Goal: Task Accomplishment & Management: Use online tool/utility

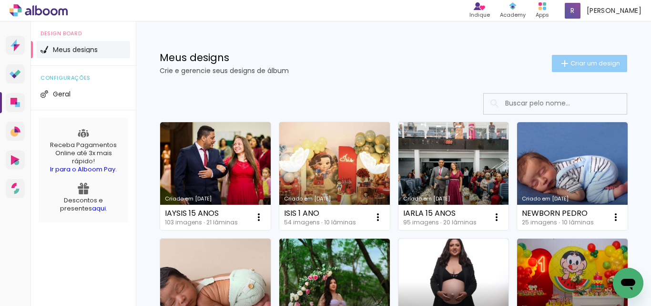
click at [561, 60] on iron-icon at bounding box center [564, 63] width 11 height 11
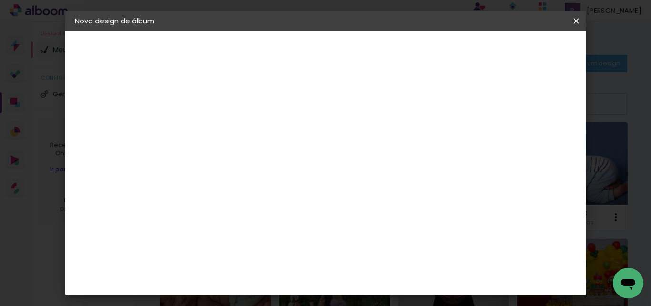
click at [231, 127] on input at bounding box center [231, 128] width 0 height 15
type input "NEWBORN VALENTINA"
type paper-input "NEWBORN VALENTINA"
click at [0, 0] on slot "Avançar" at bounding box center [0, 0] width 0 height 0
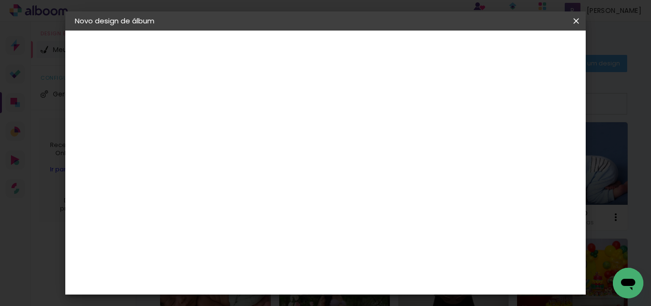
click at [254, 253] on div "Canaan Álbuns" at bounding box center [239, 260] width 30 height 15
click at [0, 0] on slot "Avançar" at bounding box center [0, 0] width 0 height 0
click at [295, 191] on span "20 × 30" at bounding box center [273, 201] width 44 height 20
click at [0, 0] on slot "Avançar" at bounding box center [0, 0] width 0 height 0
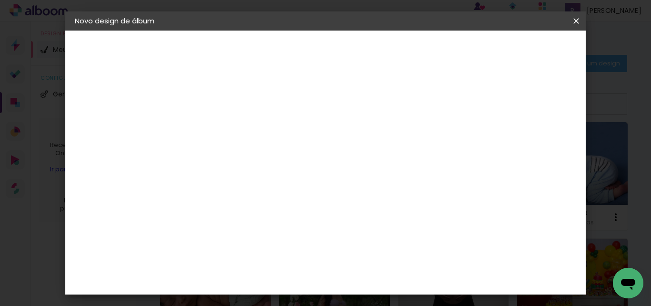
click at [463, 103] on div at bounding box center [458, 103] width 9 height 9
type paper-checkbox "on"
click at [517, 53] on span "Iniciar design" at bounding box center [494, 50] width 43 height 7
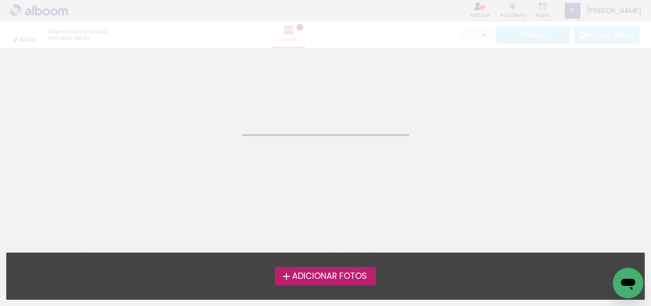
click at [311, 276] on span "Adicionar Fotos" at bounding box center [329, 276] width 75 height 9
click at [0, 0] on input "file" at bounding box center [0, 0] width 0 height 0
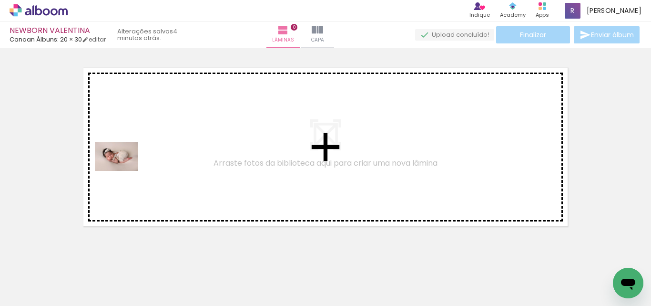
drag, startPoint x: 97, startPoint y: 279, endPoint x: 123, endPoint y: 171, distance: 111.9
click at [123, 171] on quentale-workspace at bounding box center [325, 153] width 651 height 306
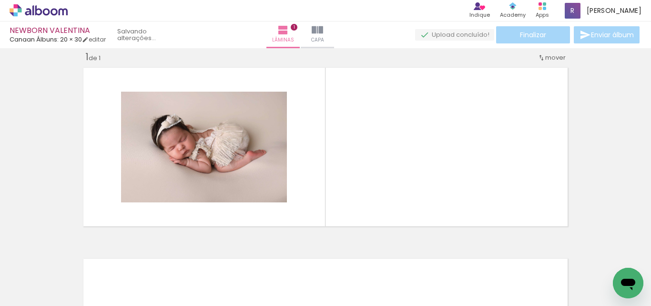
scroll to position [12, 0]
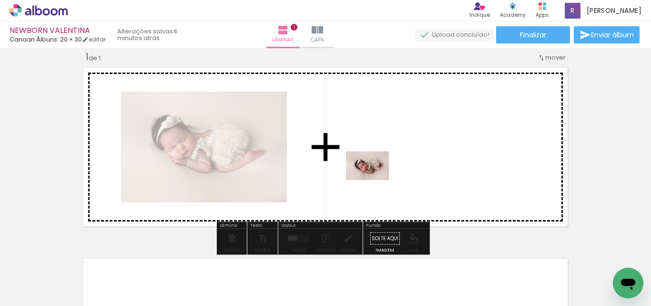
drag, startPoint x: 251, startPoint y: 282, endPoint x: 375, endPoint y: 180, distance: 160.8
click at [375, 180] on quentale-workspace at bounding box center [325, 153] width 651 height 306
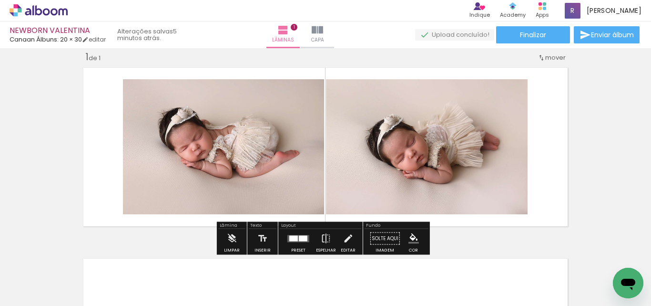
click at [290, 240] on div at bounding box center [293, 238] width 9 height 6
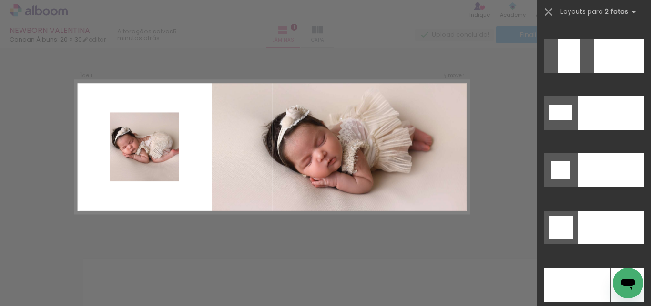
scroll to position [4291, 0]
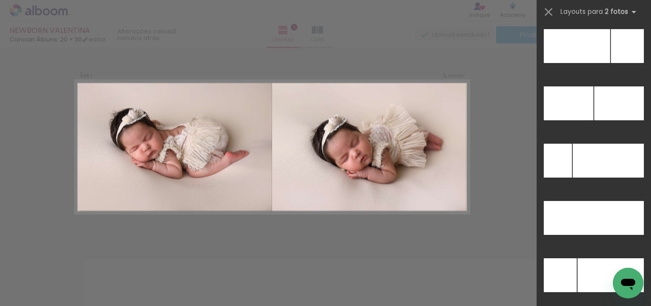
click at [576, 203] on div at bounding box center [569, 218] width 50 height 34
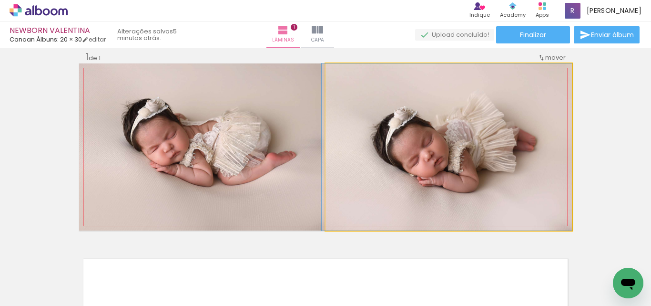
drag, startPoint x: 376, startPoint y: 166, endPoint x: 362, endPoint y: 134, distance: 35.4
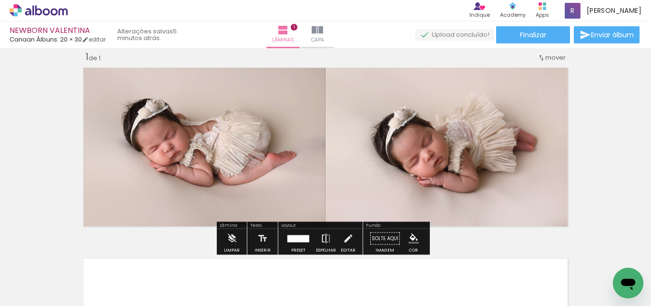
click at [321, 236] on iron-icon at bounding box center [326, 238] width 10 height 19
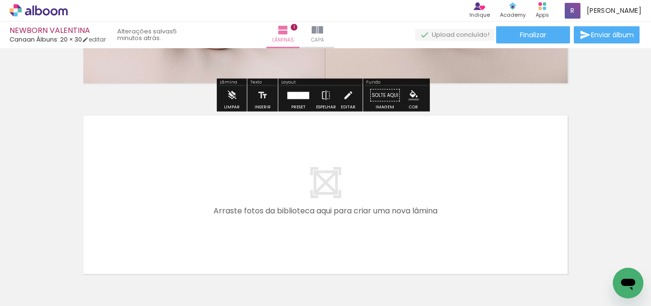
scroll to position [203, 0]
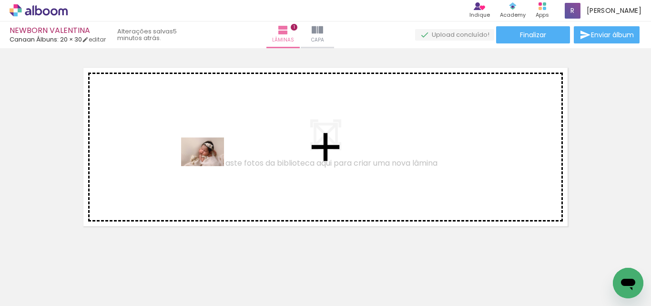
drag, startPoint x: 217, startPoint y: 280, endPoint x: 246, endPoint y: 267, distance: 32.0
click at [210, 165] on quentale-workspace at bounding box center [325, 153] width 651 height 306
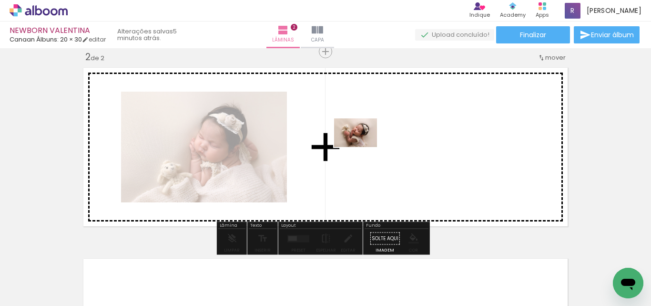
drag, startPoint x: 321, startPoint y: 282, endPoint x: 363, endPoint y: 147, distance: 141.3
click at [363, 147] on quentale-workspace at bounding box center [325, 153] width 651 height 306
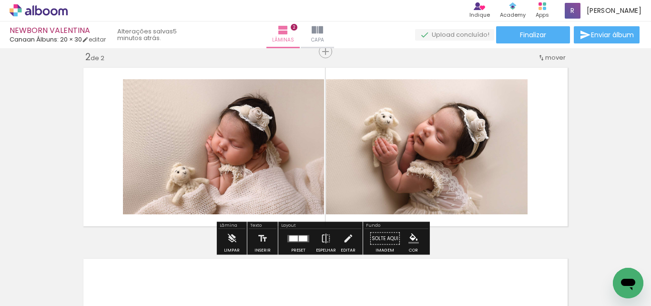
click at [294, 241] on quentale-layouter at bounding box center [298, 238] width 22 height 7
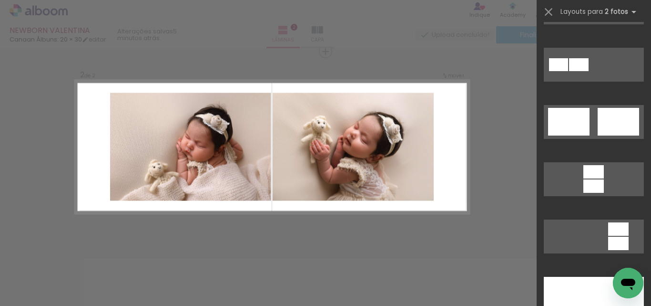
scroll to position [334, 0]
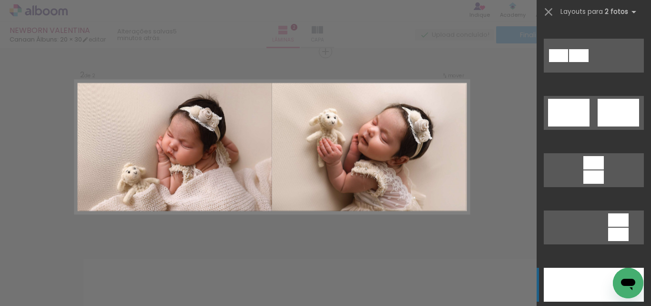
click at [583, 283] on div at bounding box center [569, 284] width 50 height 34
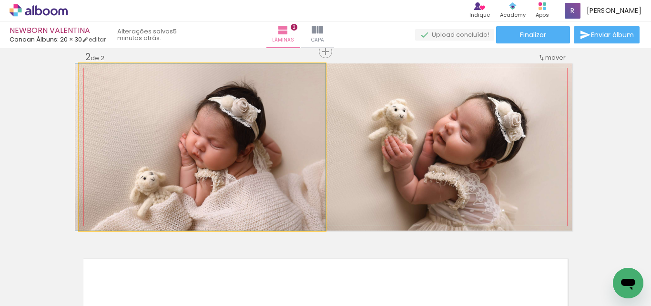
drag, startPoint x: 246, startPoint y: 178, endPoint x: 232, endPoint y: 174, distance: 14.5
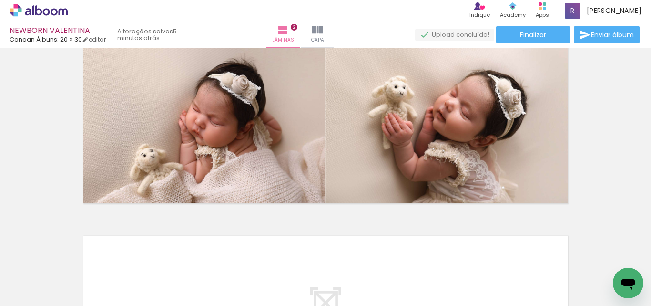
scroll to position [251, 0]
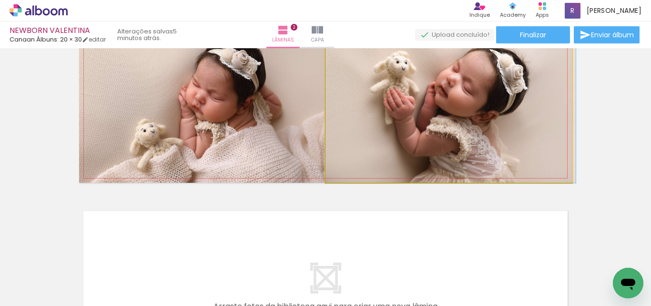
drag, startPoint x: 458, startPoint y: 139, endPoint x: 465, endPoint y: 146, distance: 9.8
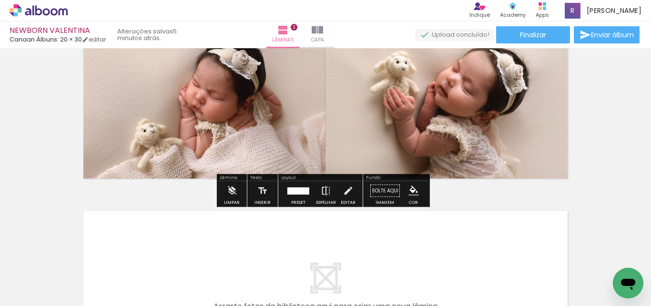
click at [322, 186] on iron-icon at bounding box center [326, 190] width 10 height 19
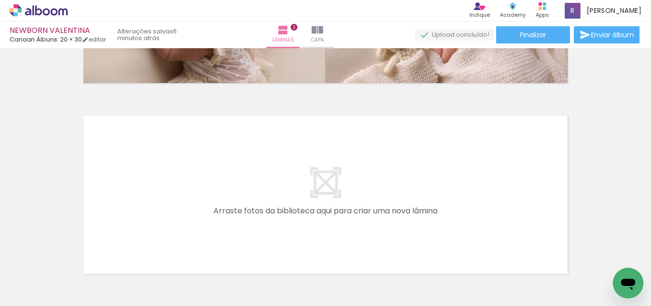
scroll to position [394, 0]
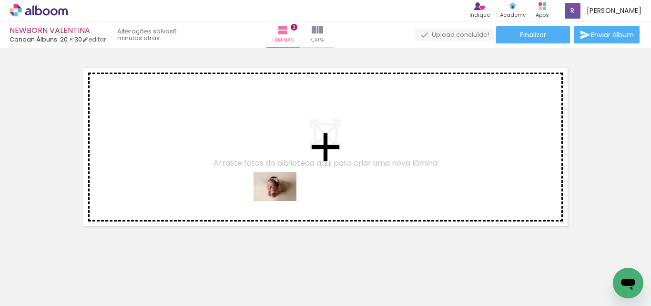
drag, startPoint x: 365, startPoint y: 285, endPoint x: 150, endPoint y: 272, distance: 215.4
click at [282, 199] on quentale-workspace at bounding box center [325, 153] width 651 height 306
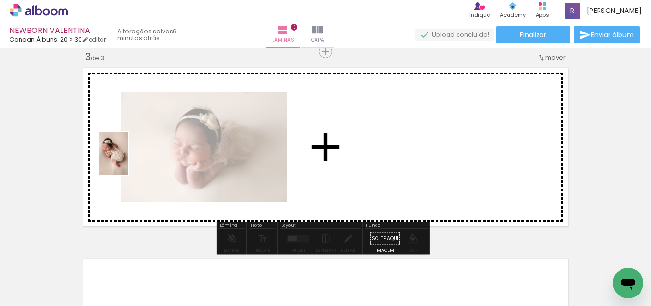
drag, startPoint x: 161, startPoint y: 257, endPoint x: 133, endPoint y: 159, distance: 102.6
click at [133, 159] on quentale-workspace at bounding box center [325, 153] width 651 height 306
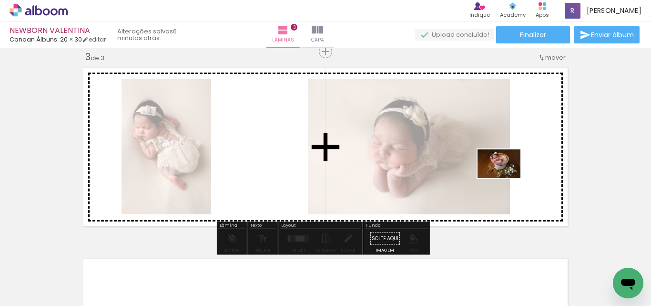
drag, startPoint x: 422, startPoint y: 277, endPoint x: 506, endPoint y: 178, distance: 130.3
click at [506, 178] on quentale-workspace at bounding box center [325, 153] width 651 height 306
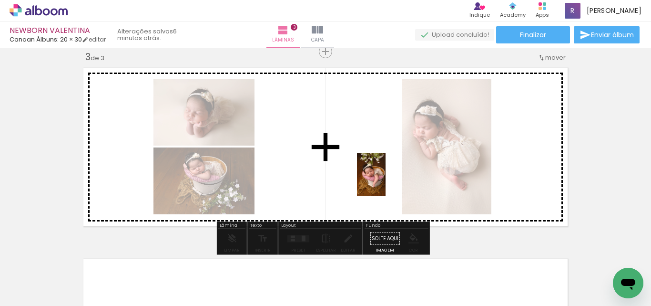
drag, startPoint x: 480, startPoint y: 280, endPoint x: 368, endPoint y: 256, distance: 114.2
click at [383, 177] on quentale-workspace at bounding box center [325, 153] width 651 height 306
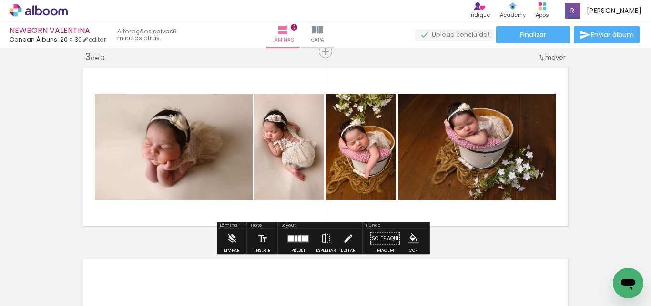
click at [298, 238] on div at bounding box center [299, 238] width 3 height 6
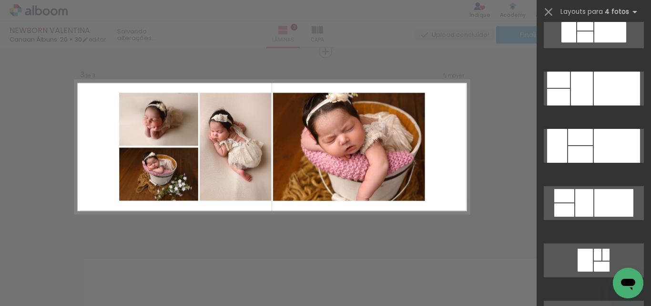
scroll to position [3337, 0]
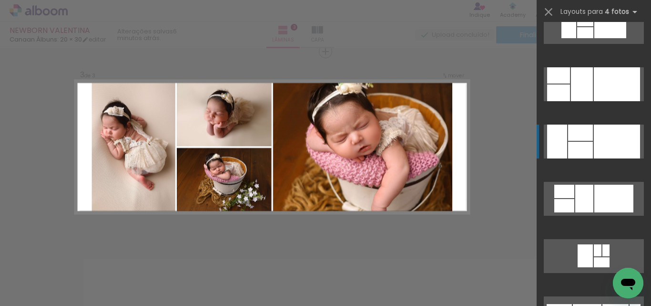
click at [550, 138] on div at bounding box center [557, 141] width 20 height 34
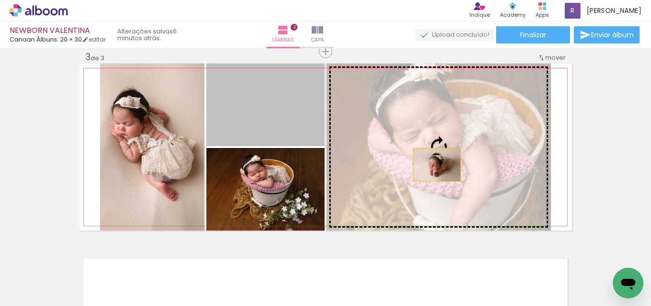
drag, startPoint x: 298, startPoint y: 131, endPoint x: 433, endPoint y: 164, distance: 139.6
click at [0, 0] on slot at bounding box center [0, 0] width 0 height 0
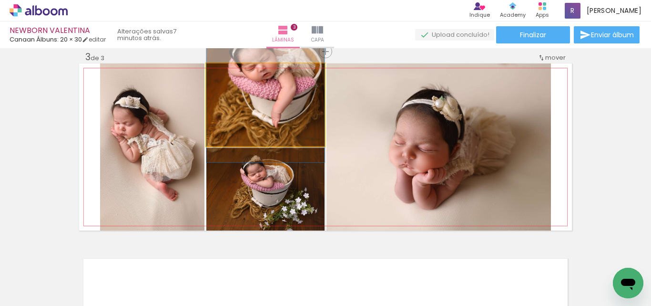
drag, startPoint x: 301, startPoint y: 106, endPoint x: 309, endPoint y: 93, distance: 15.6
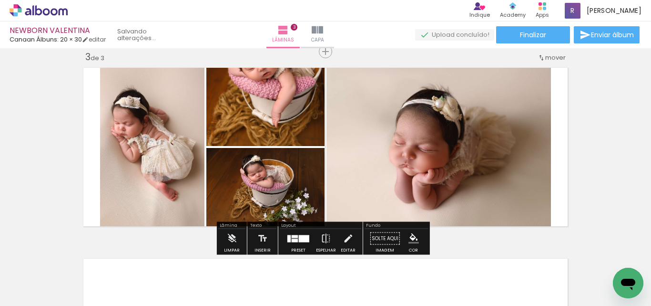
click at [294, 237] on quentale-layouter at bounding box center [298, 238] width 22 height 7
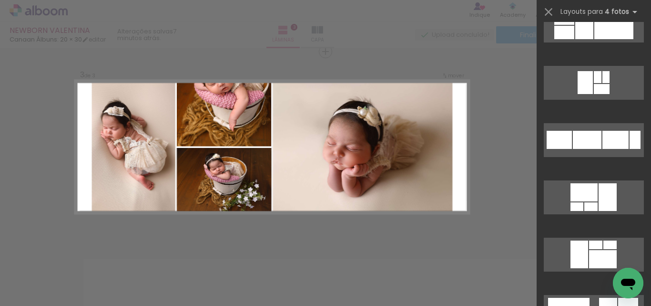
scroll to position [0, 0]
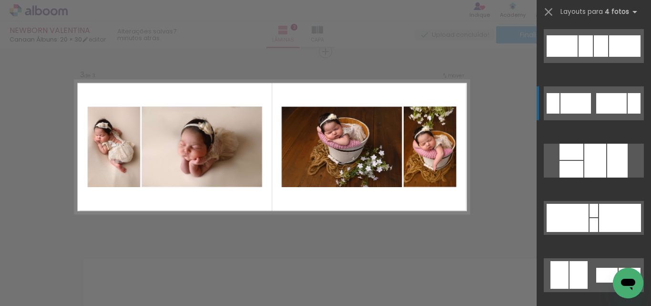
click at [611, 98] on div at bounding box center [611, 103] width 31 height 21
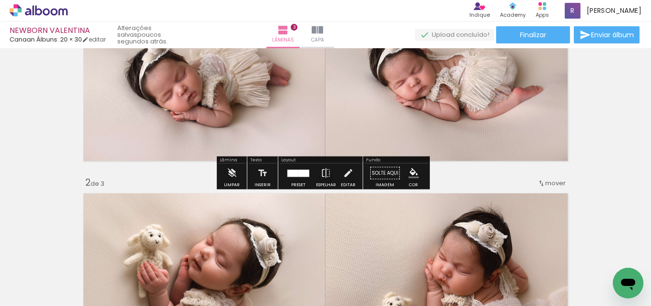
scroll to position [30, 0]
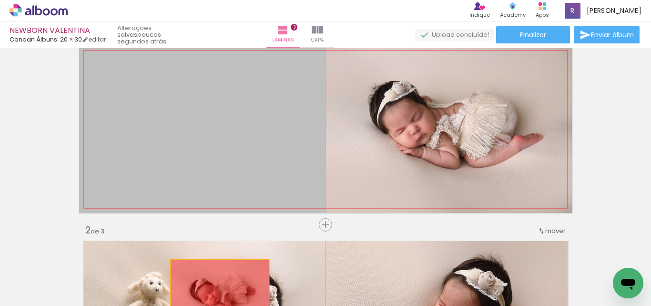
drag, startPoint x: 267, startPoint y: 124, endPoint x: 256, endPoint y: 234, distance: 110.1
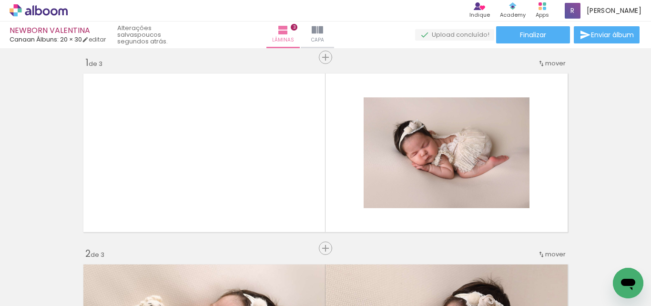
scroll to position [0, 0]
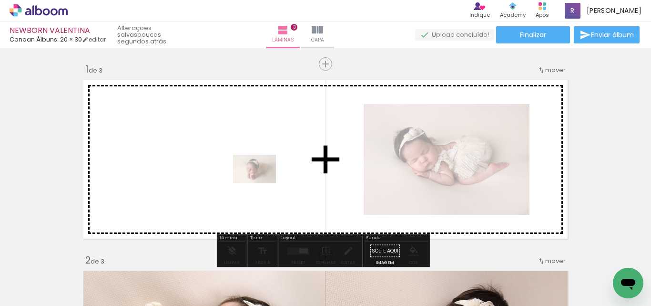
drag, startPoint x: 372, startPoint y: 278, endPoint x: 262, endPoint y: 183, distance: 146.0
click at [262, 183] on quentale-workspace at bounding box center [325, 153] width 651 height 306
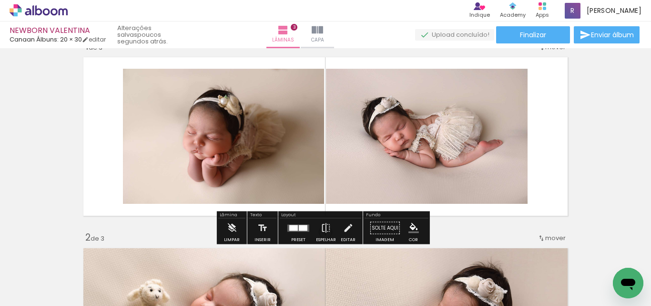
scroll to position [48, 0]
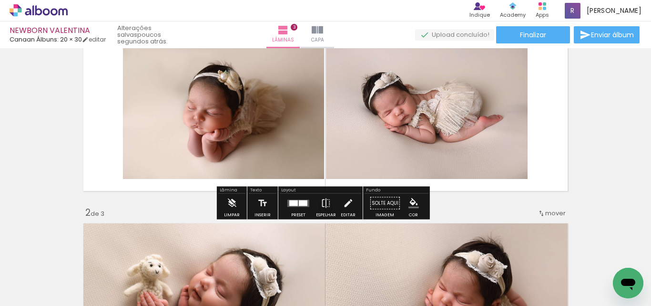
click at [302, 199] on quentale-layouter at bounding box center [298, 202] width 22 height 7
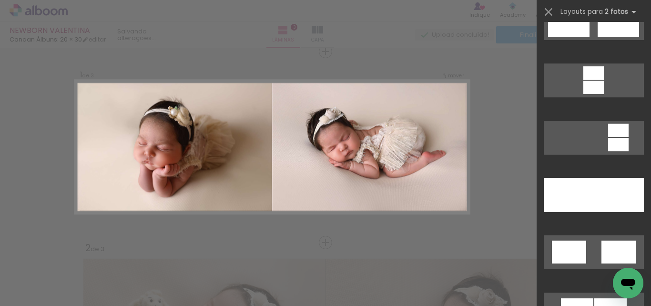
scroll to position [429, 0]
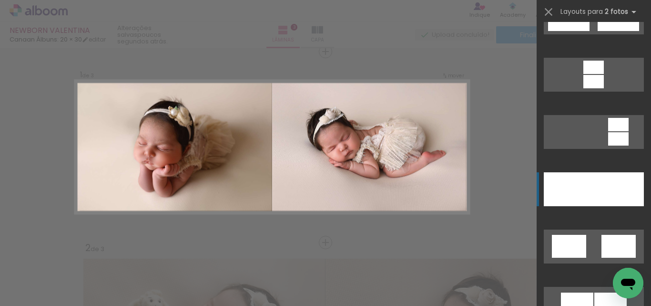
click at [583, 192] on div at bounding box center [569, 189] width 50 height 34
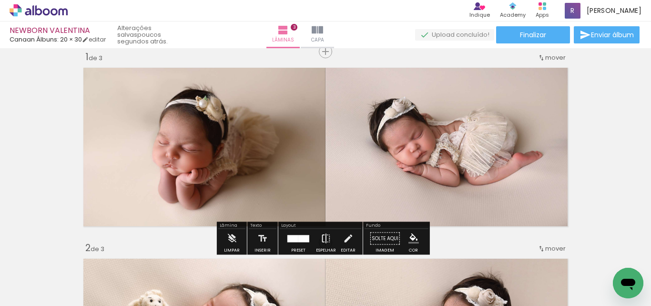
click at [321, 238] on iron-icon at bounding box center [326, 238] width 10 height 19
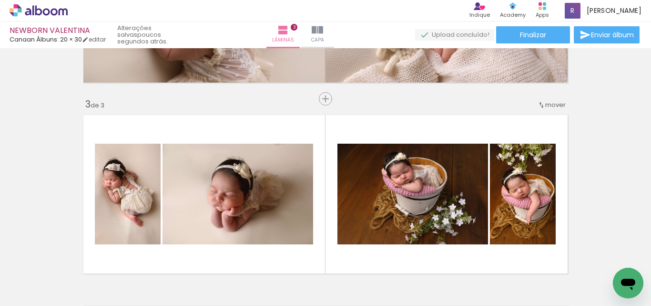
scroll to position [441, 0]
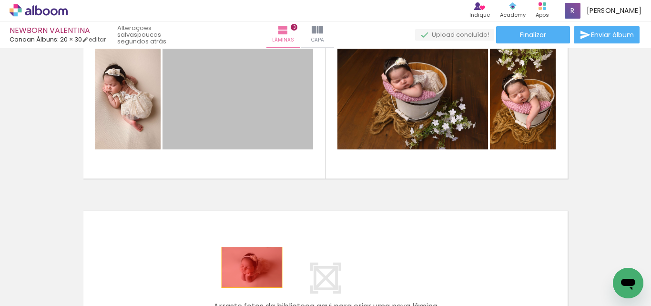
drag, startPoint x: 279, startPoint y: 118, endPoint x: 248, endPoint y: 271, distance: 155.7
click at [248, 271] on quentale-workspace at bounding box center [325, 153] width 651 height 306
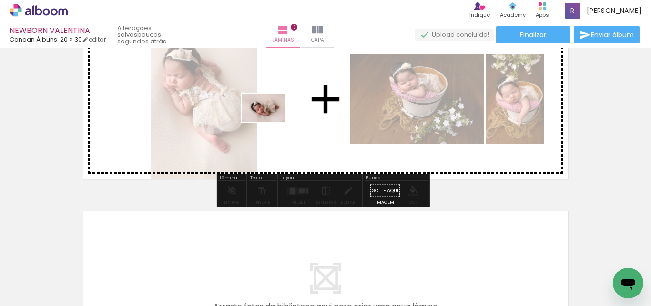
drag, startPoint x: 258, startPoint y: 236, endPoint x: 275, endPoint y: 113, distance: 123.6
click at [275, 113] on quentale-workspace at bounding box center [325, 153] width 651 height 306
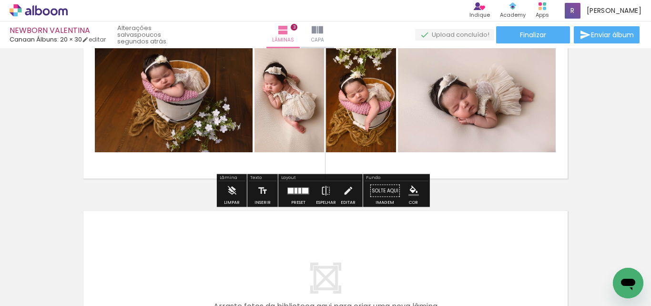
drag, startPoint x: 293, startPoint y: 193, endPoint x: 483, endPoint y: 176, distance: 191.0
click at [292, 193] on quentale-layouter at bounding box center [298, 190] width 22 height 7
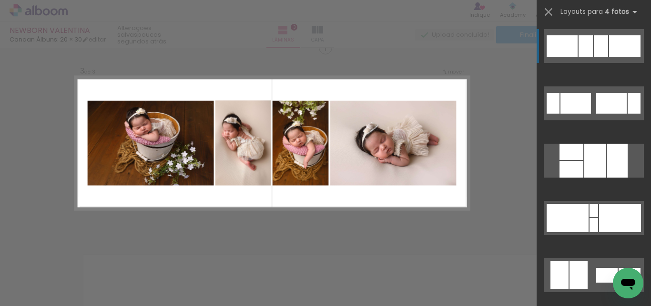
scroll to position [394, 0]
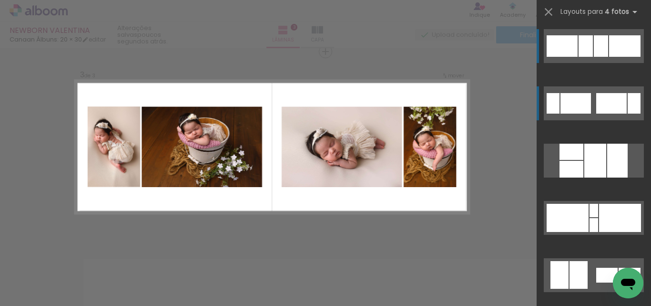
click at [576, 104] on div at bounding box center [576, 103] width 31 height 21
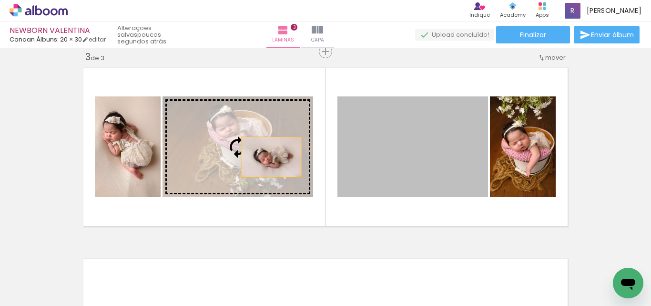
drag, startPoint x: 407, startPoint y: 166, endPoint x: 268, endPoint y: 158, distance: 139.4
click at [0, 0] on slot at bounding box center [0, 0] width 0 height 0
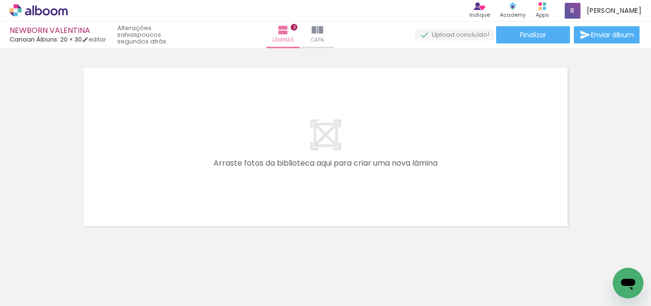
scroll to position [0, 306]
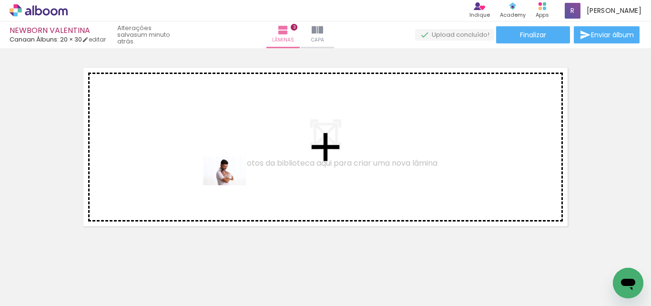
drag, startPoint x: 224, startPoint y: 277, endPoint x: 232, endPoint y: 185, distance: 92.8
click at [232, 185] on quentale-workspace at bounding box center [325, 153] width 651 height 306
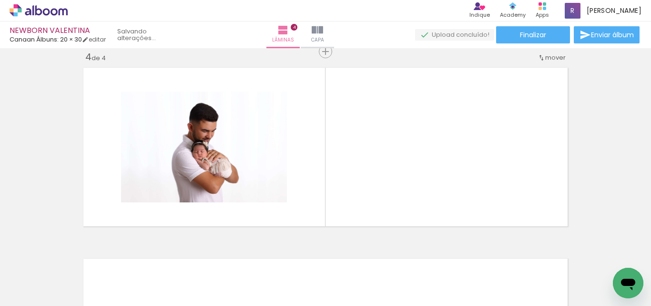
scroll to position [584, 0]
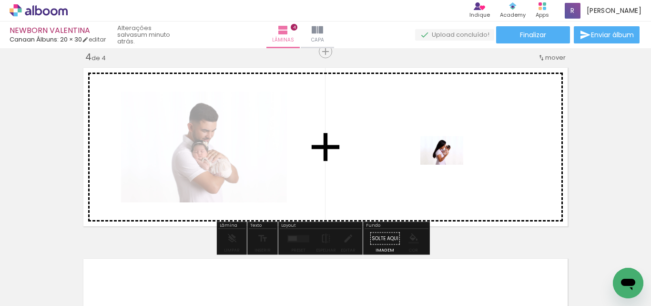
drag, startPoint x: 491, startPoint y: 281, endPoint x: 449, endPoint y: 164, distance: 123.7
click at [449, 164] on quentale-workspace at bounding box center [325, 153] width 651 height 306
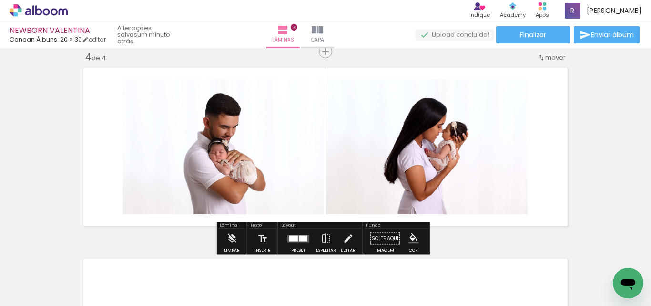
scroll to position [632, 0]
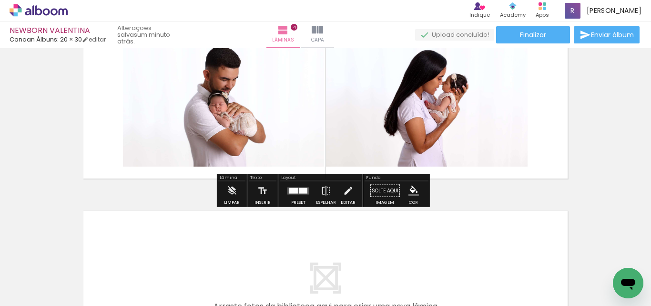
drag, startPoint x: 293, startPoint y: 192, endPoint x: 419, endPoint y: 199, distance: 125.6
click at [294, 192] on div at bounding box center [293, 190] width 9 height 6
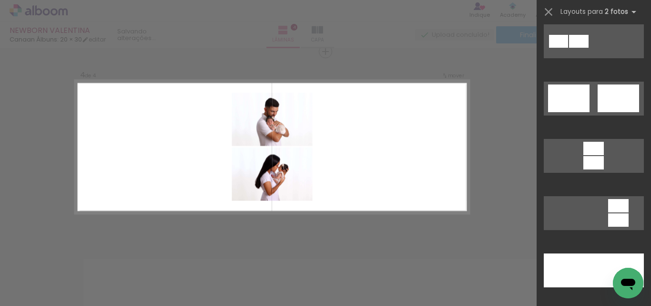
scroll to position [381, 0]
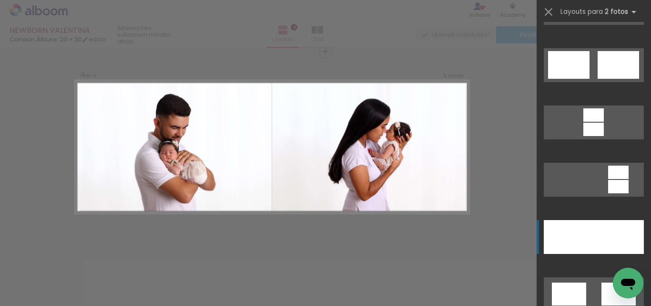
click at [588, 229] on div at bounding box center [569, 237] width 50 height 34
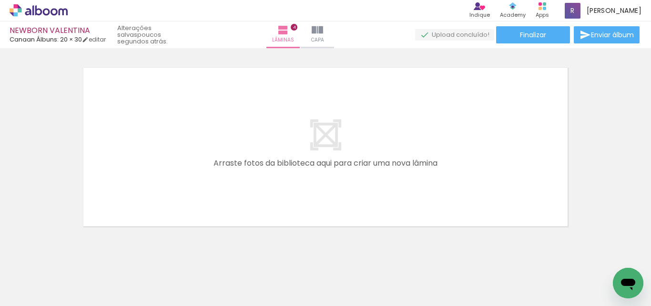
scroll to position [0, 402]
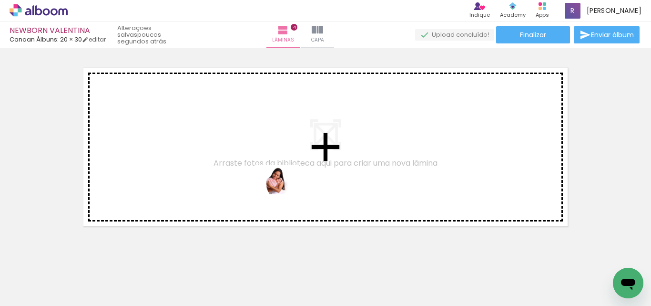
drag, startPoint x: 455, startPoint y: 281, endPoint x: 508, endPoint y: 278, distance: 53.4
click at [282, 193] on quentale-workspace at bounding box center [325, 153] width 651 height 306
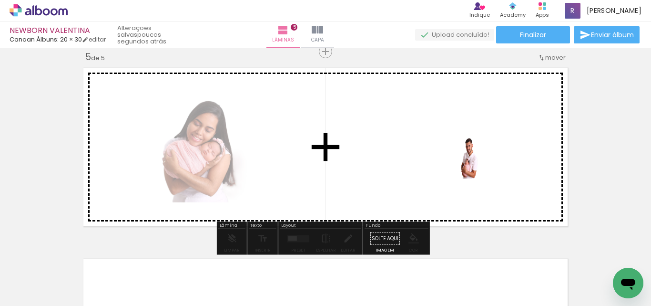
drag, startPoint x: 531, startPoint y: 232, endPoint x: 345, endPoint y: 234, distance: 186.4
click at [471, 159] on quentale-workspace at bounding box center [325, 153] width 651 height 306
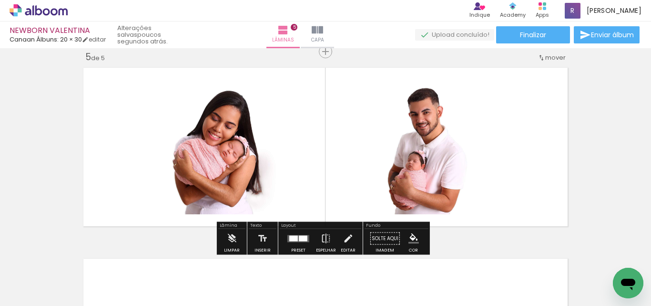
drag, startPoint x: 296, startPoint y: 238, endPoint x: 540, endPoint y: 195, distance: 247.9
click at [297, 237] on quentale-layouter at bounding box center [298, 238] width 22 height 7
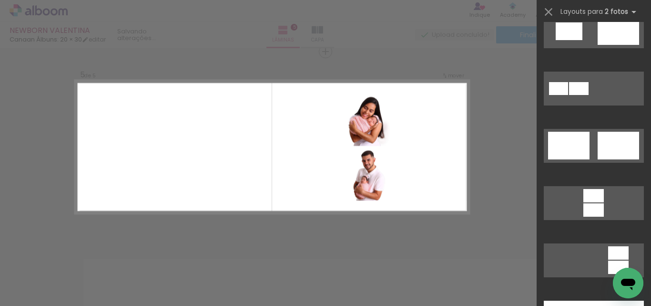
scroll to position [381, 0]
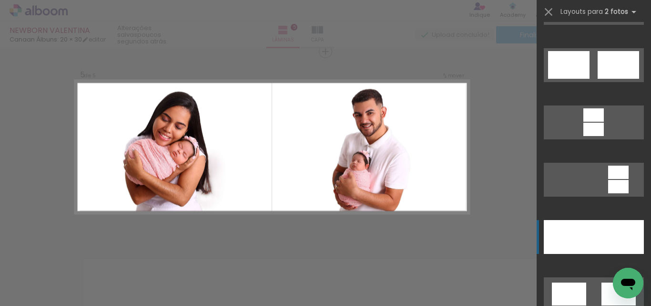
click at [586, 233] on div at bounding box center [569, 237] width 50 height 34
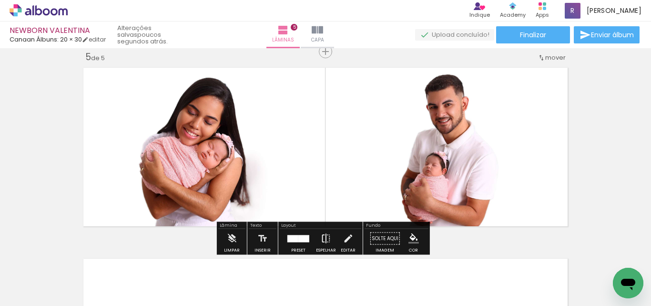
click at [321, 238] on iron-icon at bounding box center [326, 238] width 10 height 19
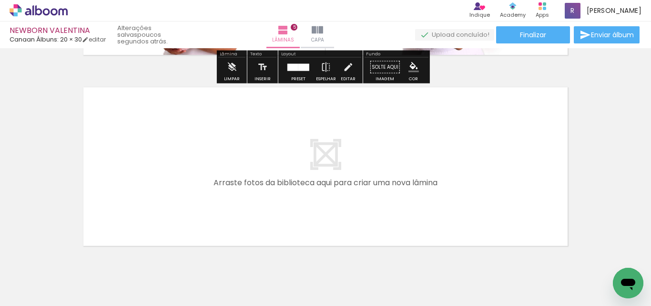
scroll to position [966, 0]
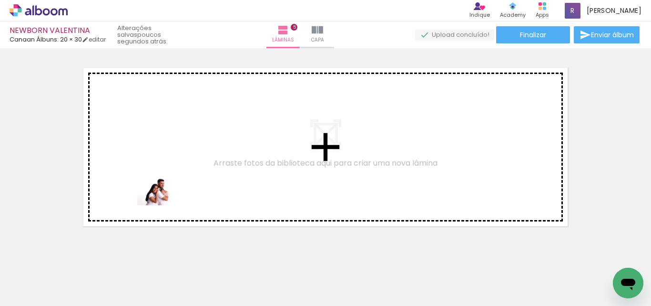
drag, startPoint x: 177, startPoint y: 240, endPoint x: 228, endPoint y: 294, distance: 74.9
click at [170, 206] on quentale-workspace at bounding box center [325, 153] width 651 height 306
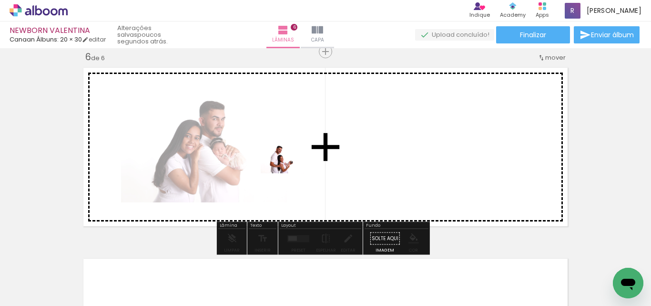
drag, startPoint x: 230, startPoint y: 273, endPoint x: 329, endPoint y: 252, distance: 101.9
click at [290, 174] on quentale-workspace at bounding box center [325, 153] width 651 height 306
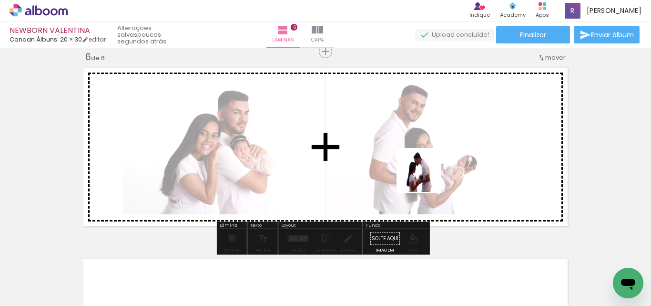
drag, startPoint x: 333, startPoint y: 276, endPoint x: 493, endPoint y: 285, distance: 160.4
click at [431, 173] on quentale-workspace at bounding box center [325, 153] width 651 height 306
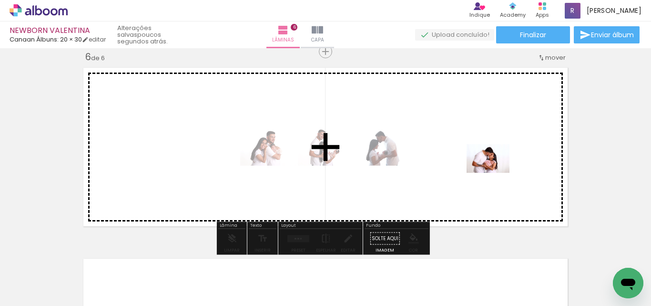
drag, startPoint x: 494, startPoint y: 277, endPoint x: 497, endPoint y: 301, distance: 24.4
click at [495, 177] on quentale-workspace at bounding box center [325, 153] width 651 height 306
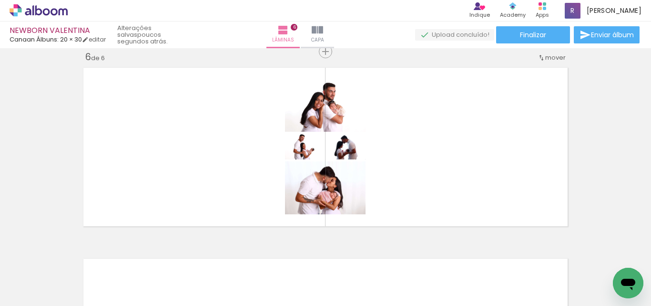
scroll to position [0, 401]
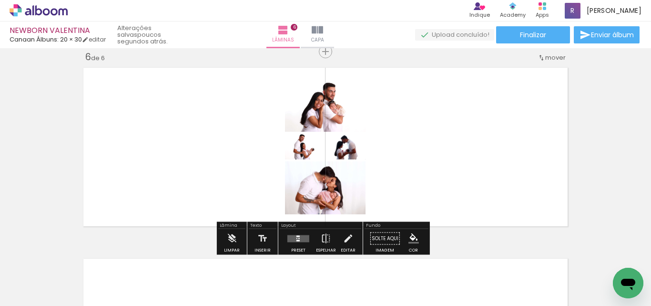
click at [295, 237] on quentale-layouter at bounding box center [298, 238] width 22 height 7
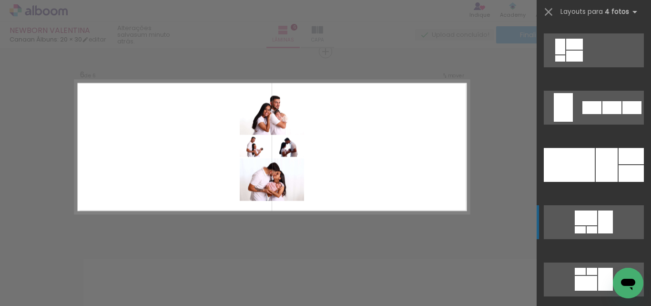
scroll to position [5852, 0]
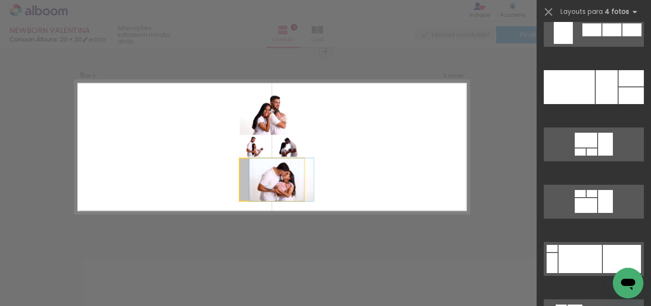
click at [0, 0] on slot at bounding box center [0, 0] width 0 height 0
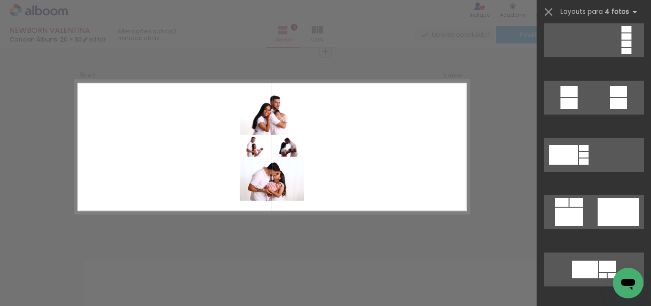
scroll to position [0, 0]
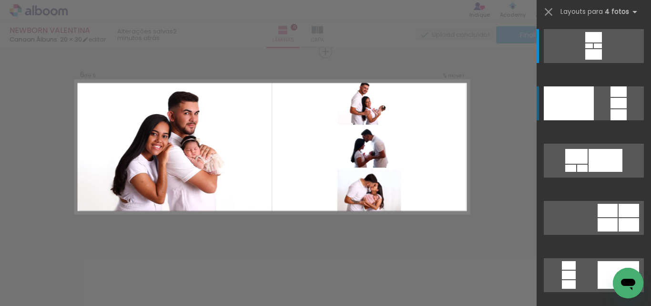
click at [554, 103] on div at bounding box center [569, 103] width 50 height 34
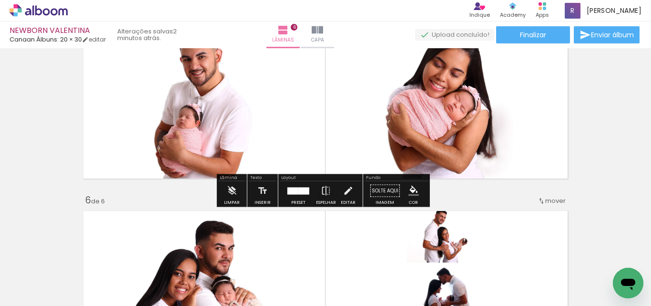
scroll to position [1014, 0]
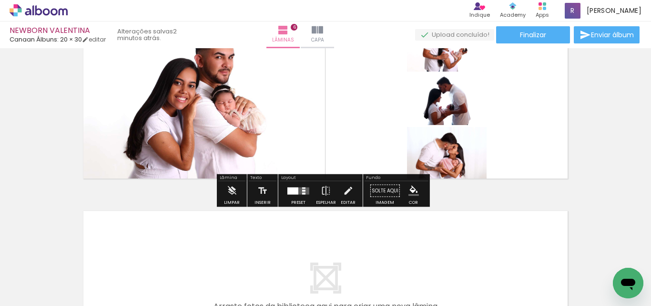
click at [290, 191] on div at bounding box center [292, 190] width 11 height 7
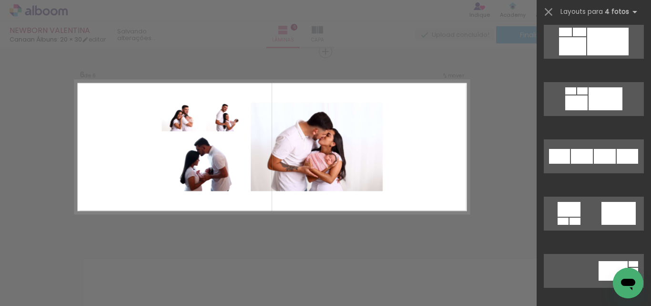
scroll to position [868, 0]
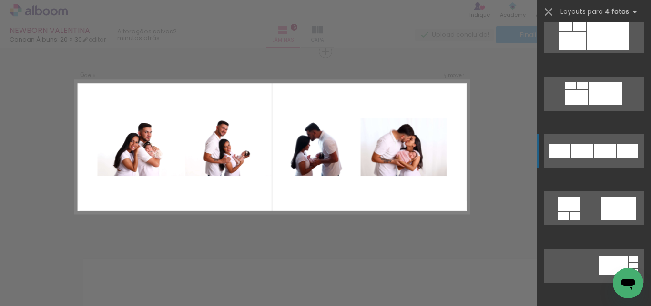
click at [580, 151] on div at bounding box center [582, 151] width 22 height 15
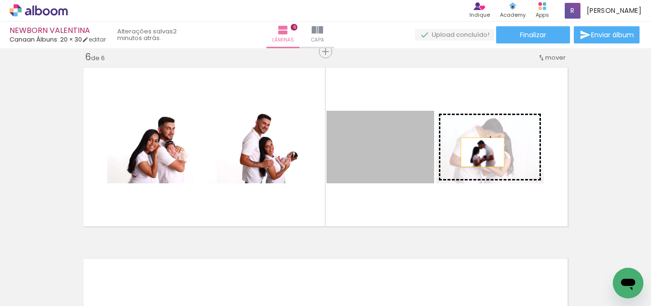
drag, startPoint x: 363, startPoint y: 160, endPoint x: 479, endPoint y: 152, distance: 116.6
click at [0, 0] on slot at bounding box center [0, 0] width 0 height 0
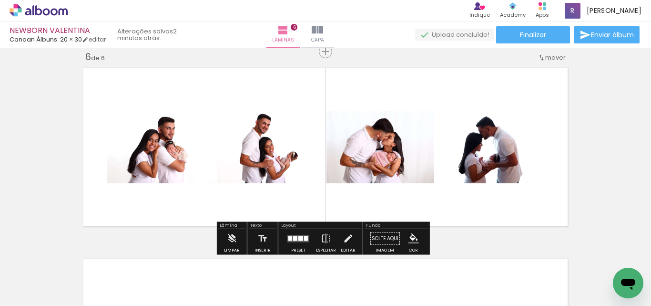
click at [414, 233] on iron-icon "color picker" at bounding box center [414, 238] width 10 height 10
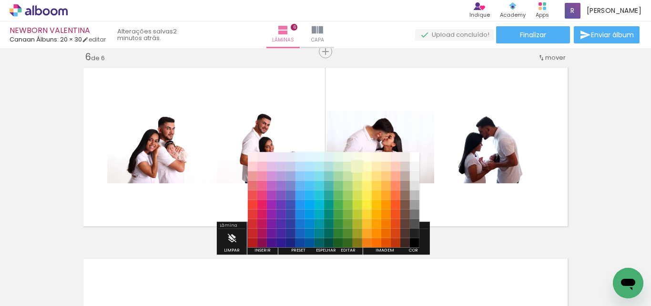
click at [360, 163] on paper-item "#f0f4c3" at bounding box center [358, 167] width 10 height 10
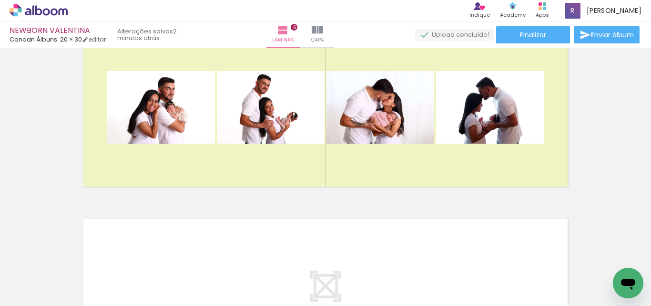
scroll to position [1014, 0]
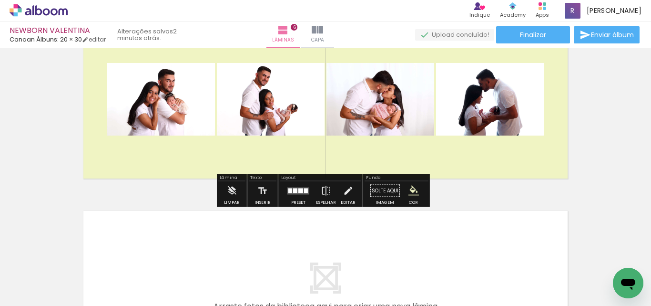
click at [410, 192] on iron-icon "color picker" at bounding box center [414, 190] width 10 height 10
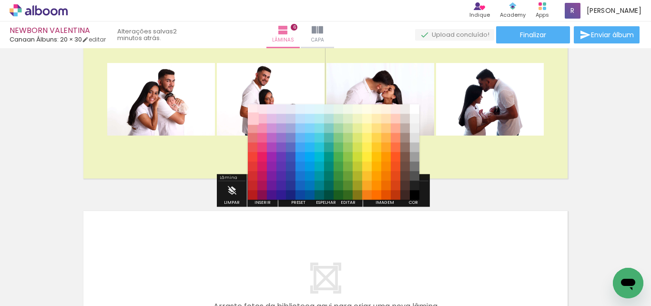
click at [249, 118] on paper-item "#ffcdd2" at bounding box center [253, 119] width 10 height 10
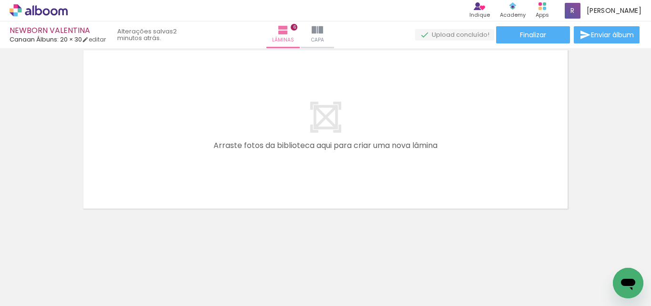
scroll to position [0, 551]
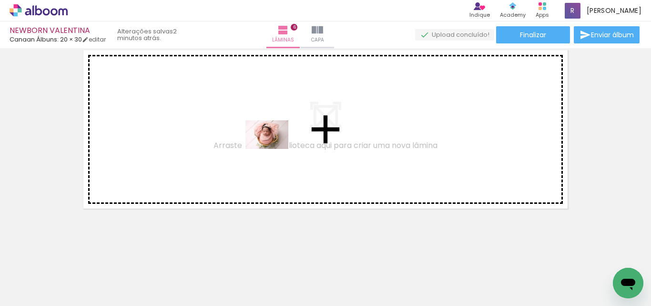
drag, startPoint x: 461, startPoint y: 277, endPoint x: 441, endPoint y: 261, distance: 26.4
click at [252, 141] on quentale-workspace at bounding box center [325, 153] width 651 height 306
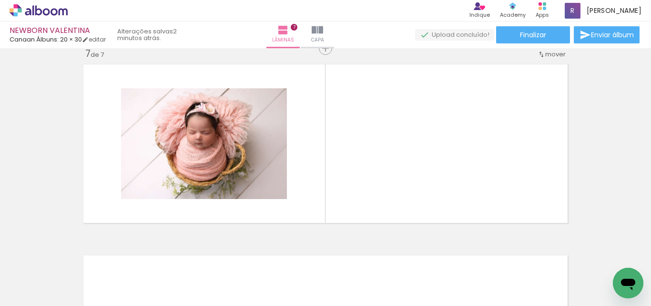
scroll to position [1157, 0]
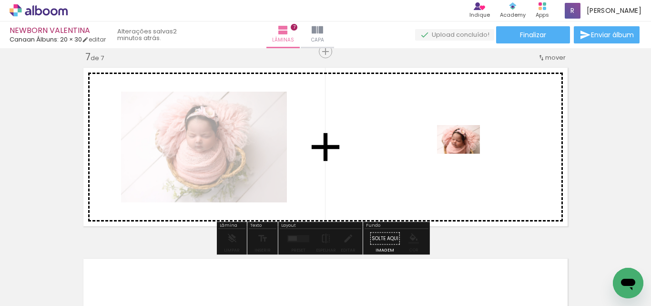
drag, startPoint x: 511, startPoint y: 281, endPoint x: 466, endPoint y: 154, distance: 135.1
click at [466, 154] on quentale-workspace at bounding box center [325, 153] width 651 height 306
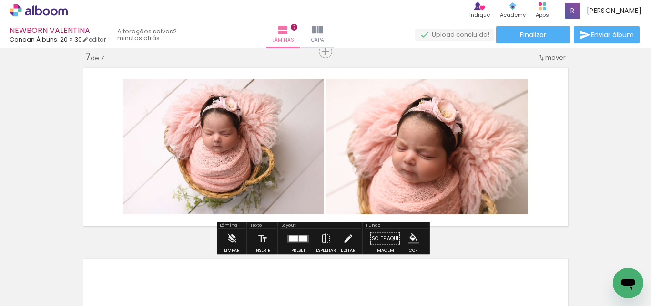
click at [301, 237] on div at bounding box center [303, 238] width 9 height 6
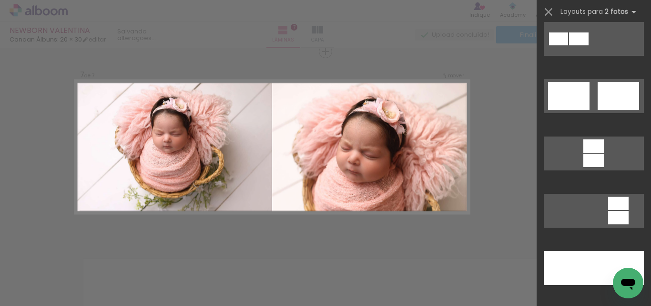
scroll to position [477, 0]
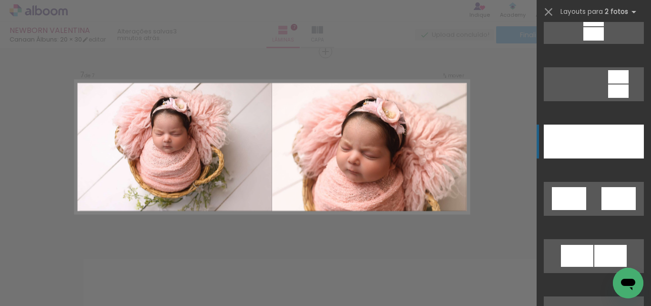
click at [573, 144] on div at bounding box center [569, 141] width 50 height 34
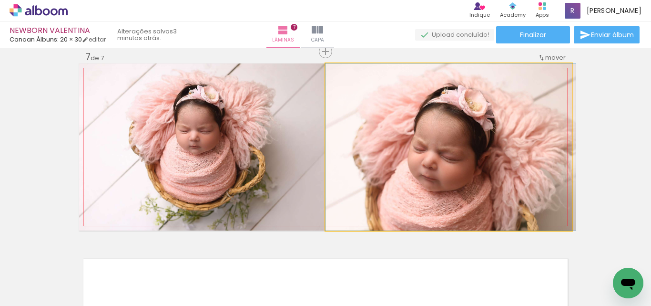
drag, startPoint x: 461, startPoint y: 167, endPoint x: 472, endPoint y: 139, distance: 30.0
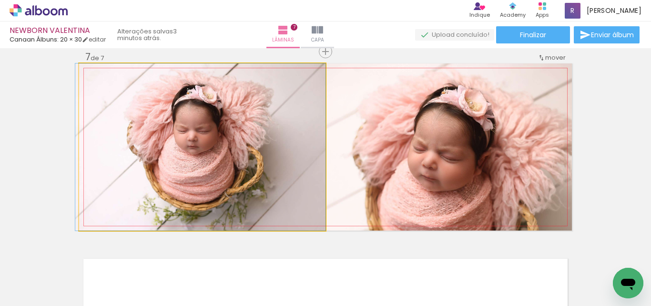
drag, startPoint x: 245, startPoint y: 156, endPoint x: 246, endPoint y: 170, distance: 13.4
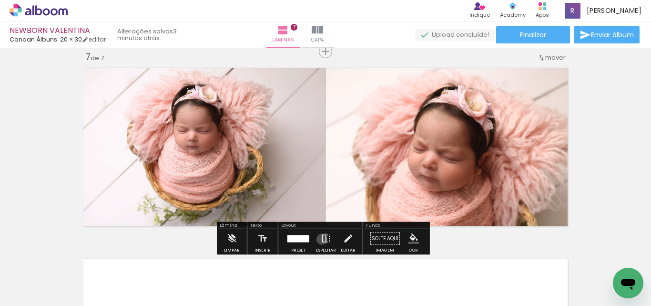
click at [321, 239] on iron-icon at bounding box center [326, 238] width 10 height 19
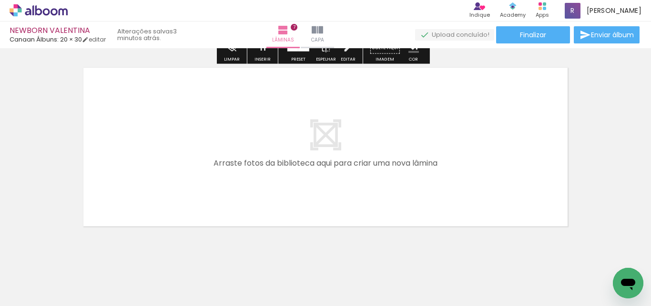
scroll to position [1365, 0]
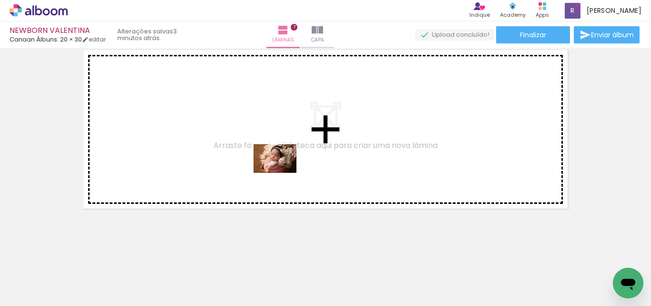
drag, startPoint x: 535, startPoint y: 272, endPoint x: 552, endPoint y: 278, distance: 18.0
click at [284, 170] on quentale-workspace at bounding box center [325, 153] width 651 height 306
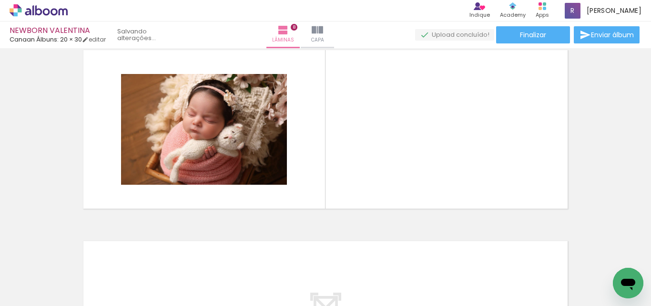
scroll to position [1347, 0]
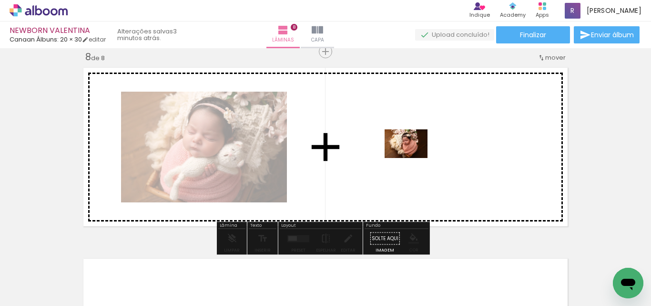
drag, startPoint x: 603, startPoint y: 280, endPoint x: 413, endPoint y: 158, distance: 225.6
click at [413, 158] on quentale-workspace at bounding box center [325, 153] width 651 height 306
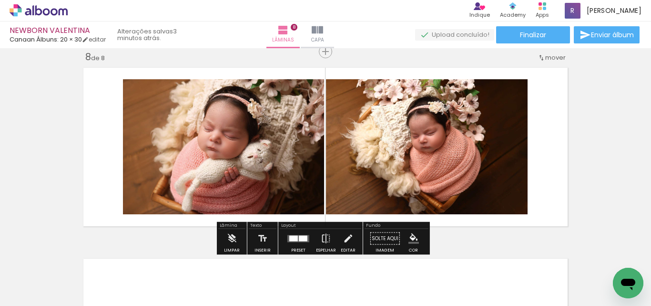
click at [303, 238] on div at bounding box center [303, 238] width 9 height 6
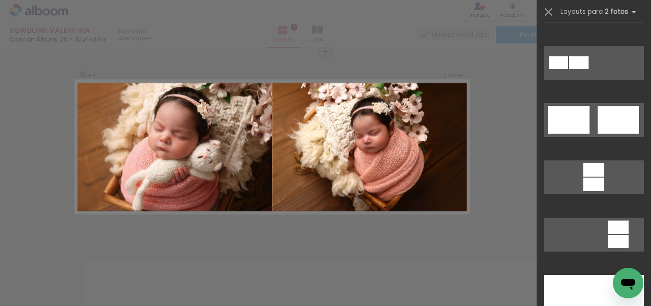
scroll to position [429, 0]
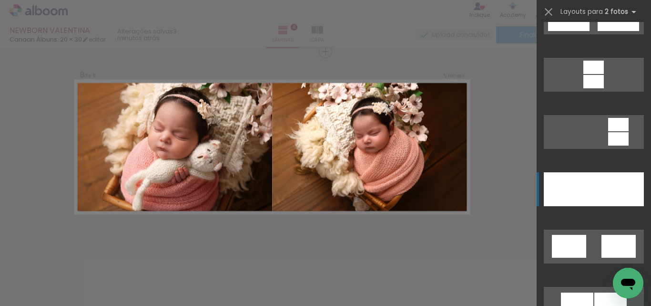
click at [574, 185] on div at bounding box center [569, 189] width 50 height 34
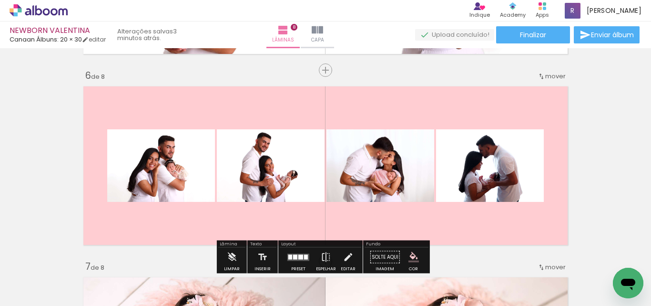
scroll to position [966, 0]
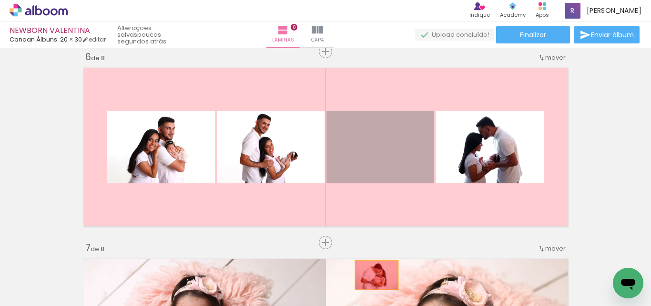
drag, startPoint x: 389, startPoint y: 162, endPoint x: 463, endPoint y: 170, distance: 74.8
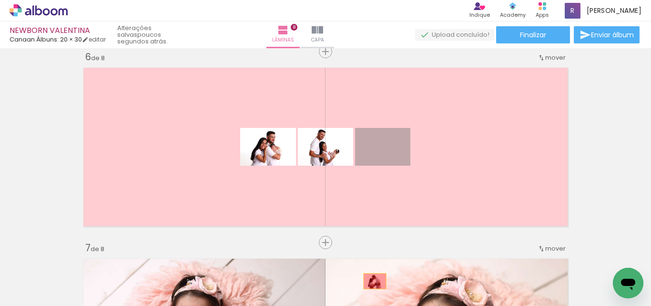
drag, startPoint x: 393, startPoint y: 154, endPoint x: 369, endPoint y: 274, distance: 122.5
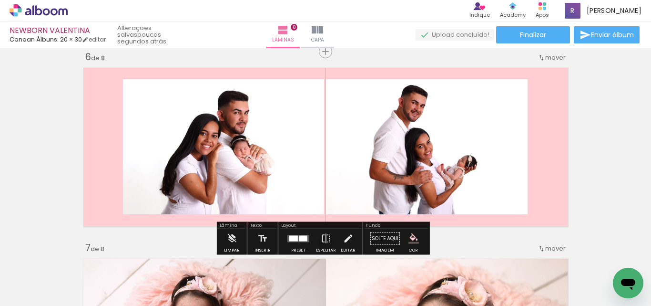
click at [303, 238] on div at bounding box center [303, 238] width 9 height 6
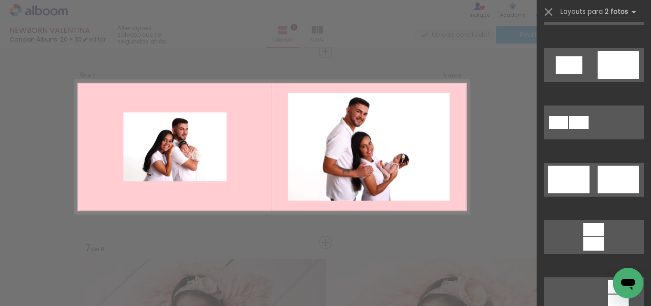
scroll to position [286, 0]
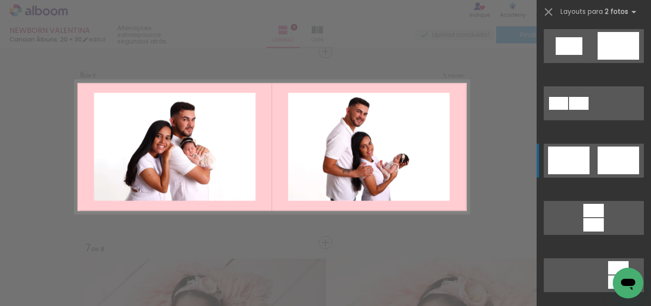
click at [614, 161] on div at bounding box center [618, 160] width 41 height 28
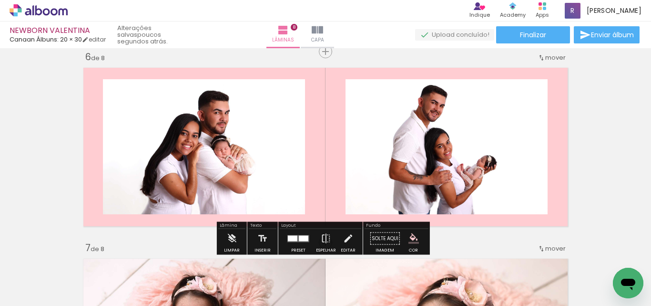
click at [411, 238] on iron-icon "color picker" at bounding box center [414, 238] width 10 height 10
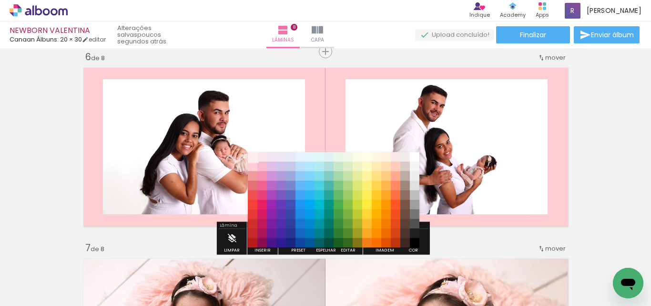
click at [252, 157] on paper-item "#ffebee" at bounding box center [253, 157] width 10 height 10
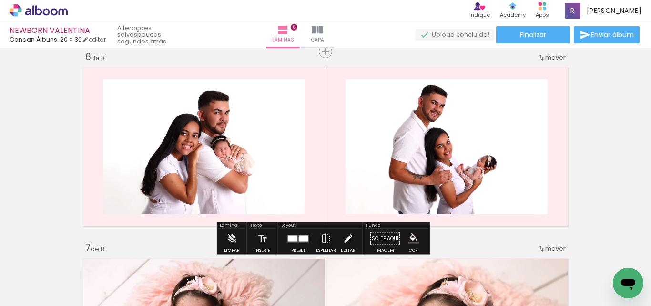
click at [409, 238] on iron-icon "color picker" at bounding box center [414, 238] width 10 height 10
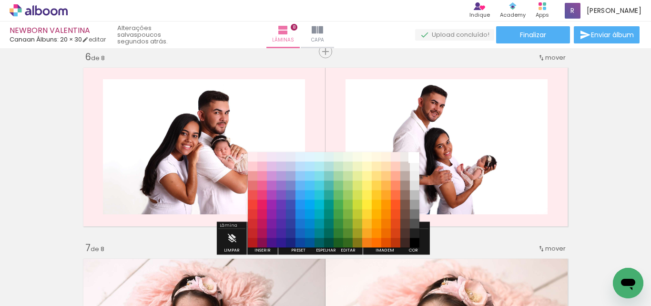
click at [415, 156] on paper-item "#ffffff" at bounding box center [415, 157] width 10 height 10
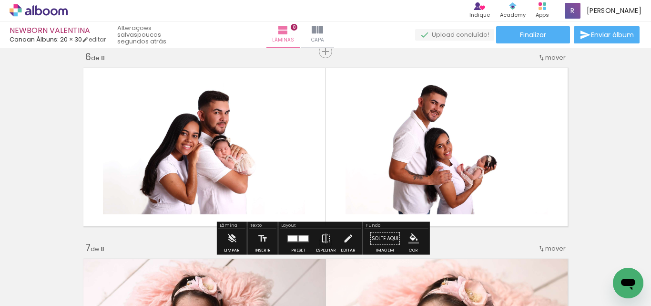
click at [321, 241] on iron-icon at bounding box center [326, 238] width 10 height 19
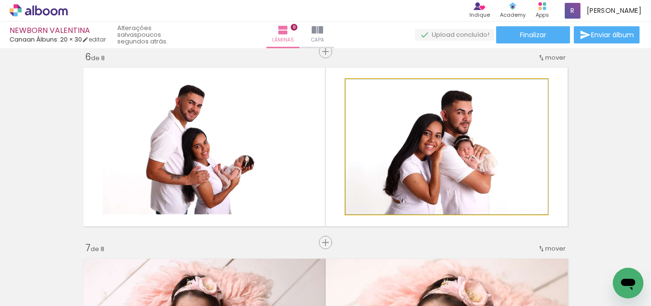
drag, startPoint x: 428, startPoint y: 157, endPoint x: 437, endPoint y: 133, distance: 26.4
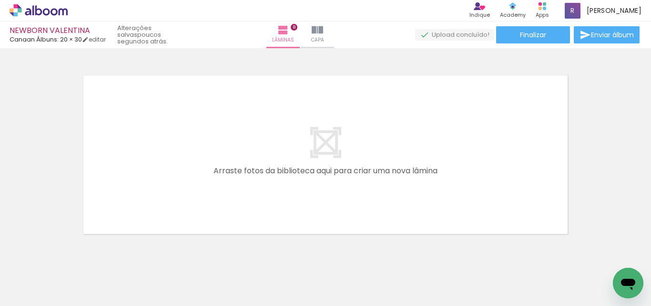
scroll to position [1556, 0]
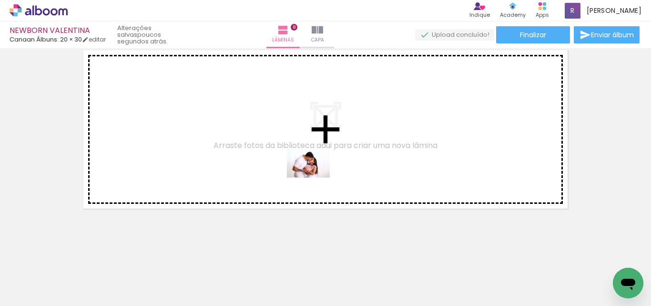
drag, startPoint x: 352, startPoint y: 251, endPoint x: 316, endPoint y: 177, distance: 82.5
click at [316, 177] on quentale-workspace at bounding box center [325, 153] width 651 height 306
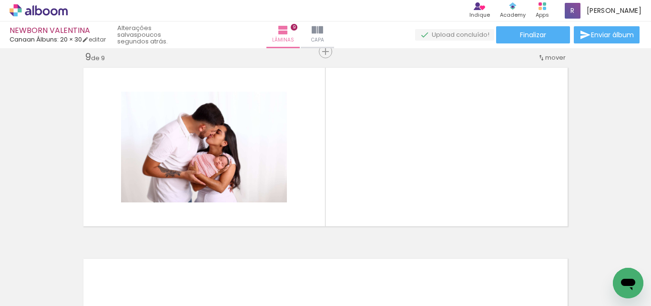
scroll to position [0, 462]
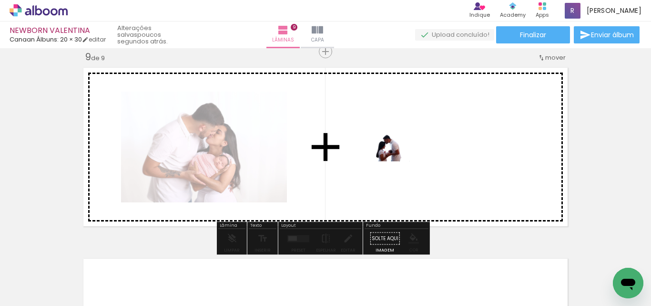
drag, startPoint x: 281, startPoint y: 279, endPoint x: 397, endPoint y: 161, distance: 164.9
click at [397, 161] on quentale-workspace at bounding box center [325, 153] width 651 height 306
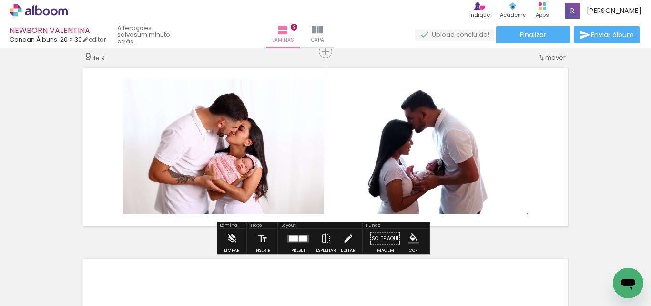
click at [296, 238] on quentale-layouter at bounding box center [298, 238] width 22 height 7
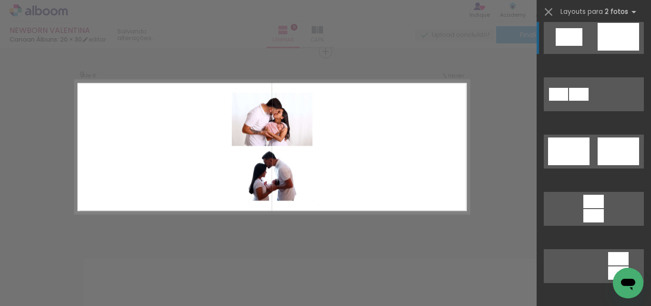
scroll to position [334, 0]
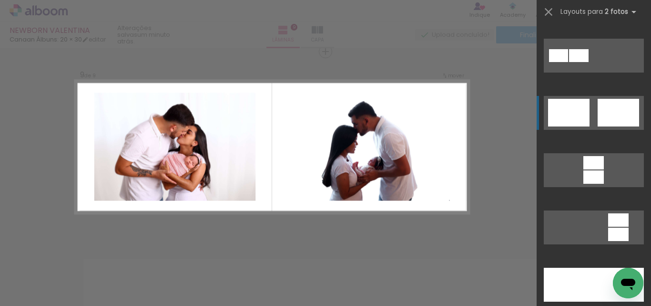
click at [572, 114] on div at bounding box center [568, 113] width 41 height 28
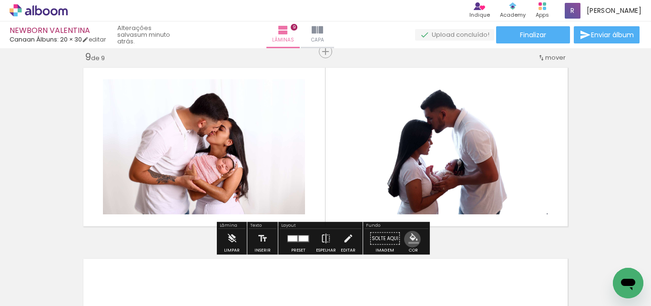
click at [409, 239] on iron-icon "color picker" at bounding box center [414, 238] width 10 height 10
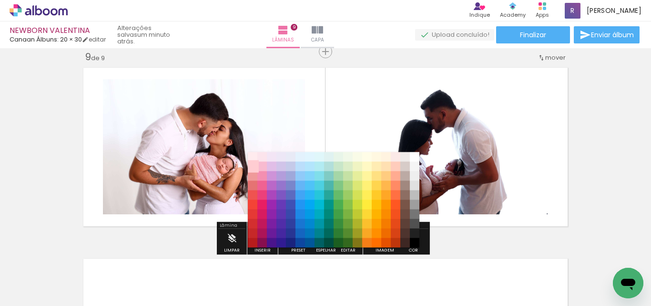
click at [252, 164] on paper-item "#ffcdd2" at bounding box center [253, 167] width 10 height 10
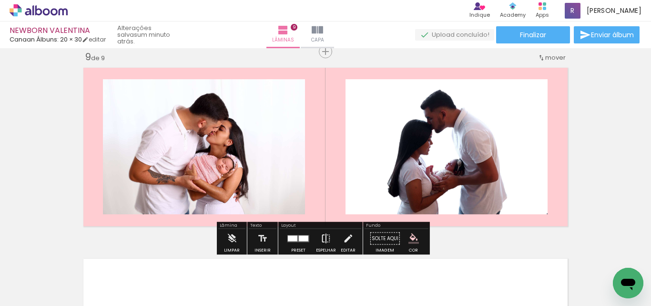
click at [321, 240] on iron-icon at bounding box center [326, 238] width 10 height 19
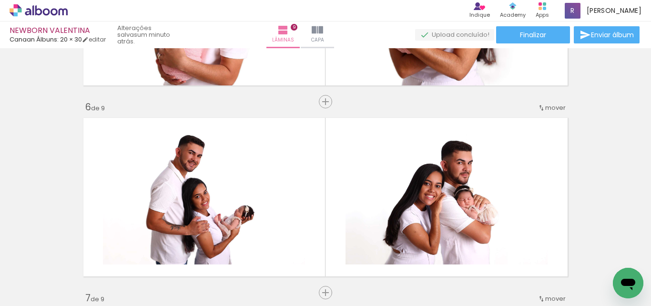
scroll to position [918, 0]
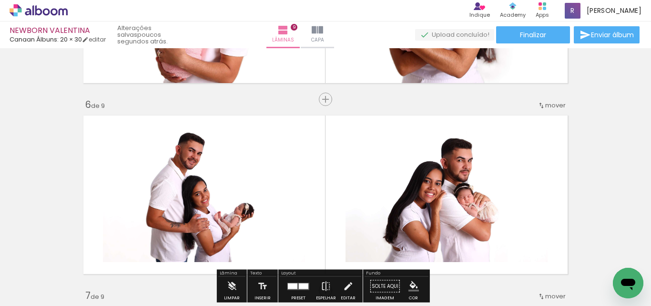
click at [549, 106] on span "mover" at bounding box center [555, 105] width 21 height 9
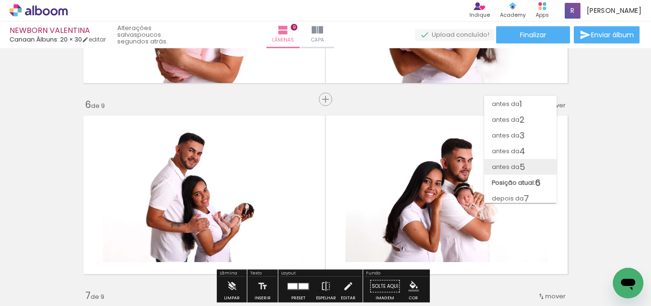
click at [526, 167] on paper-item "antes da 5" at bounding box center [520, 167] width 72 height 16
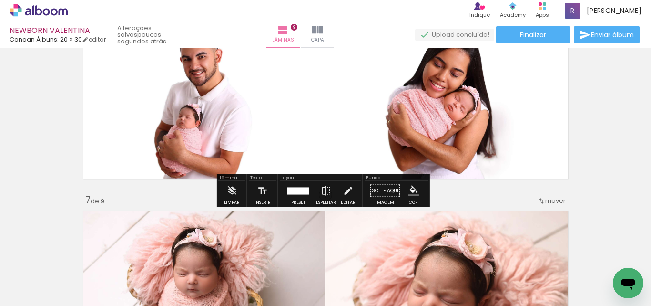
scroll to position [1061, 0]
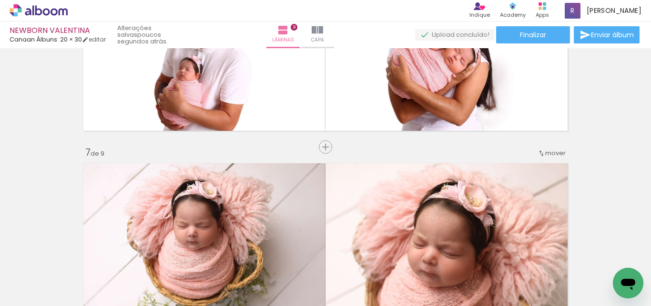
click at [548, 149] on span "mover" at bounding box center [555, 152] width 21 height 9
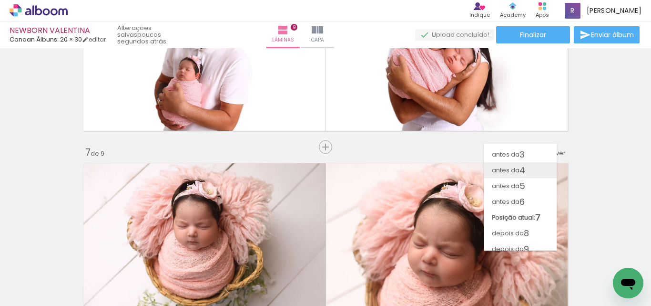
scroll to position [35, 0]
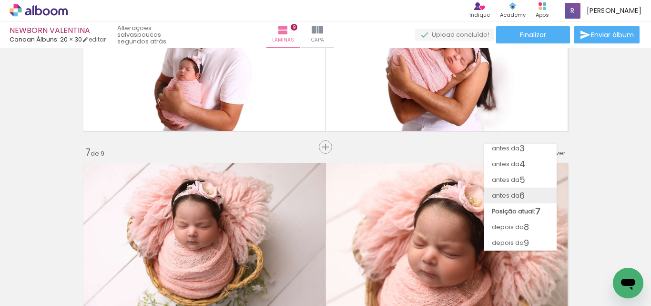
click at [528, 193] on paper-item "antes da 6" at bounding box center [520, 195] width 72 height 16
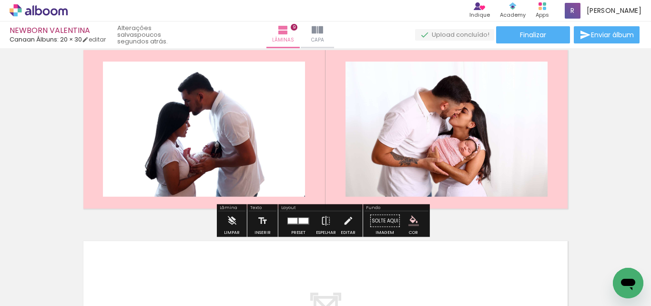
scroll to position [1508, 0]
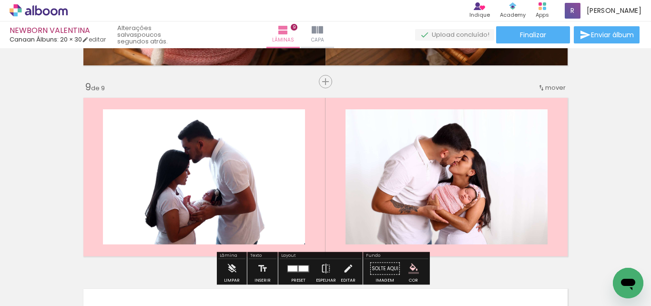
drag, startPoint x: 551, startPoint y: 88, endPoint x: 546, endPoint y: 97, distance: 9.8
click at [551, 88] on span "mover" at bounding box center [555, 87] width 21 height 9
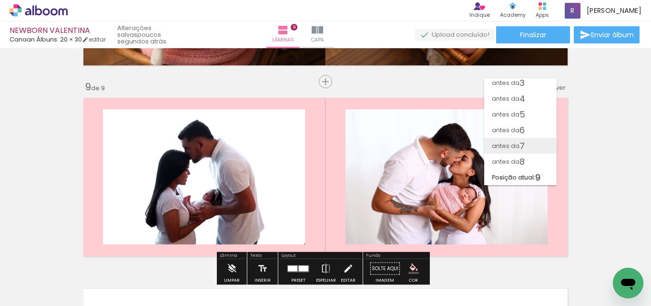
scroll to position [35, 0]
click at [523, 148] on span "7" at bounding box center [522, 146] width 5 height 16
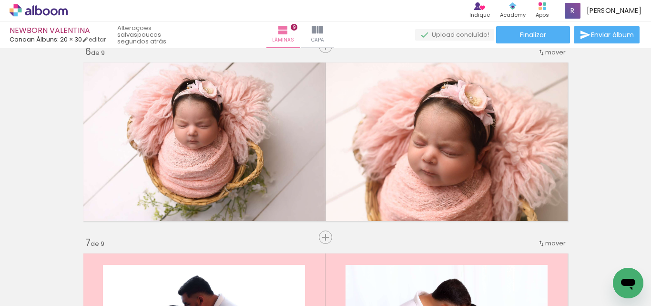
scroll to position [966, 0]
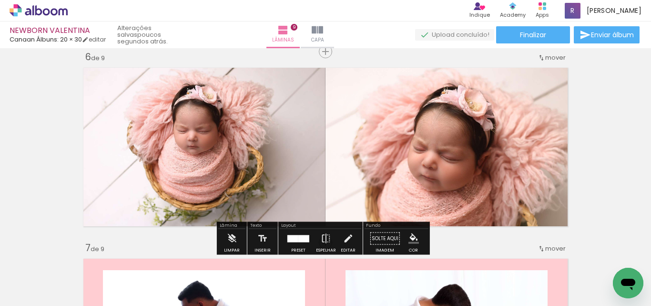
click at [553, 57] on span "mover" at bounding box center [555, 57] width 21 height 9
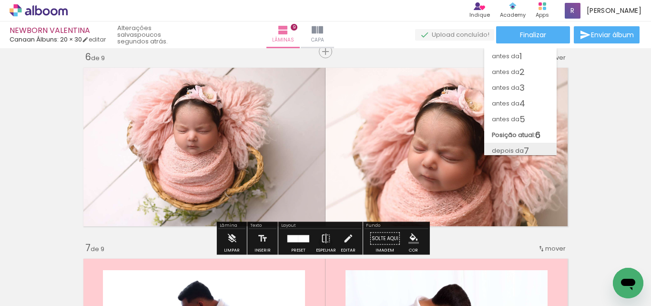
click at [524, 149] on span "7" at bounding box center [526, 151] width 5 height 16
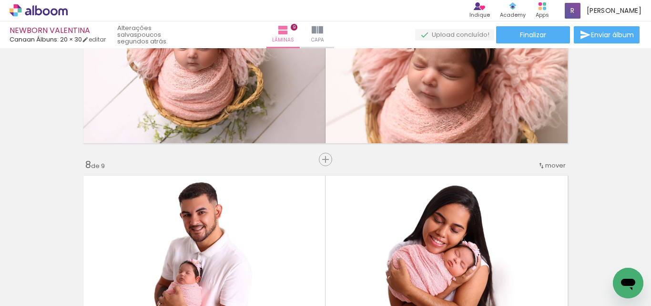
scroll to position [1252, 0]
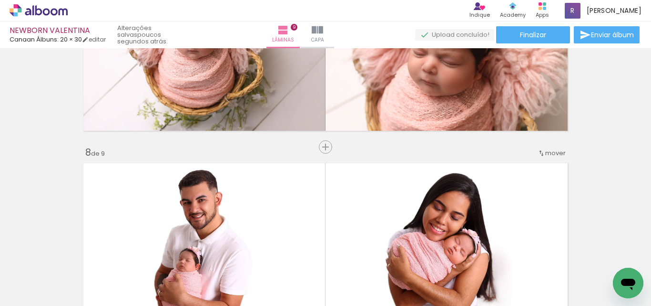
click at [554, 155] on span "mover" at bounding box center [555, 152] width 21 height 9
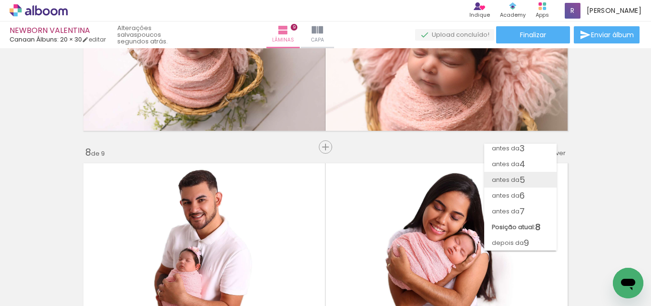
scroll to position [35, 0]
click at [520, 209] on span "7" at bounding box center [522, 211] width 5 height 16
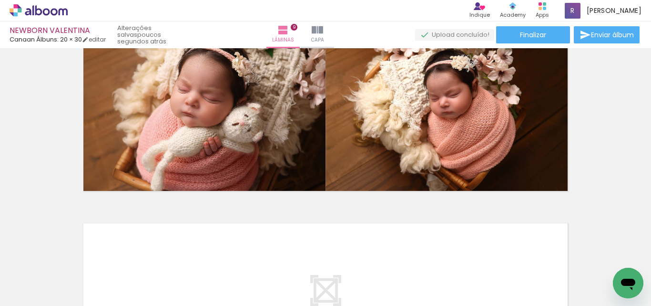
scroll to position [0, 551]
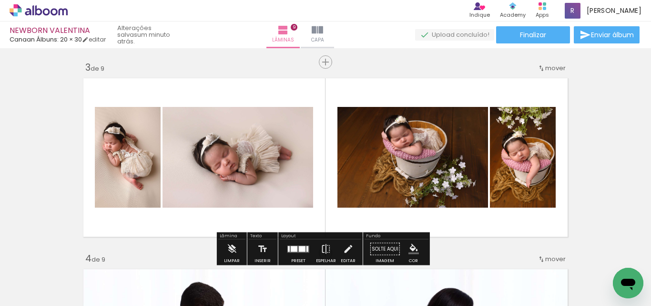
scroll to position [429, 0]
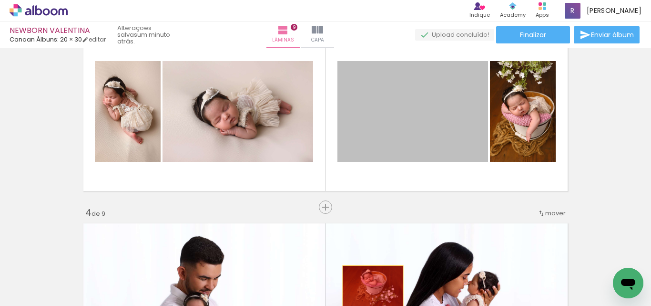
drag, startPoint x: 440, startPoint y: 124, endPoint x: 552, endPoint y: 133, distance: 112.4
click at [370, 287] on quentale-workspace at bounding box center [325, 153] width 651 height 306
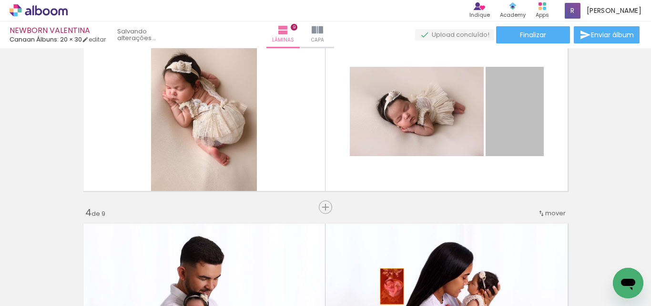
drag, startPoint x: 518, startPoint y: 111, endPoint x: 373, endPoint y: 229, distance: 186.7
click at [388, 284] on quentale-workspace at bounding box center [325, 153] width 651 height 306
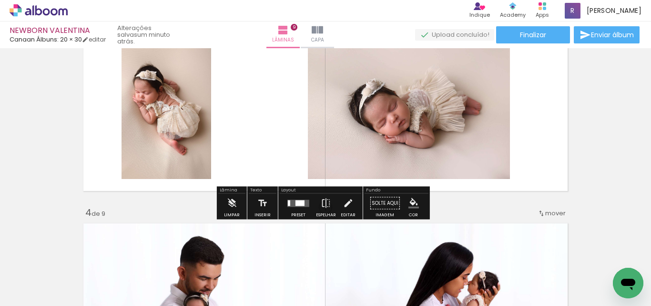
click at [296, 205] on div at bounding box center [300, 203] width 9 height 6
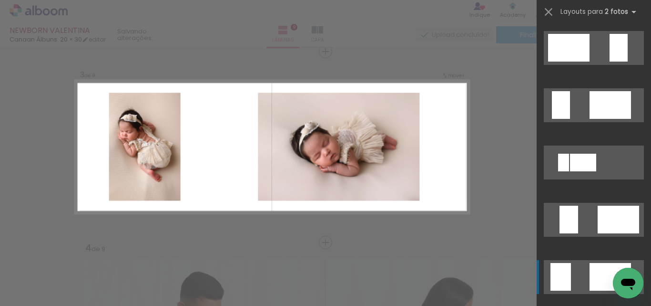
scroll to position [572, 0]
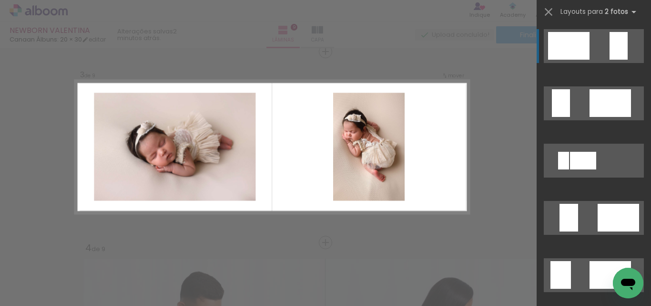
click at [614, 39] on div at bounding box center [619, 46] width 18 height 28
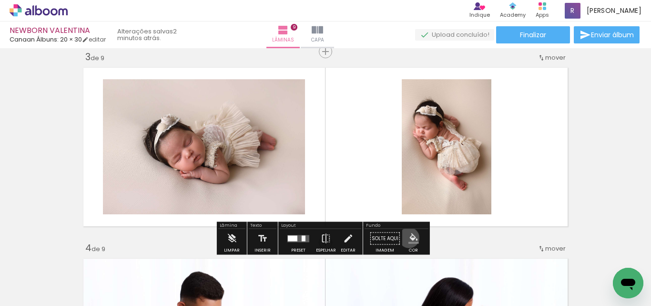
click at [409, 237] on iron-icon "color picker" at bounding box center [414, 238] width 10 height 10
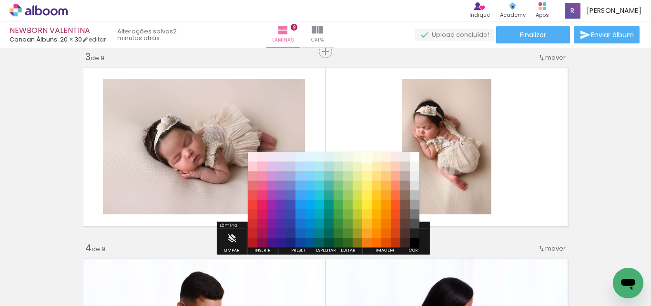
click at [369, 155] on paper-item "#fffde7" at bounding box center [367, 157] width 10 height 10
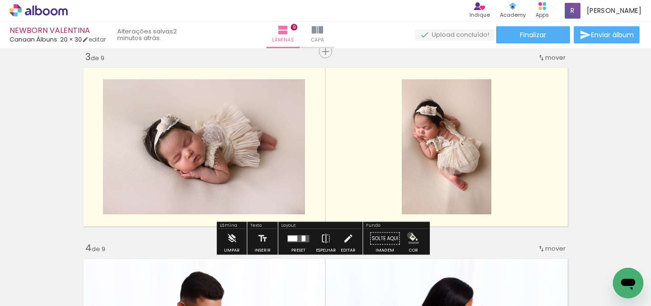
click at [409, 235] on iron-icon "color picker" at bounding box center [414, 238] width 10 height 10
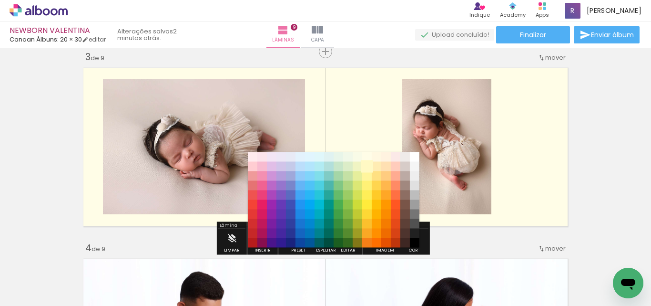
click at [367, 168] on paper-item "#fff9c4" at bounding box center [367, 167] width 10 height 10
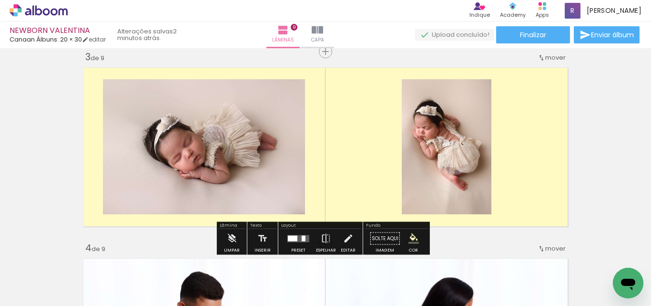
click at [410, 236] on iron-icon "color picker" at bounding box center [414, 238] width 10 height 10
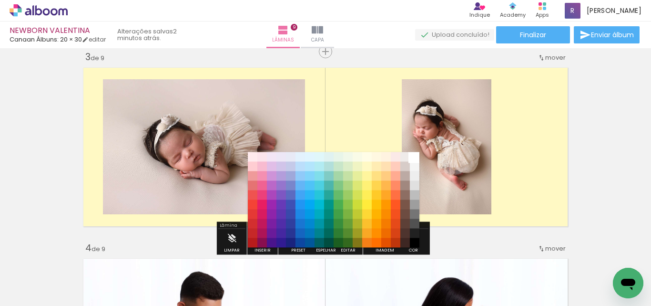
click at [418, 158] on paper-item "#ffffff" at bounding box center [415, 157] width 10 height 10
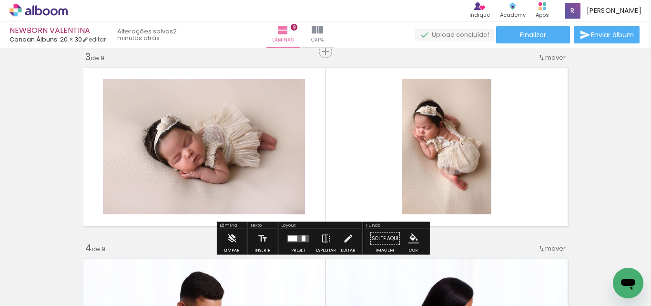
click at [409, 238] on iron-icon "color picker" at bounding box center [414, 238] width 10 height 10
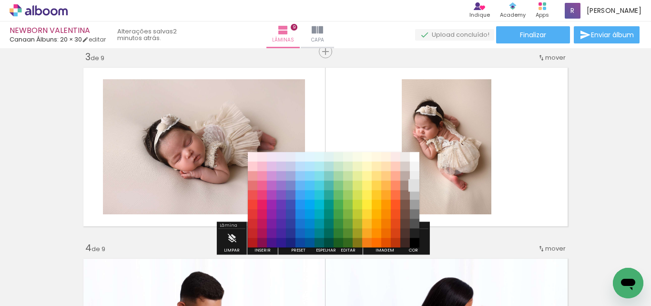
click at [415, 186] on paper-item "#e0e0e0" at bounding box center [415, 186] width 10 height 10
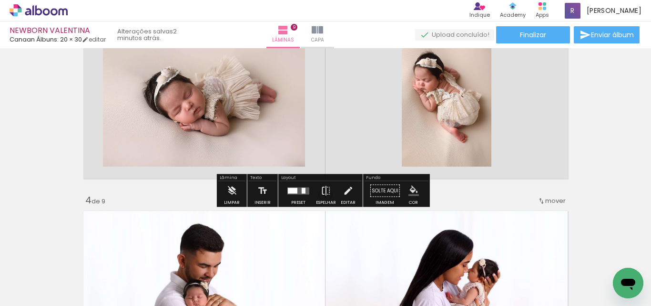
scroll to position [394, 0]
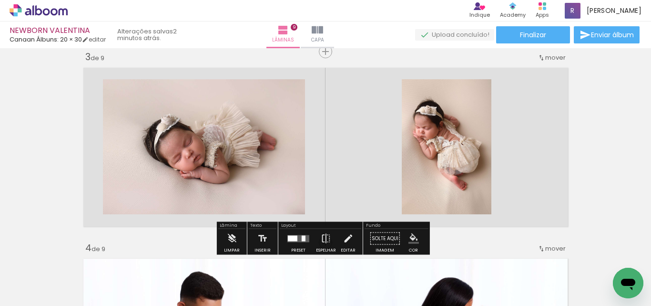
click at [409, 238] on iron-icon "color picker" at bounding box center [414, 238] width 10 height 10
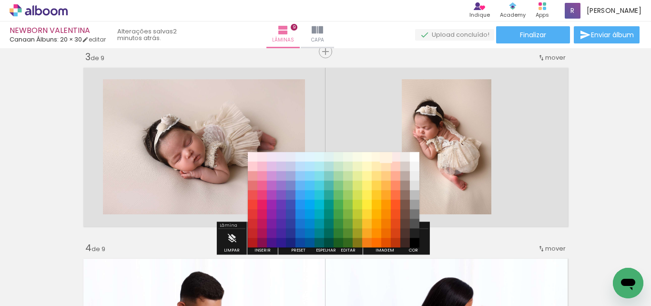
click at [386, 156] on paper-item "#fff3e0" at bounding box center [386, 157] width 10 height 10
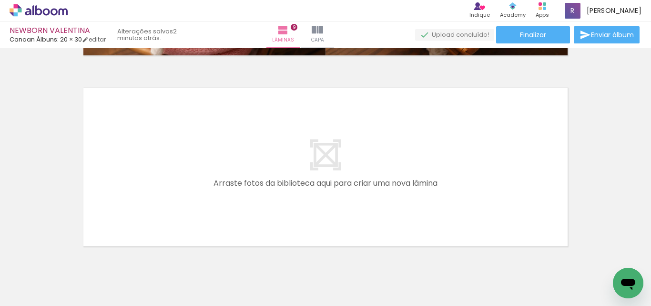
scroll to position [1651, 0]
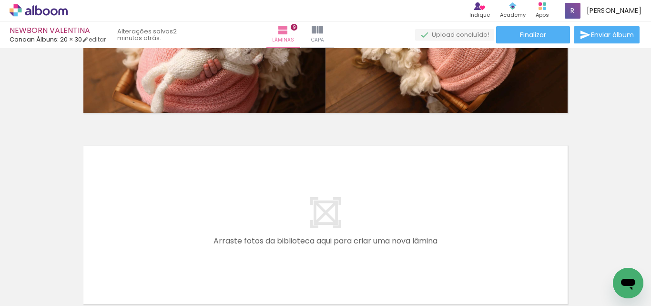
drag, startPoint x: 573, startPoint y: 301, endPoint x: 10, endPoint y: 30, distance: 625.2
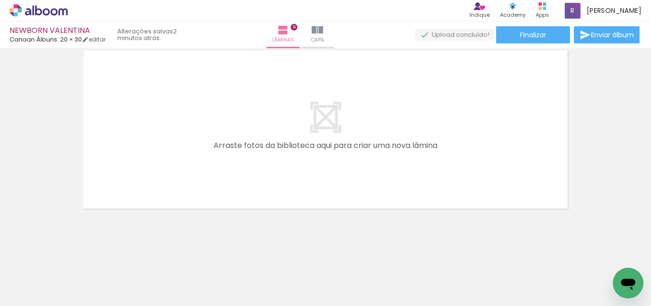
scroll to position [0, 0]
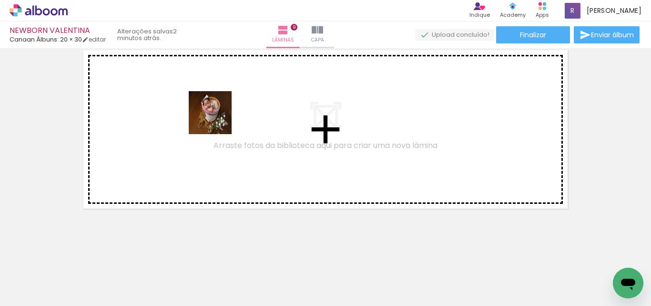
drag, startPoint x: 416, startPoint y: 277, endPoint x: 476, endPoint y: 273, distance: 60.2
click at [225, 124] on quentale-workspace at bounding box center [325, 153] width 651 height 306
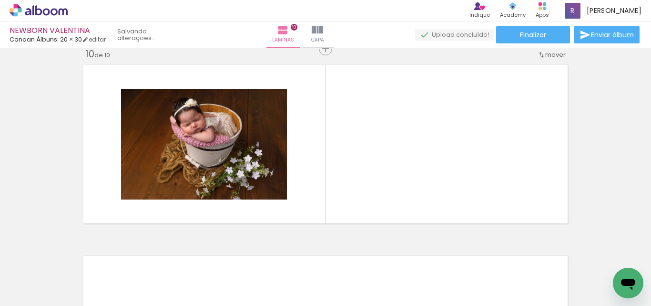
scroll to position [1729, 0]
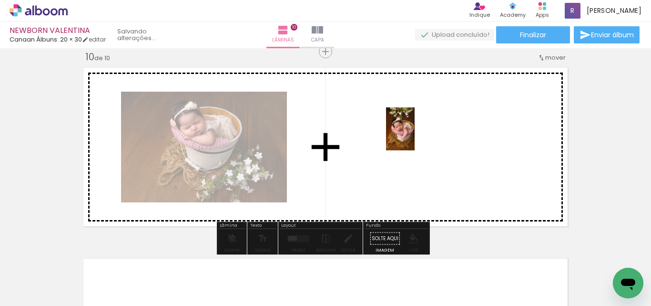
drag, startPoint x: 474, startPoint y: 272, endPoint x: 415, endPoint y: 135, distance: 148.9
click at [415, 135] on quentale-workspace at bounding box center [325, 153] width 651 height 306
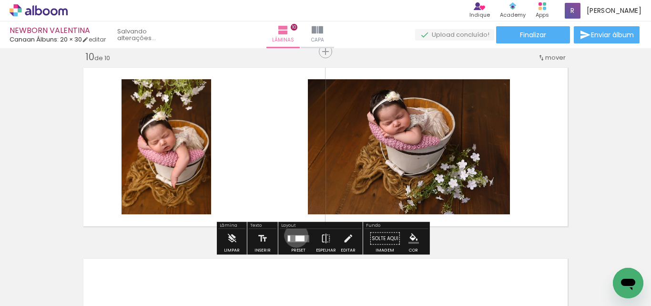
click at [296, 235] on div at bounding box center [300, 238] width 9 height 6
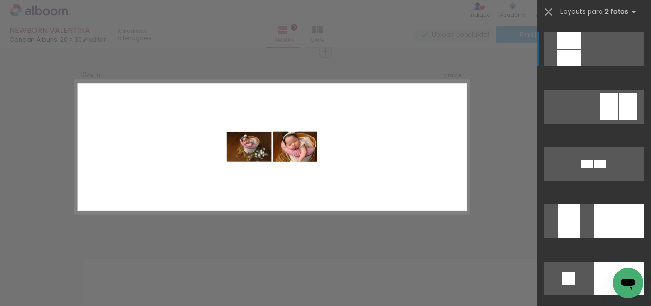
scroll to position [3623, 0]
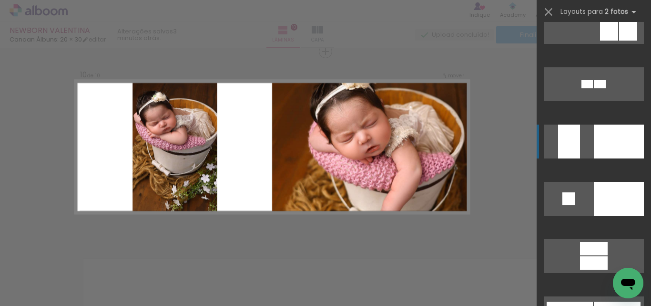
click at [605, 138] on div at bounding box center [619, 141] width 50 height 34
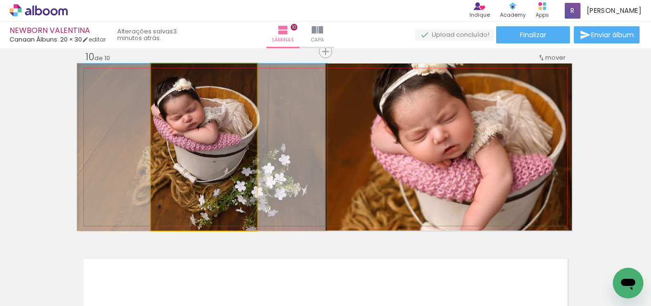
drag, startPoint x: 223, startPoint y: 150, endPoint x: 222, endPoint y: 175, distance: 24.8
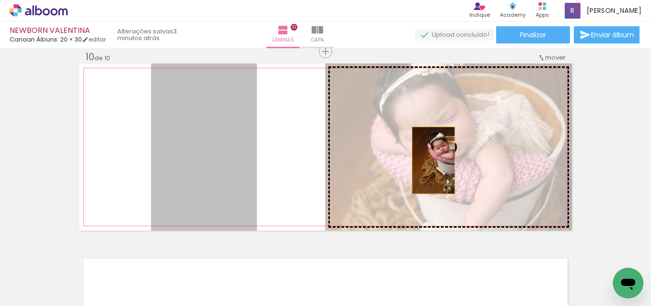
drag, startPoint x: 199, startPoint y: 165, endPoint x: 457, endPoint y: 155, distance: 258.6
click at [0, 0] on slot at bounding box center [0, 0] width 0 height 0
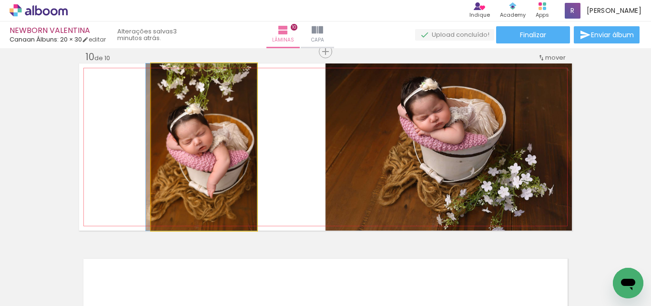
drag, startPoint x: 221, startPoint y: 139, endPoint x: 216, endPoint y: 168, distance: 29.9
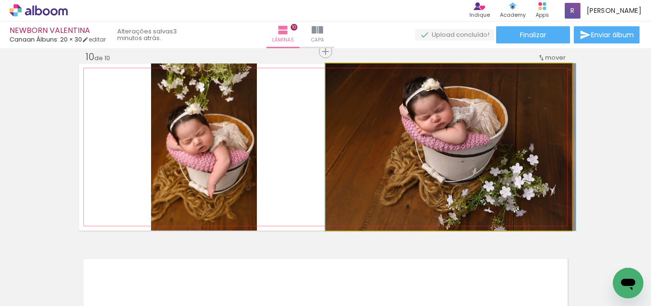
drag, startPoint x: 437, startPoint y: 139, endPoint x: 462, endPoint y: 184, distance: 52.1
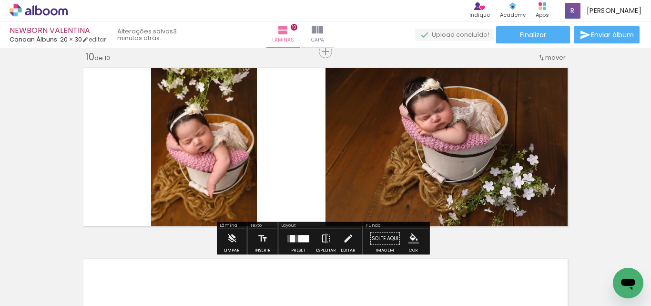
click at [321, 238] on iron-icon at bounding box center [326, 238] width 10 height 19
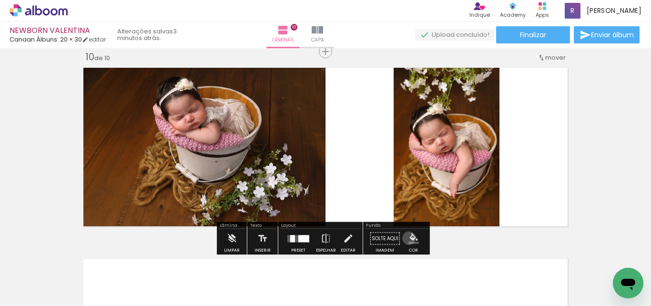
click at [409, 238] on iron-icon "color picker" at bounding box center [414, 238] width 10 height 10
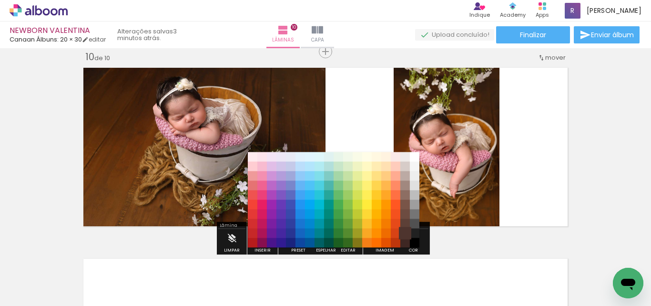
click at [403, 231] on paper-item "#4e342e" at bounding box center [405, 233] width 10 height 10
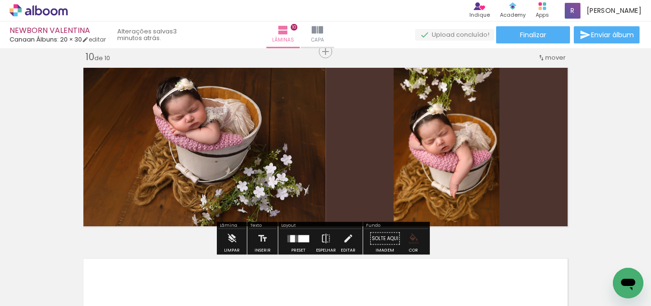
click at [413, 239] on iron-icon "color picker" at bounding box center [414, 238] width 10 height 10
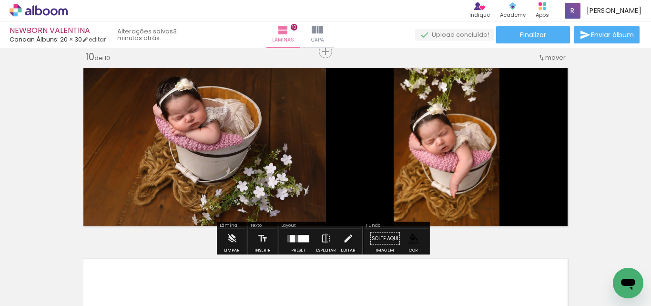
scroll to position [3623, 0]
click at [411, 238] on iron-icon "color picker" at bounding box center [414, 238] width 10 height 10
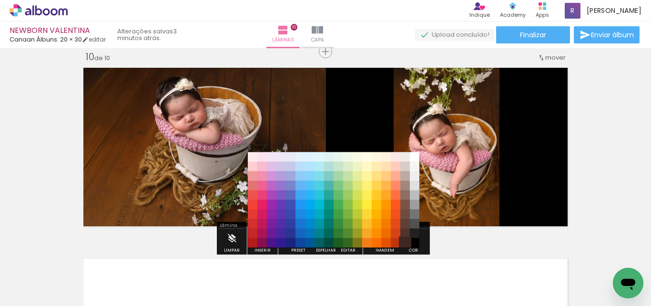
click at [401, 243] on paper-item "#3e2723" at bounding box center [405, 243] width 10 height 10
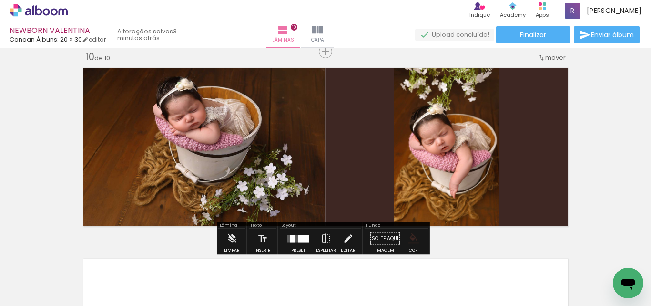
click at [410, 237] on iron-icon "color picker" at bounding box center [414, 238] width 10 height 10
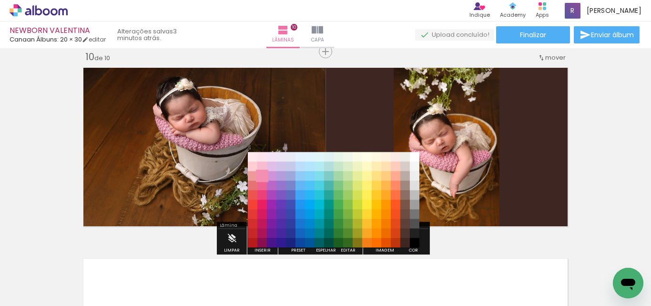
click at [263, 181] on paper-item "#f48fb1" at bounding box center [262, 176] width 10 height 10
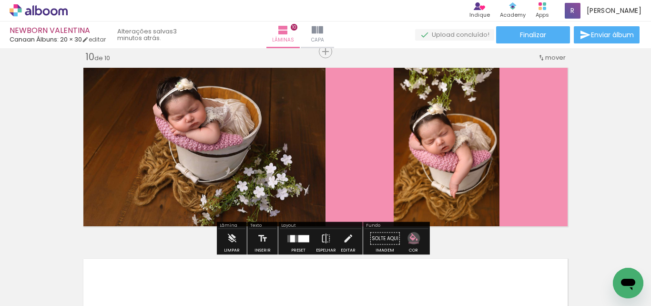
click at [410, 238] on iron-icon "color picker" at bounding box center [414, 238] width 10 height 10
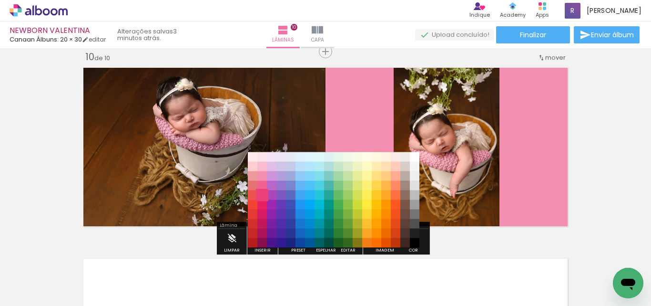
click at [260, 194] on paper-item "#ec407a" at bounding box center [262, 195] width 10 height 10
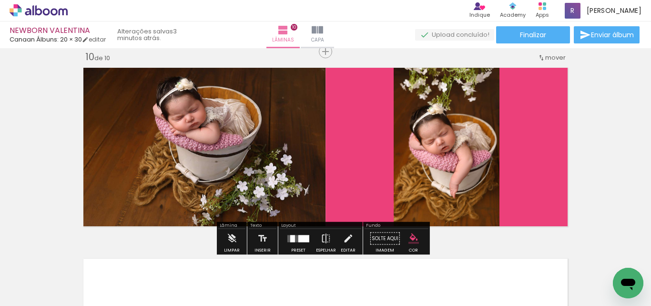
click at [410, 238] on iron-icon "color picker" at bounding box center [414, 238] width 10 height 10
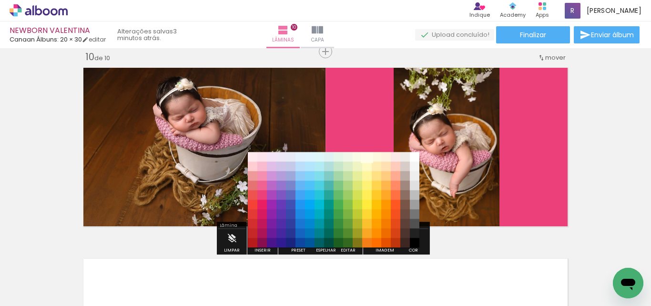
click at [366, 158] on paper-item "#fffde7" at bounding box center [367, 157] width 10 height 10
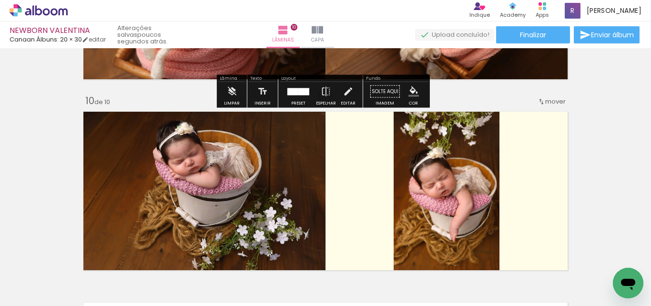
scroll to position [1651, 0]
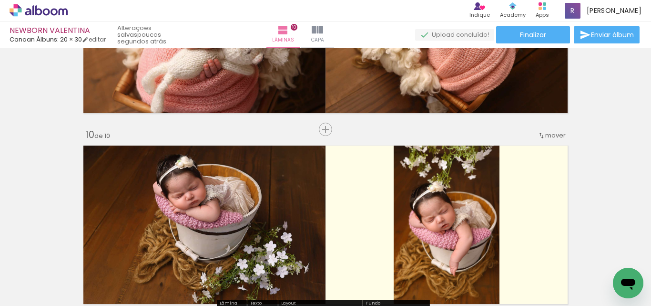
click at [554, 136] on span "mover" at bounding box center [555, 135] width 21 height 9
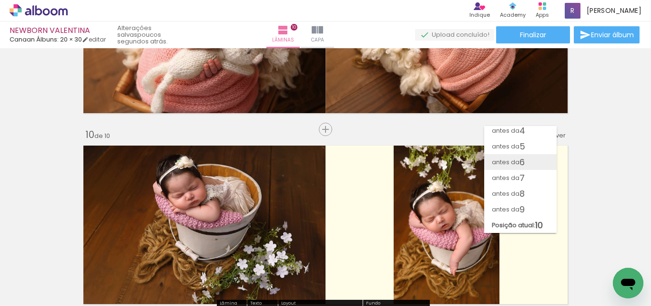
scroll to position [51, 0]
click at [512, 131] on span "antes da" at bounding box center [506, 131] width 28 height 16
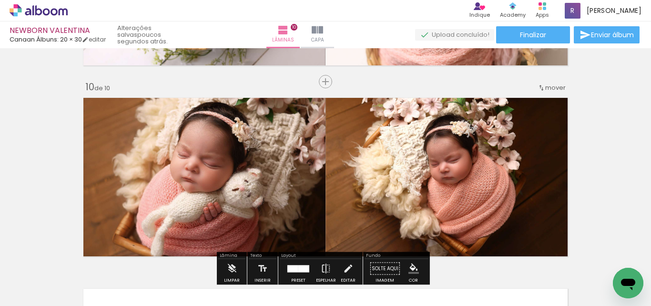
scroll to position [1937, 0]
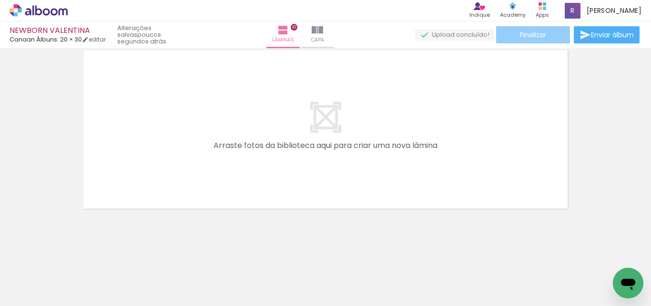
click at [547, 31] on paper-button "Finalizar" at bounding box center [533, 34] width 74 height 17
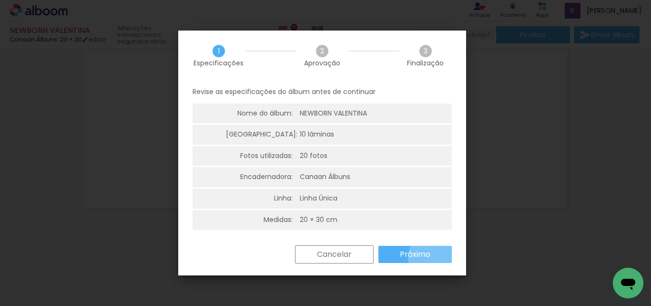
click at [431, 257] on paper-button "Próximo" at bounding box center [415, 254] width 73 height 17
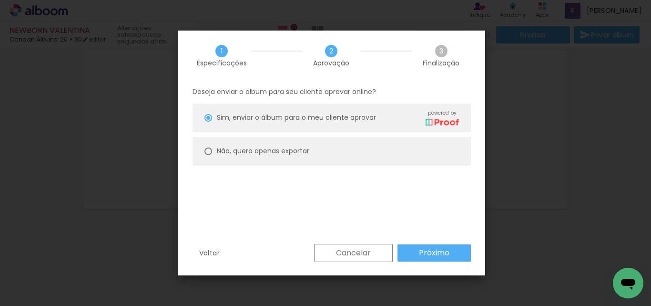
click at [210, 148] on div at bounding box center [209, 151] width 8 height 8
type paper-radio-button "on"
click at [0, 0] on slot "Próximo" at bounding box center [0, 0] width 0 height 0
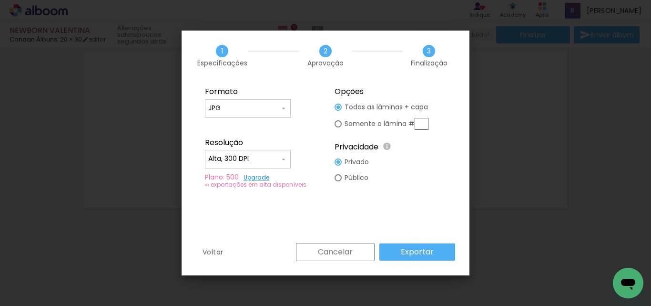
type input "Alta, 300 DPI"
click at [0, 0] on slot "Exportar" at bounding box center [0, 0] width 0 height 0
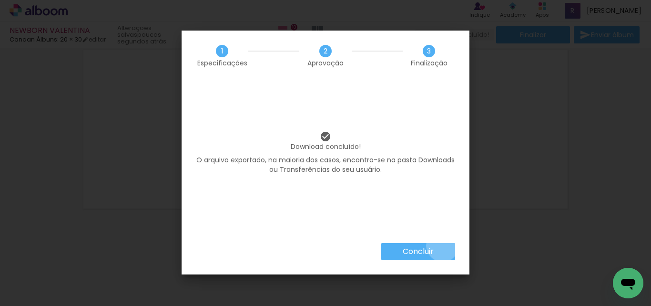
click at [442, 245] on paper-button "Concluir" at bounding box center [418, 251] width 74 height 17
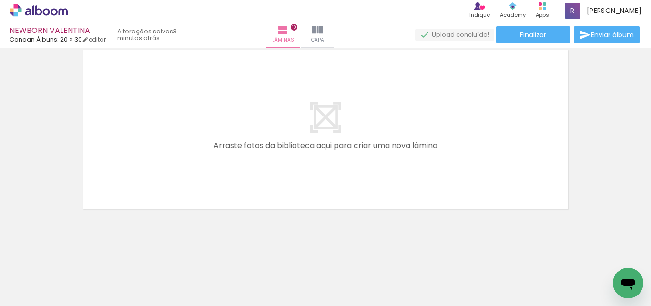
scroll to position [1603, 0]
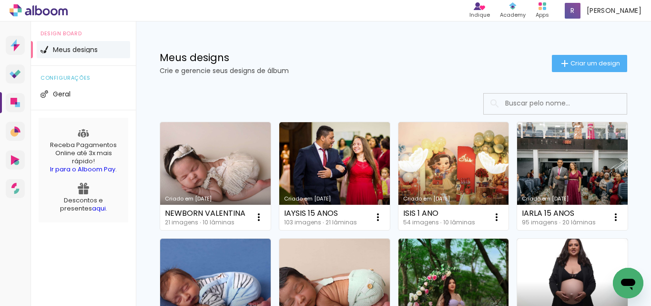
drag, startPoint x: 576, startPoint y: 65, endPoint x: 573, endPoint y: 71, distance: 7.3
click at [576, 65] on span "Criar um design" at bounding box center [596, 63] width 50 height 6
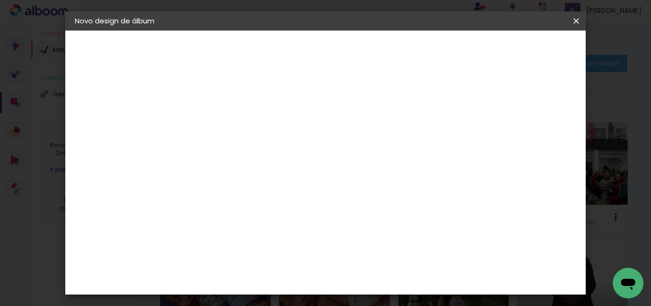
click at [231, 126] on input at bounding box center [231, 128] width 0 height 15
type input "A"
type input "NEWBORN [PERSON_NAME]"
type paper-input "NEWBORN [PERSON_NAME]"
click at [0, 0] on slot "Avançar" at bounding box center [0, 0] width 0 height 0
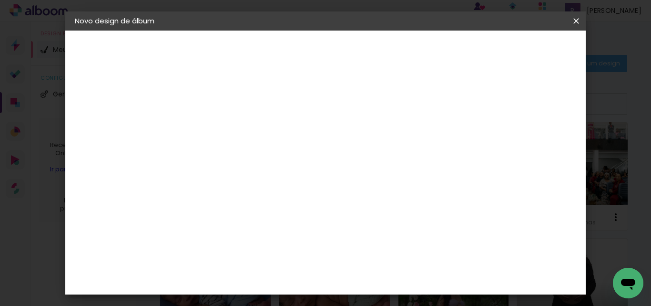
scroll to position [429, 0]
click at [246, 157] on div "Canaan Álbuns" at bounding box center [239, 164] width 30 height 15
click at [0, 0] on slot "Avançar" at bounding box center [0, 0] width 0 height 0
click at [295, 191] on span "20 × 30" at bounding box center [273, 201] width 44 height 20
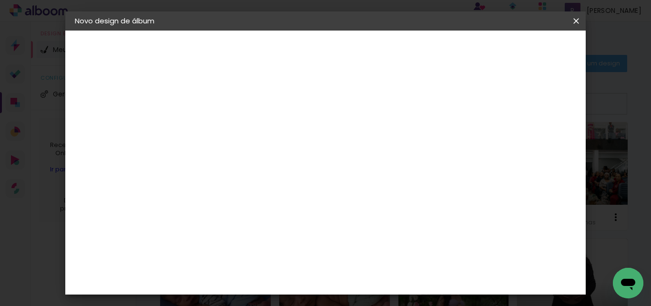
drag, startPoint x: 554, startPoint y: 45, endPoint x: 545, endPoint y: 55, distance: 12.5
click at [386, 46] on paper-button "Avançar" at bounding box center [362, 50] width 47 height 16
click at [463, 103] on div at bounding box center [458, 103] width 9 height 9
type paper-checkbox "on"
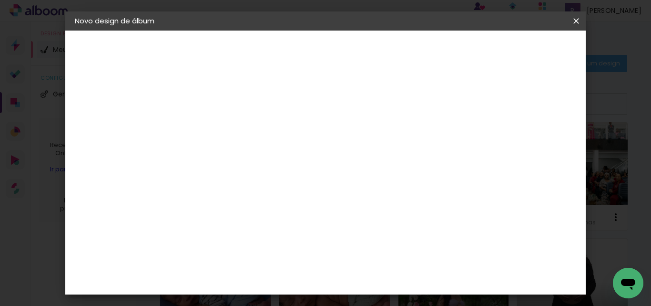
click at [517, 49] on span "Iniciar design" at bounding box center [494, 50] width 43 height 7
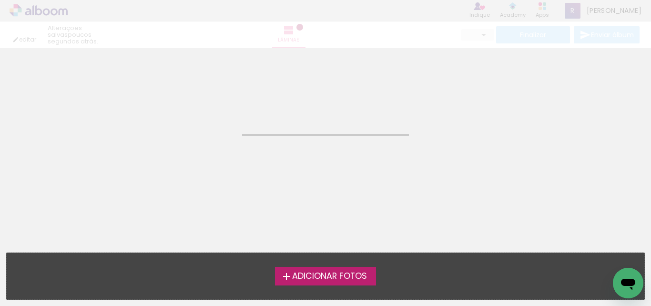
click at [333, 279] on span "Adicionar Fotos" at bounding box center [329, 276] width 75 height 9
click at [0, 0] on input "file" at bounding box center [0, 0] width 0 height 0
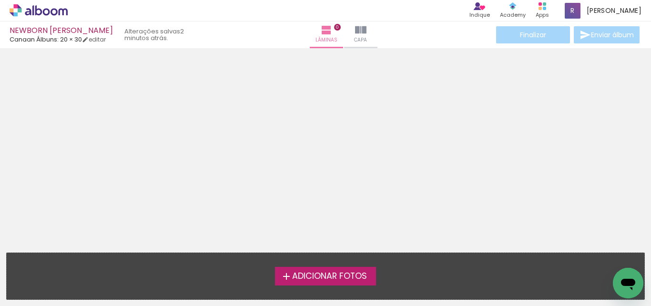
click at [307, 272] on span "Adicionar Fotos" at bounding box center [329, 276] width 75 height 9
click at [0, 0] on input "file" at bounding box center [0, 0] width 0 height 0
click at [297, 279] on span "Adicionar Fotos" at bounding box center [329, 276] width 75 height 9
click at [0, 0] on input "file" at bounding box center [0, 0] width 0 height 0
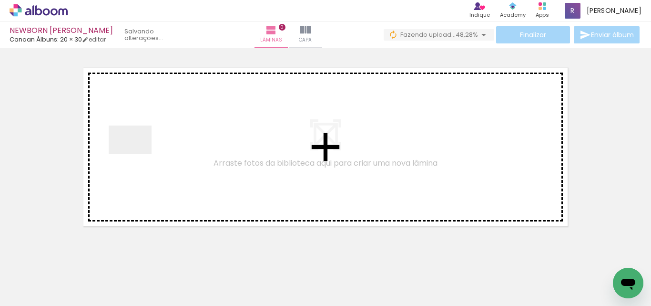
drag, startPoint x: 103, startPoint y: 277, endPoint x: 137, endPoint y: 154, distance: 127.8
click at [137, 154] on quentale-workspace at bounding box center [325, 153] width 651 height 306
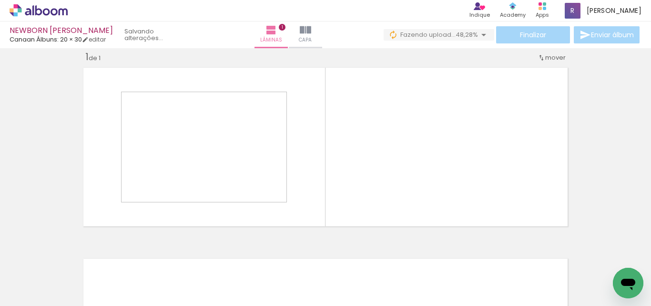
scroll to position [12, 0]
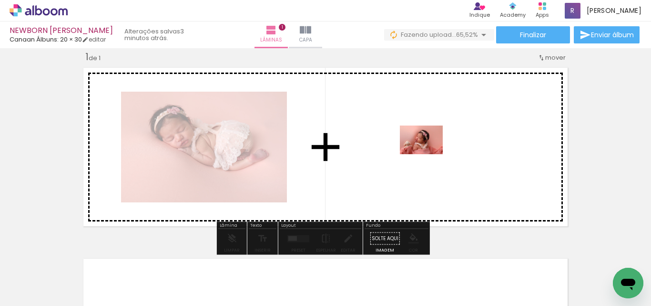
drag, startPoint x: 210, startPoint y: 278, endPoint x: 305, endPoint y: 264, distance: 95.5
click at [429, 154] on quentale-workspace at bounding box center [325, 153] width 651 height 306
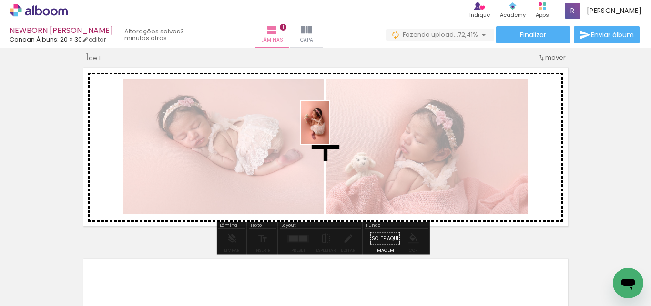
drag, startPoint x: 261, startPoint y: 277, endPoint x: 279, endPoint y: 246, distance: 35.9
click at [330, 129] on quentale-workspace at bounding box center [325, 153] width 651 height 306
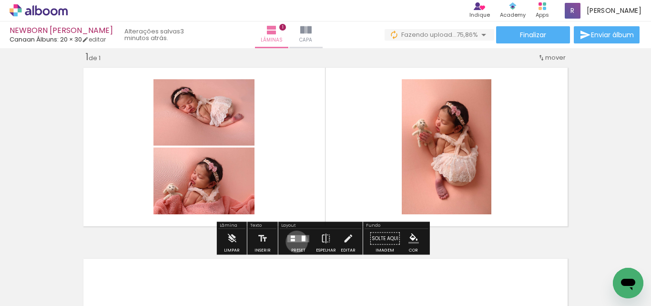
click at [295, 241] on quentale-layouter at bounding box center [298, 238] width 22 height 7
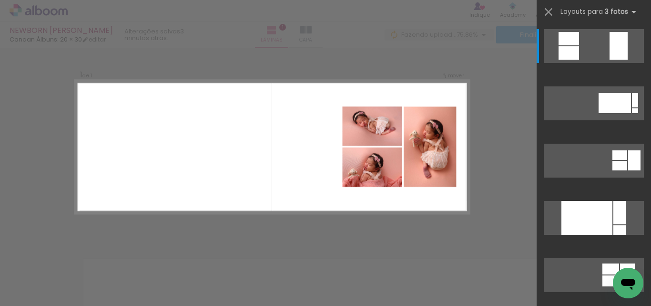
scroll to position [286, 0]
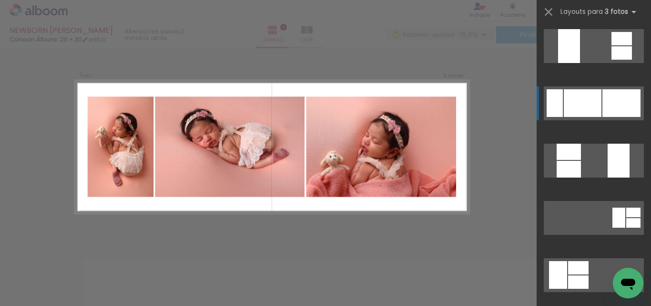
click at [580, 101] on div at bounding box center [583, 103] width 38 height 28
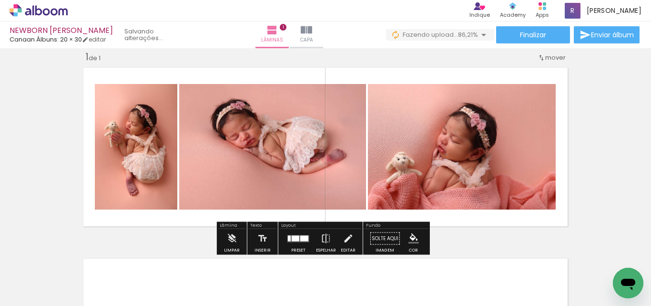
click at [300, 239] on div at bounding box center [304, 238] width 8 height 6
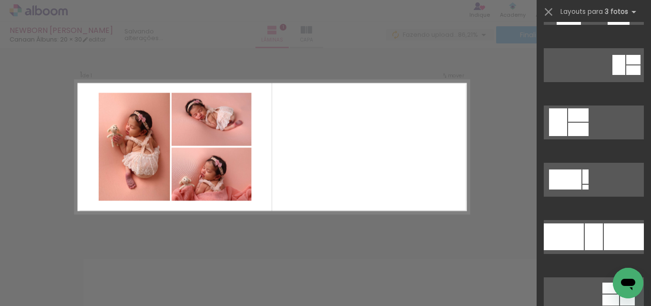
scroll to position [725, 0]
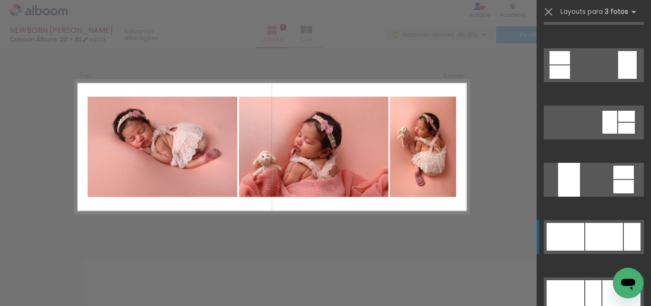
click at [590, 237] on div at bounding box center [604, 237] width 38 height 28
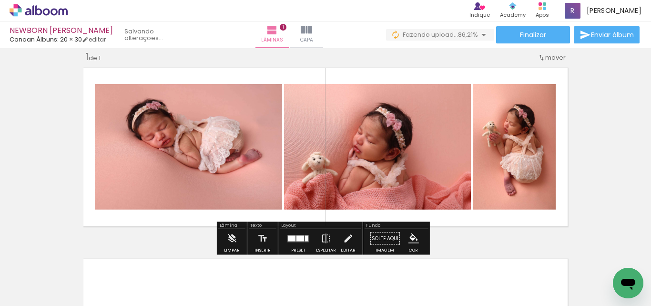
click at [411, 235] on iron-icon "color picker" at bounding box center [414, 238] width 10 height 10
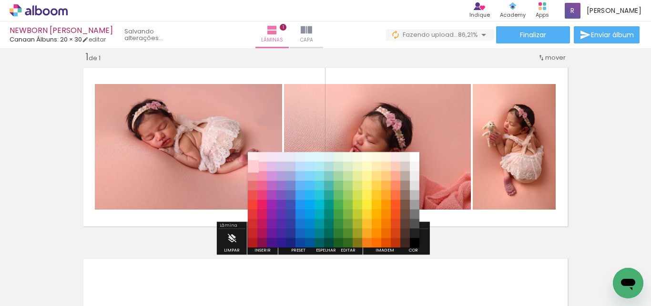
click at [250, 167] on paper-item "#ffcdd2" at bounding box center [253, 167] width 10 height 10
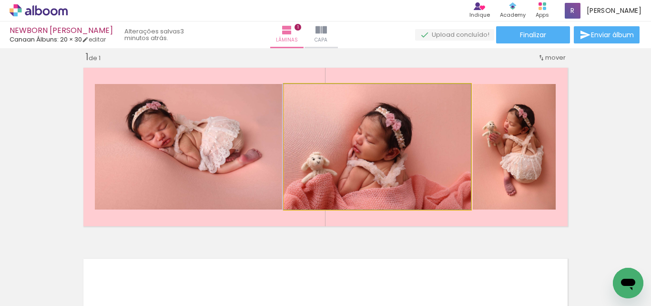
drag, startPoint x: 373, startPoint y: 182, endPoint x: 371, endPoint y: 155, distance: 27.2
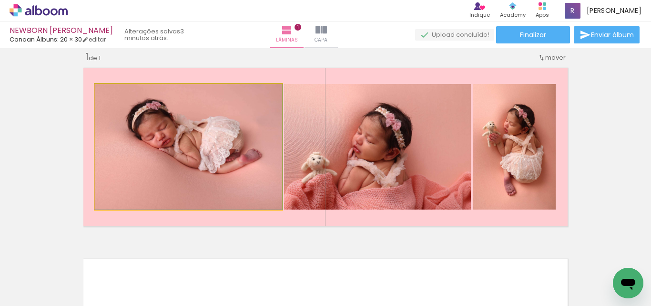
drag, startPoint x: 214, startPoint y: 154, endPoint x: 158, endPoint y: 120, distance: 65.7
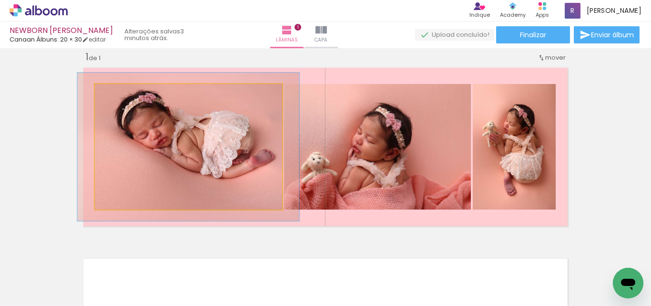
drag, startPoint x: 115, startPoint y: 91, endPoint x: 144, endPoint y: 126, distance: 45.7
click at [119, 90] on div at bounding box center [123, 94] width 9 height 9
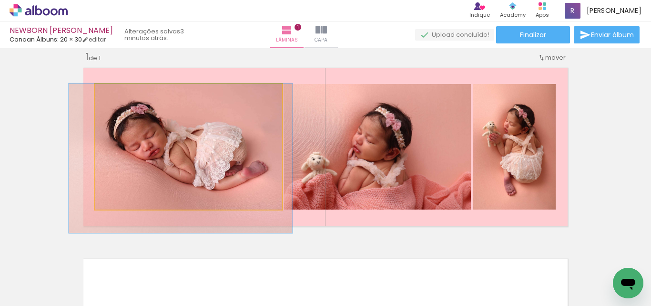
drag, startPoint x: 182, startPoint y: 144, endPoint x: 174, endPoint y: 161, distance: 17.9
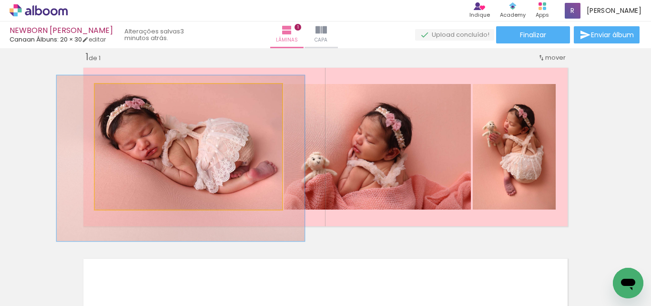
click at [125, 92] on div at bounding box center [129, 94] width 9 height 9
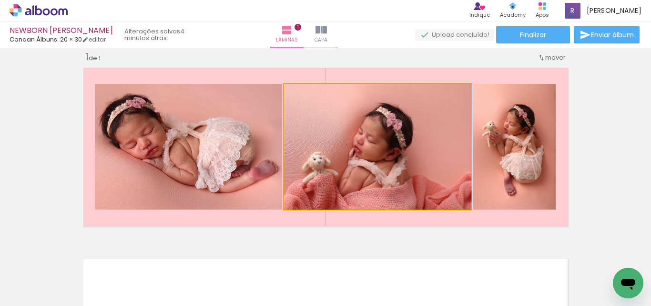
drag, startPoint x: 398, startPoint y: 163, endPoint x: 397, endPoint y: 137, distance: 25.8
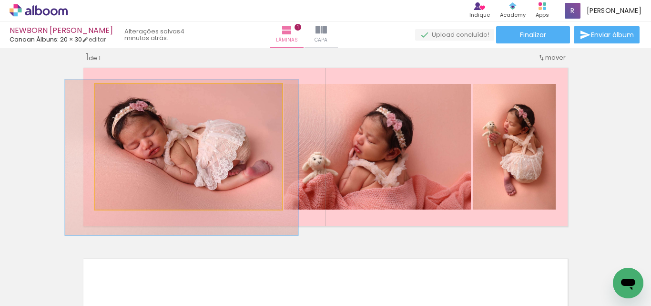
type paper-slider "124"
click at [125, 95] on div at bounding box center [126, 94] width 9 height 9
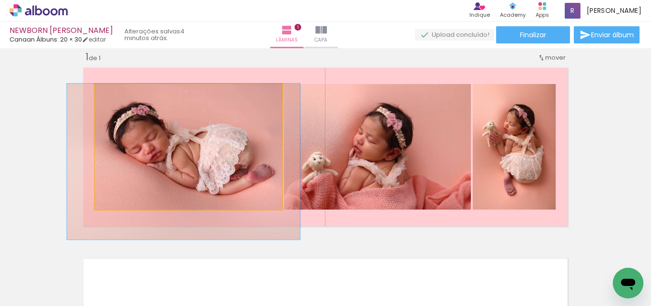
drag, startPoint x: 190, startPoint y: 154, endPoint x: 188, endPoint y: 160, distance: 5.6
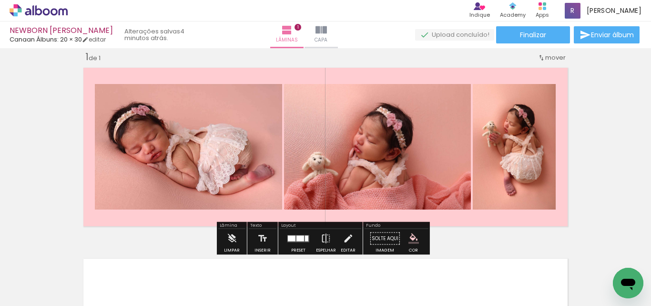
click at [607, 157] on div "Inserir lâmina 1 de 1" at bounding box center [325, 230] width 651 height 382
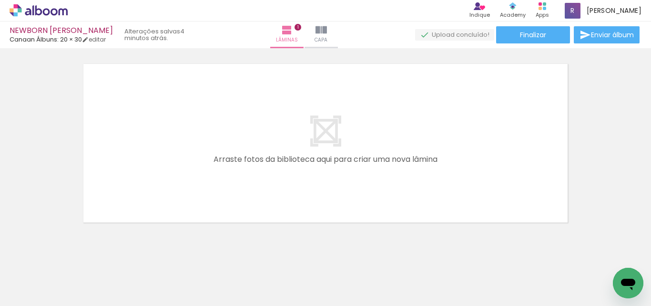
scroll to position [221, 0]
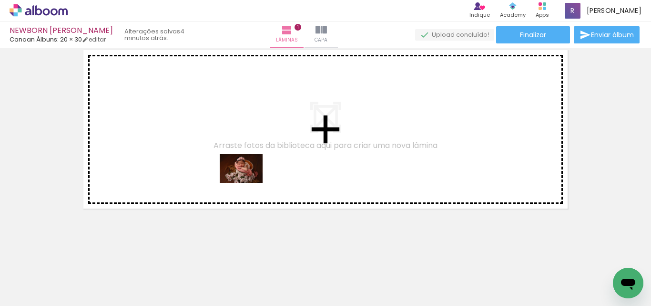
drag, startPoint x: 323, startPoint y: 278, endPoint x: 248, endPoint y: 183, distance: 121.3
click at [248, 183] on quentale-workspace at bounding box center [325, 153] width 651 height 306
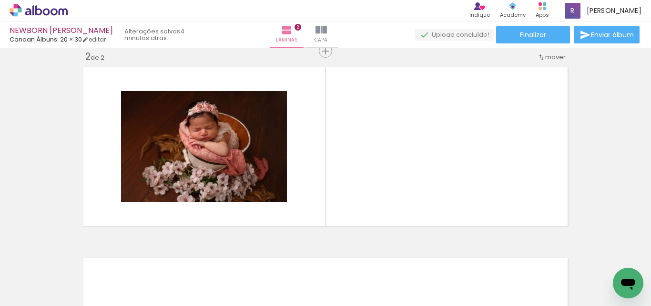
scroll to position [203, 0]
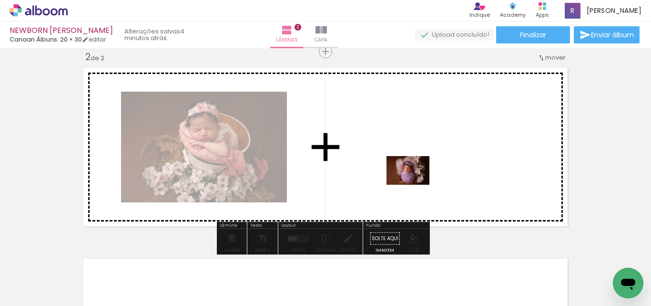
drag, startPoint x: 425, startPoint y: 278, endPoint x: 365, endPoint y: 252, distance: 65.4
click at [415, 183] on quentale-workspace at bounding box center [325, 153] width 651 height 306
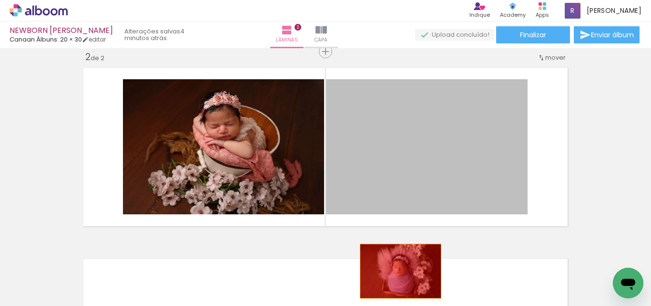
drag, startPoint x: 416, startPoint y: 149, endPoint x: 333, endPoint y: 305, distance: 175.9
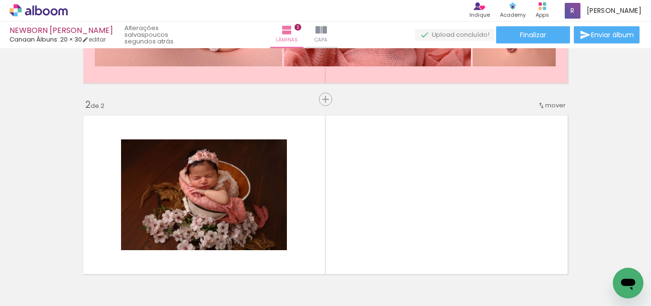
scroll to position [0, 62]
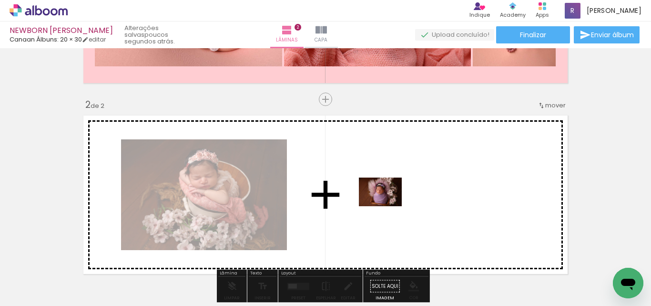
drag, startPoint x: 356, startPoint y: 282, endPoint x: 390, endPoint y: 203, distance: 86.3
click at [390, 203] on quentale-workspace at bounding box center [325, 153] width 651 height 306
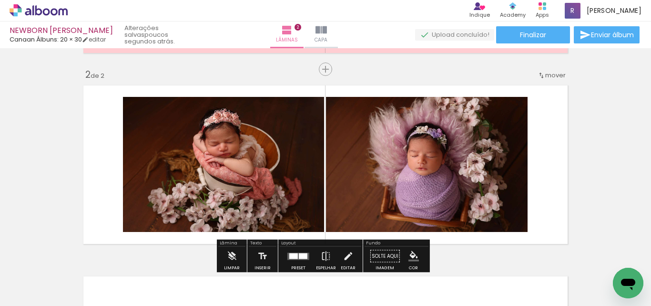
scroll to position [203, 0]
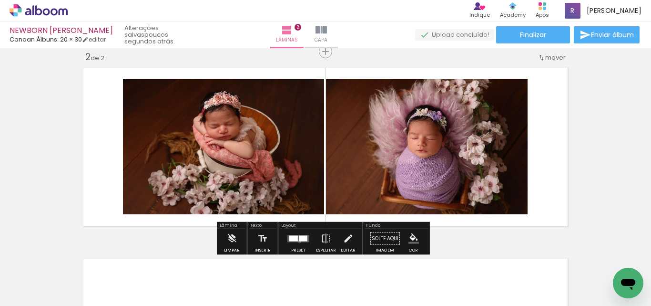
click at [297, 241] on quentale-layouter at bounding box center [298, 238] width 22 height 7
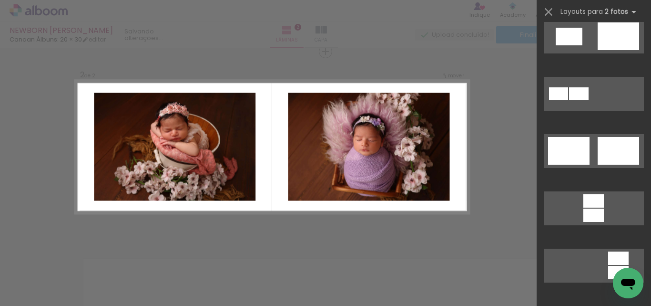
scroll to position [334, 0]
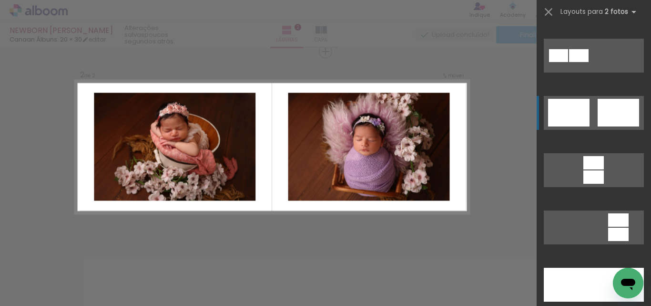
click at [564, 111] on div at bounding box center [568, 113] width 41 height 28
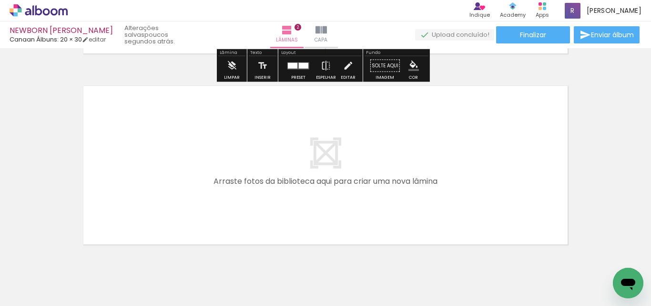
scroll to position [394, 0]
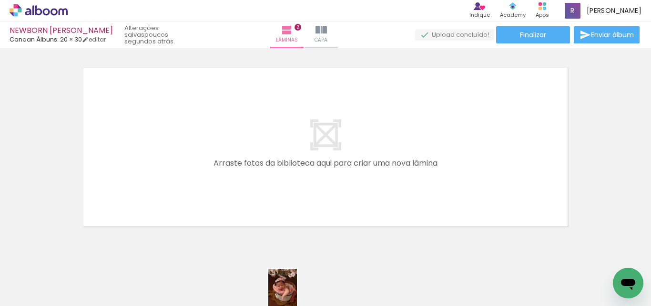
click at [297, 297] on quentale-thumb at bounding box center [300, 273] width 53 height 55
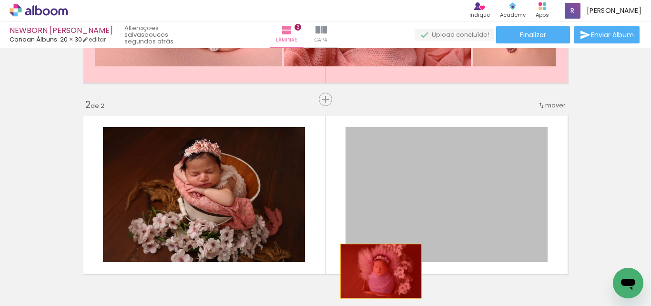
drag, startPoint x: 442, startPoint y: 187, endPoint x: 378, endPoint y: 271, distance: 106.0
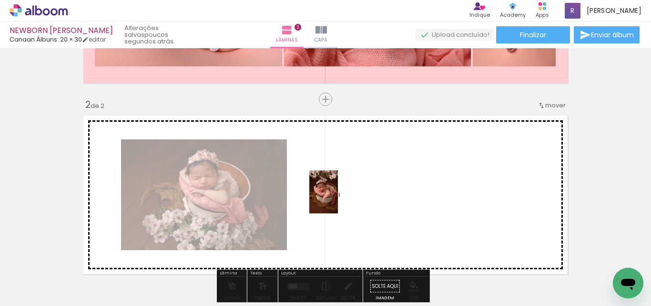
drag, startPoint x: 304, startPoint y: 275, endPoint x: 338, endPoint y: 230, distance: 56.1
click at [340, 197] on quentale-workspace at bounding box center [325, 153] width 651 height 306
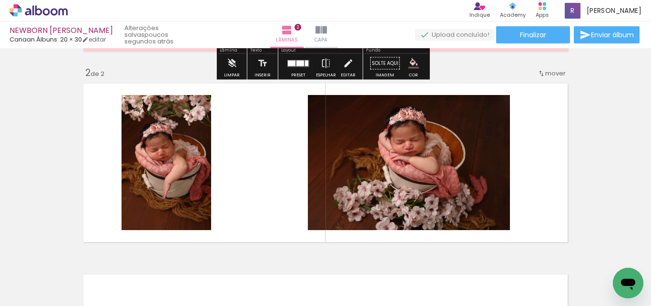
scroll to position [203, 0]
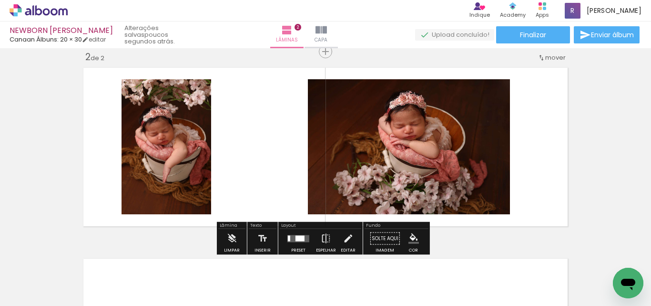
click at [300, 236] on div at bounding box center [300, 238] width 9 height 6
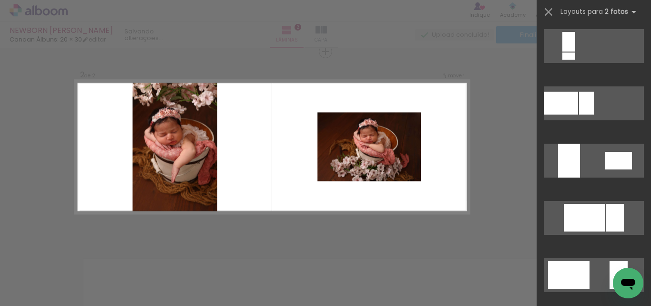
scroll to position [429, 0]
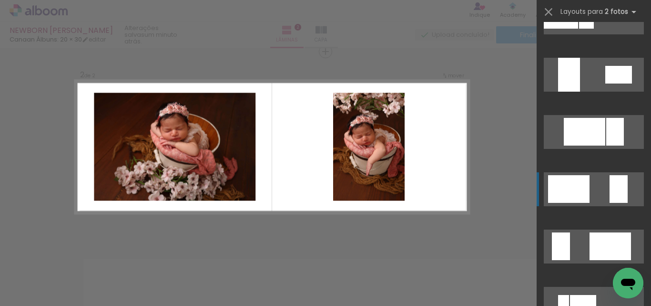
click at [579, 186] on div at bounding box center [568, 189] width 41 height 28
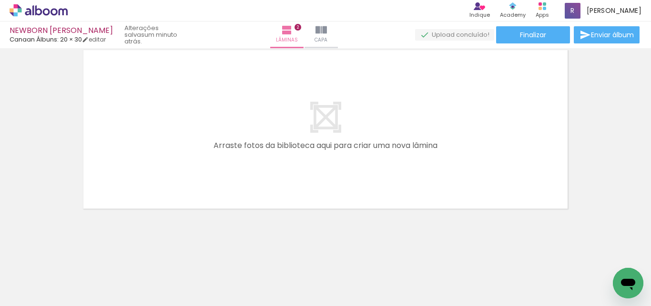
scroll to position [0, 228]
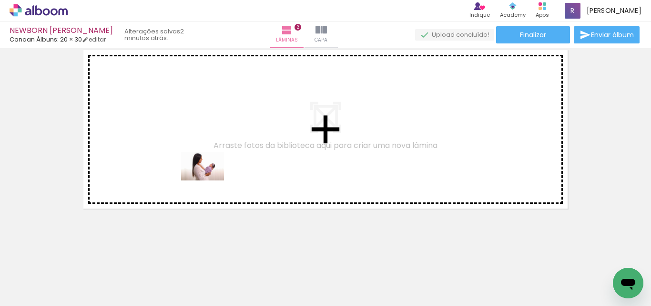
drag, startPoint x: 254, startPoint y: 267, endPoint x: 309, endPoint y: 292, distance: 60.6
click at [210, 180] on quentale-workspace at bounding box center [325, 153] width 651 height 306
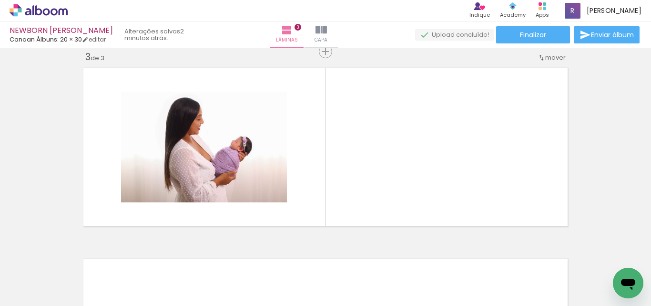
scroll to position [0, 627]
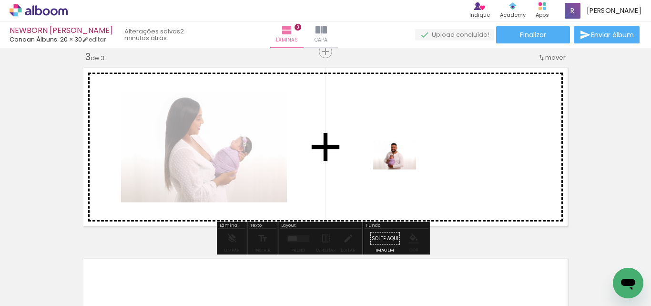
drag, startPoint x: 376, startPoint y: 286, endPoint x: 402, endPoint y: 169, distance: 119.2
click at [402, 169] on quentale-workspace at bounding box center [325, 153] width 651 height 306
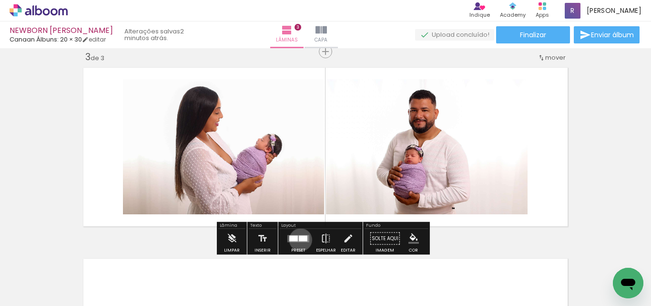
click at [299, 239] on div at bounding box center [303, 238] width 9 height 6
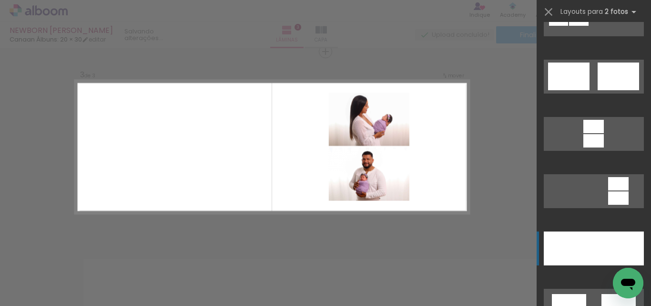
scroll to position [429, 0]
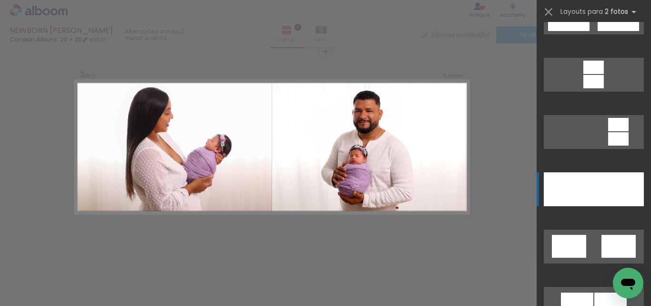
click at [581, 192] on div at bounding box center [569, 189] width 50 height 34
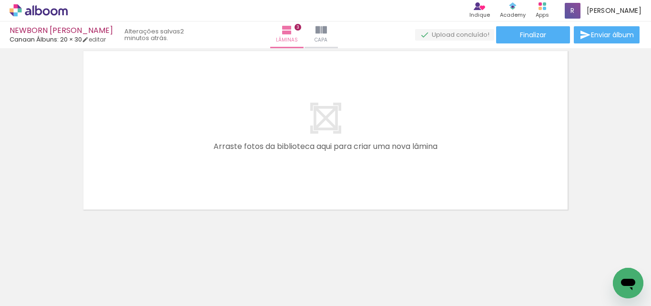
scroll to position [602, 0]
drag, startPoint x: 342, startPoint y: 297, endPoint x: 335, endPoint y: 293, distance: 8.8
click at [335, 294] on quentale-thumb at bounding box center [335, 273] width 53 height 55
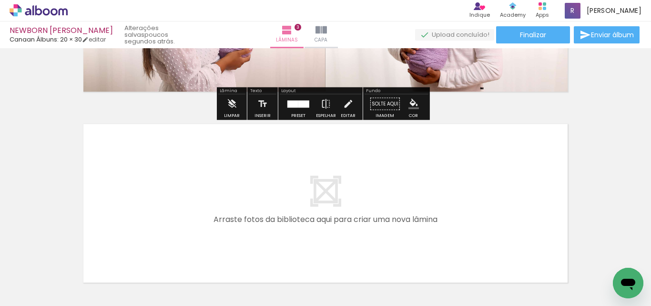
scroll to position [554, 0]
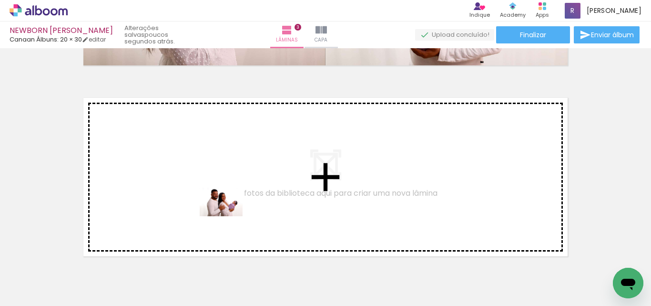
drag, startPoint x: 271, startPoint y: 275, endPoint x: 228, endPoint y: 215, distance: 73.4
click at [228, 215] on quentale-workspace at bounding box center [325, 153] width 651 height 306
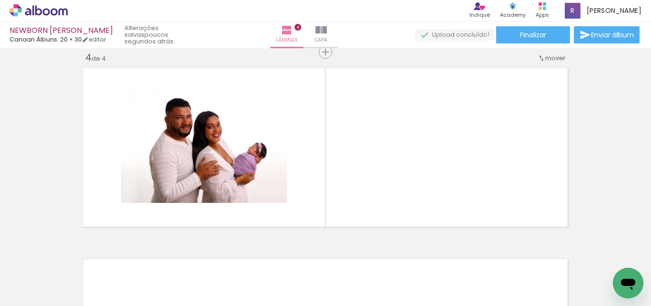
scroll to position [584, 0]
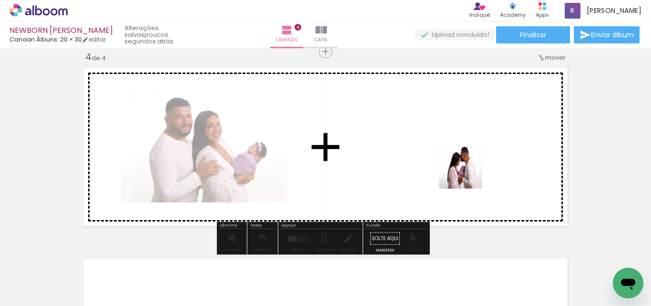
drag, startPoint x: 481, startPoint y: 273, endPoint x: 346, endPoint y: 236, distance: 139.8
click at [467, 168] on quentale-workspace at bounding box center [325, 153] width 651 height 306
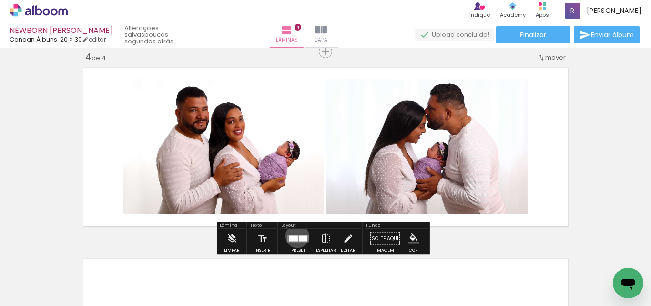
click at [295, 236] on div at bounding box center [293, 238] width 9 height 6
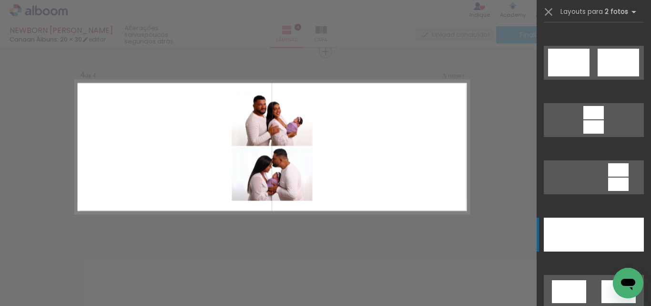
scroll to position [429, 0]
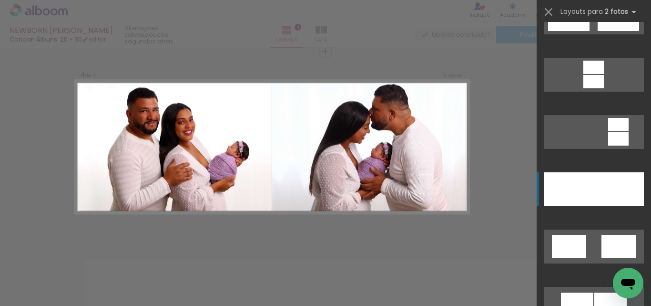
click at [582, 186] on div at bounding box center [569, 189] width 50 height 34
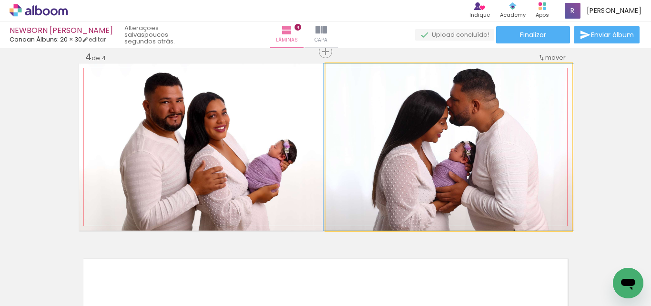
drag, startPoint x: 477, startPoint y: 141, endPoint x: 477, endPoint y: 153, distance: 11.9
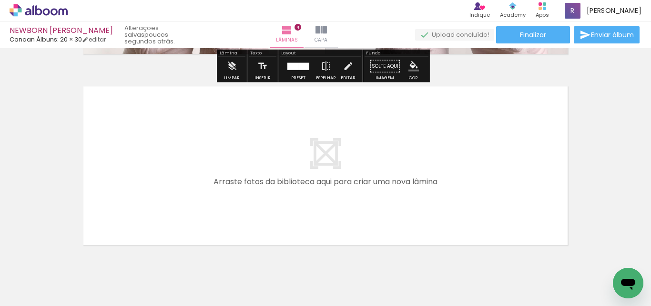
scroll to position [775, 0]
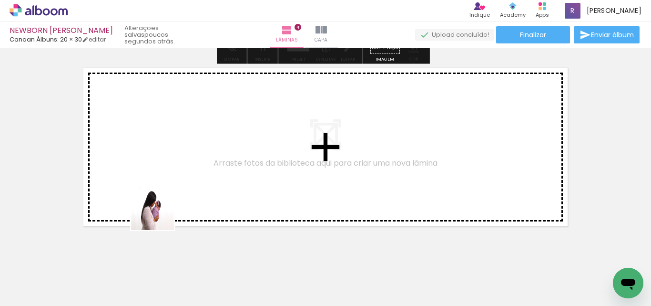
drag, startPoint x: 170, startPoint y: 280, endPoint x: 213, endPoint y: 290, distance: 44.1
click at [161, 212] on quentale-workspace at bounding box center [325, 153] width 651 height 306
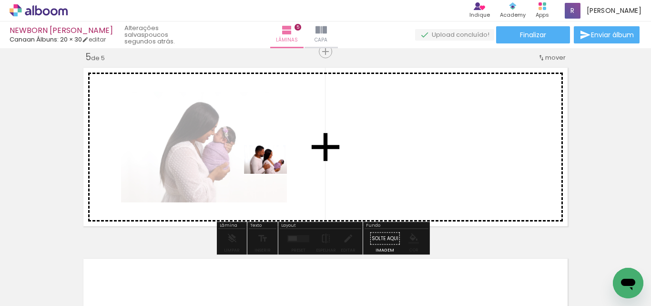
drag, startPoint x: 213, startPoint y: 276, endPoint x: 314, endPoint y: 281, distance: 101.2
click at [273, 174] on quentale-workspace at bounding box center [325, 153] width 651 height 306
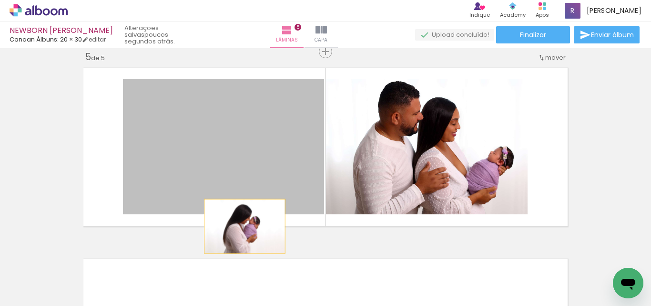
drag, startPoint x: 255, startPoint y: 171, endPoint x: 395, endPoint y: 170, distance: 140.2
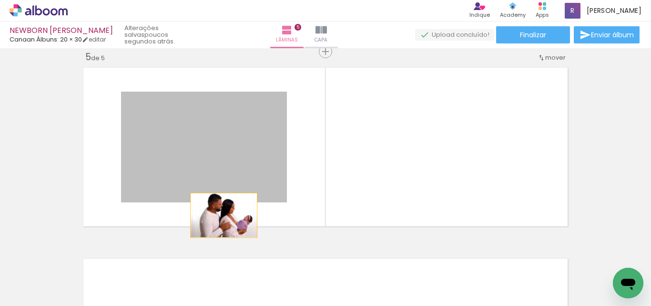
drag, startPoint x: 235, startPoint y: 167, endPoint x: 328, endPoint y: 259, distance: 130.5
click at [222, 216] on quentale-layouter at bounding box center [325, 146] width 493 height 167
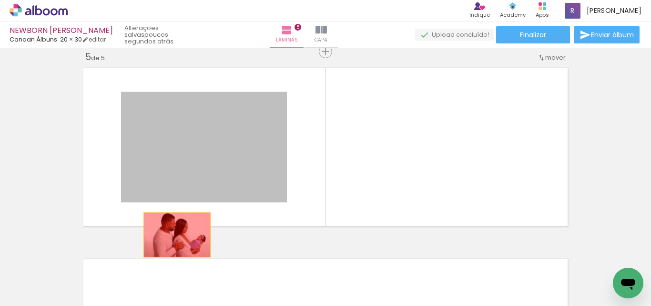
drag, startPoint x: 214, startPoint y: 139, endPoint x: 195, endPoint y: 253, distance: 115.5
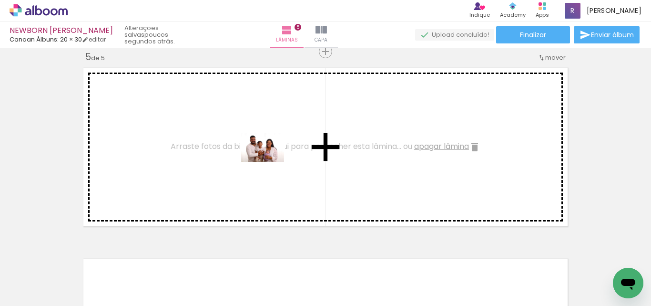
drag, startPoint x: 540, startPoint y: 276, endPoint x: 495, endPoint y: 255, distance: 49.5
click at [276, 161] on quentale-workspace at bounding box center [325, 153] width 651 height 306
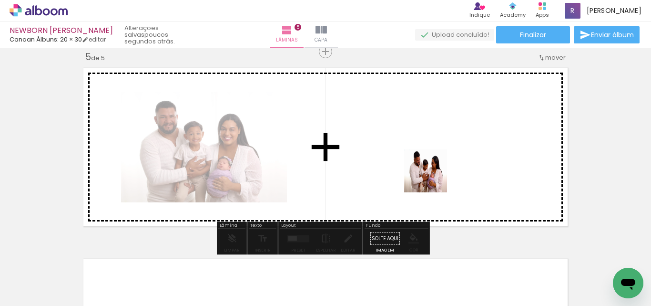
drag, startPoint x: 589, startPoint y: 276, endPoint x: 416, endPoint y: 153, distance: 212.4
click at [416, 153] on quentale-workspace at bounding box center [325, 153] width 651 height 306
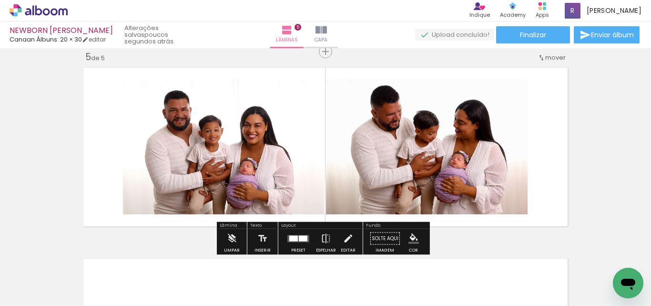
click at [297, 234] on div at bounding box center [299, 238] width 26 height 19
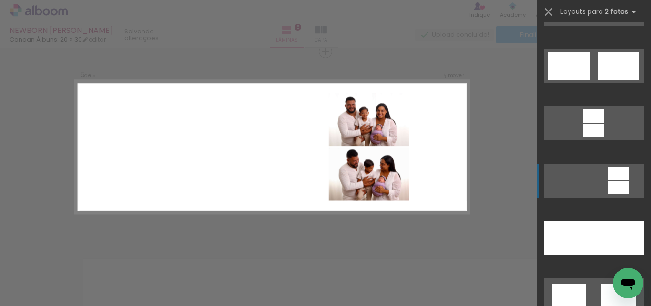
scroll to position [381, 0]
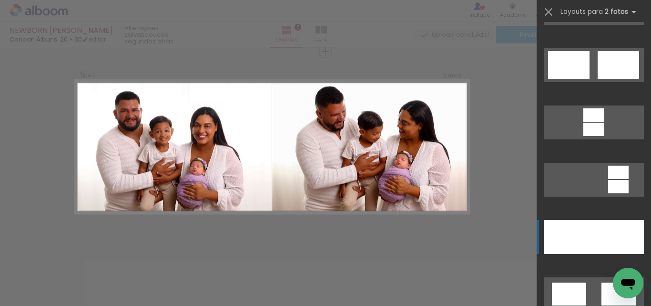
click at [579, 233] on div at bounding box center [569, 237] width 50 height 34
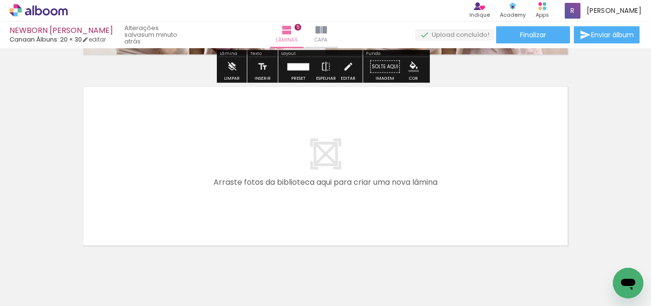
scroll to position [966, 0]
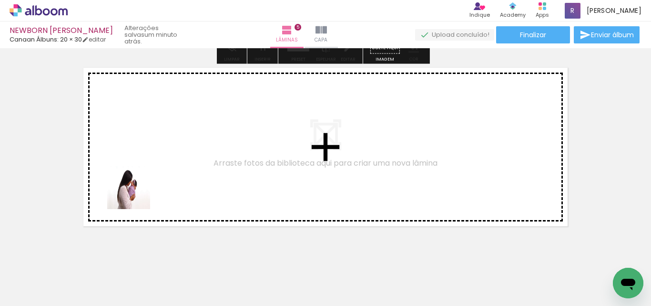
drag, startPoint x: 162, startPoint y: 266, endPoint x: 204, endPoint y: 281, distance: 44.2
click at [139, 187] on quentale-workspace at bounding box center [325, 153] width 651 height 306
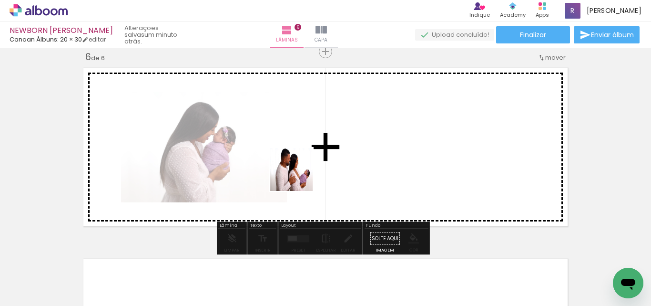
drag, startPoint x: 288, startPoint y: 195, endPoint x: 333, endPoint y: 279, distance: 95.5
click at [305, 166] on quentale-workspace at bounding box center [325, 153] width 651 height 306
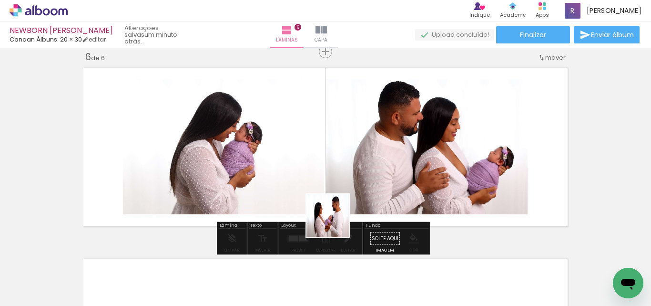
drag, startPoint x: 335, startPoint y: 223, endPoint x: 374, endPoint y: 279, distance: 68.6
click at [330, 166] on quentale-workspace at bounding box center [325, 153] width 651 height 306
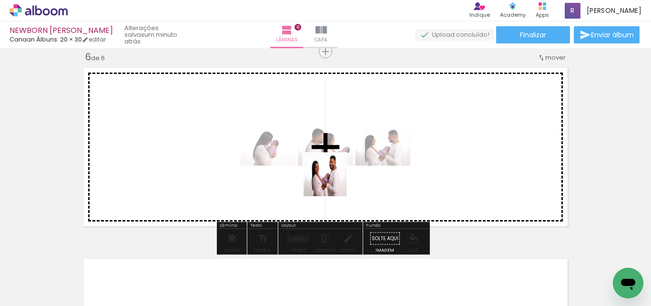
drag, startPoint x: 348, startPoint y: 216, endPoint x: 414, endPoint y: 280, distance: 92.4
click at [332, 172] on quentale-workspace at bounding box center [325, 153] width 651 height 306
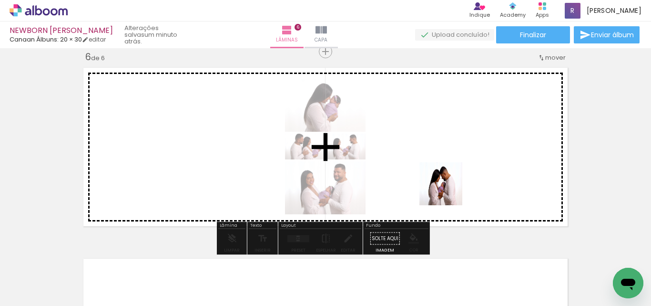
drag, startPoint x: 423, startPoint y: 275, endPoint x: 427, endPoint y: 303, distance: 28.8
click at [455, 177] on quentale-workspace at bounding box center [325, 153] width 651 height 306
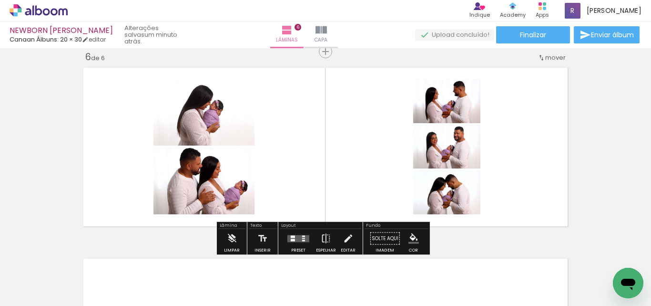
scroll to position [0, 671]
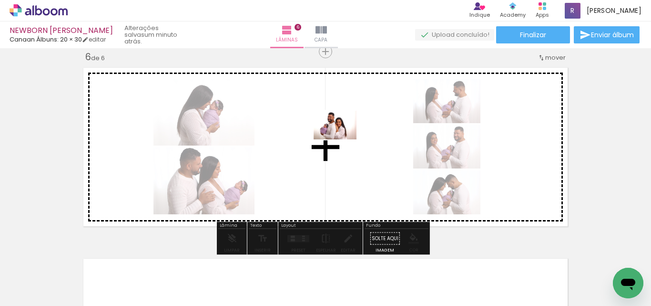
drag, startPoint x: 492, startPoint y: 274, endPoint x: 342, endPoint y: 139, distance: 200.9
click at [342, 139] on quentale-workspace at bounding box center [325, 153] width 651 height 306
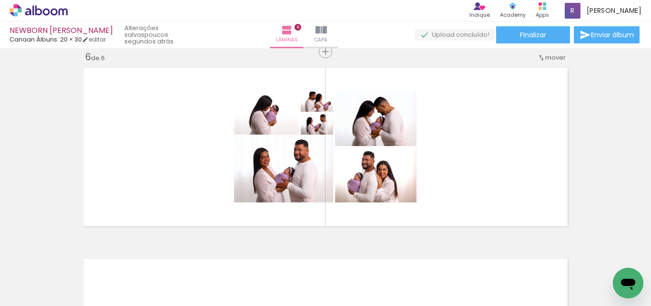
scroll to position [0, 677]
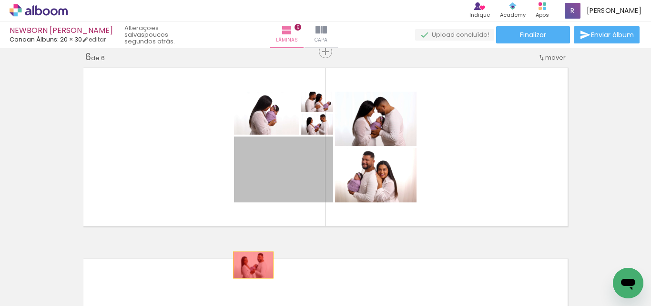
drag, startPoint x: 294, startPoint y: 182, endPoint x: 355, endPoint y: 191, distance: 61.2
click at [247, 268] on quentale-workspace at bounding box center [325, 153] width 651 height 306
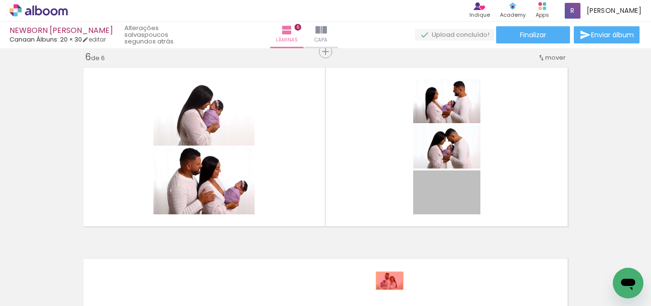
drag, startPoint x: 453, startPoint y: 199, endPoint x: 381, endPoint y: 284, distance: 111.3
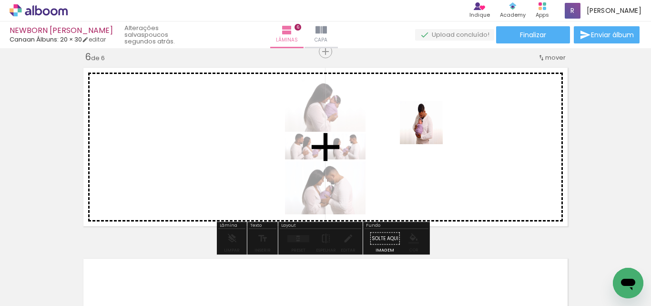
drag, startPoint x: 391, startPoint y: 266, endPoint x: 433, endPoint y: 246, distance: 46.1
click at [429, 137] on quentale-workspace at bounding box center [325, 153] width 651 height 306
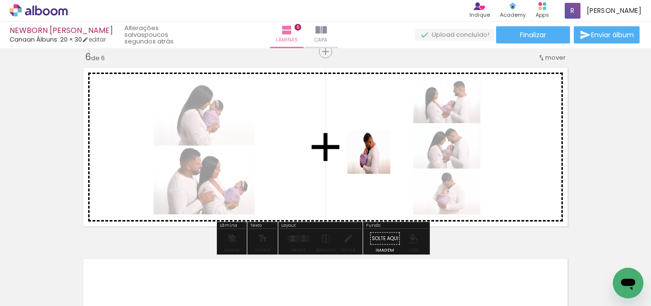
drag, startPoint x: 435, startPoint y: 277, endPoint x: 469, endPoint y: 288, distance: 35.1
click at [379, 159] on quentale-workspace at bounding box center [325, 153] width 651 height 306
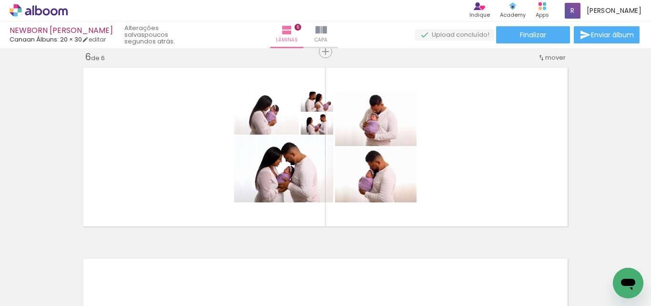
scroll to position [0, 602]
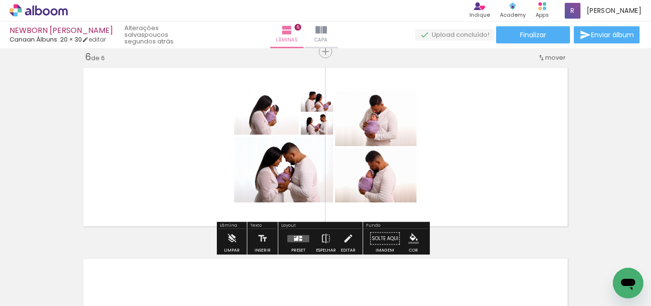
click at [299, 237] on div at bounding box center [300, 237] width 3 height 2
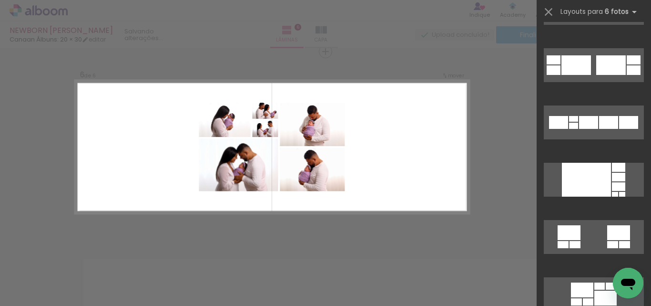
scroll to position [0, 0]
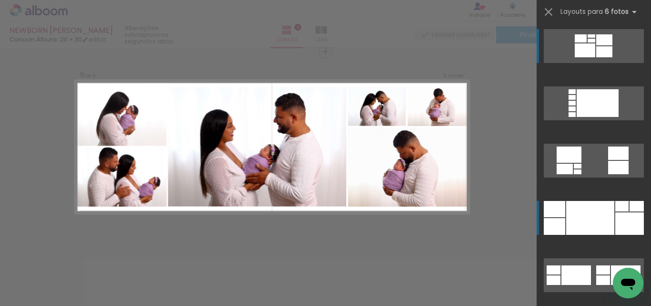
click at [593, 210] on div at bounding box center [590, 218] width 48 height 34
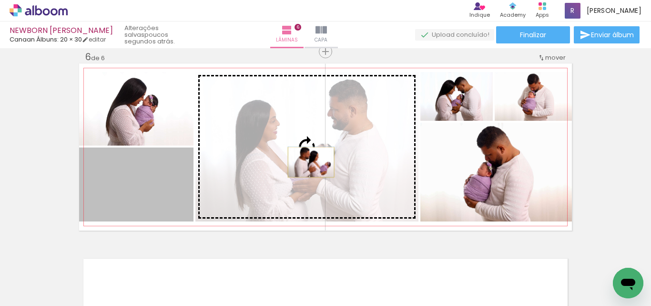
drag, startPoint x: 155, startPoint y: 197, endPoint x: 308, endPoint y: 162, distance: 156.1
click at [0, 0] on slot at bounding box center [0, 0] width 0 height 0
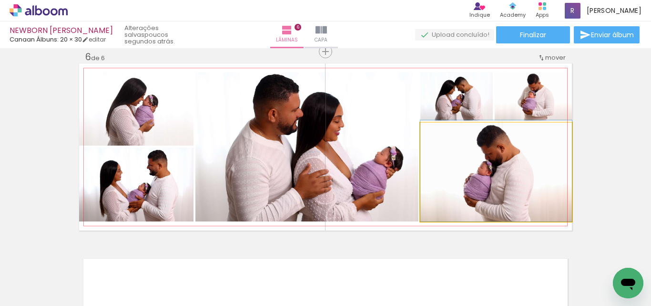
drag, startPoint x: 498, startPoint y: 190, endPoint x: 479, endPoint y: 172, distance: 26.3
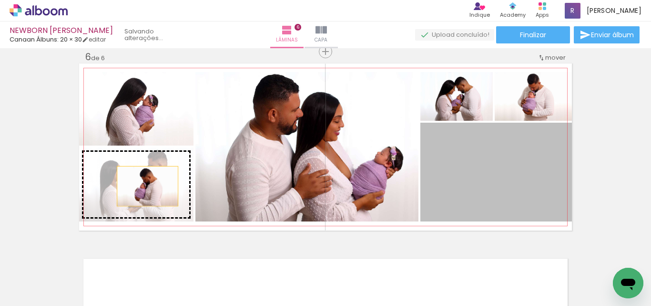
drag, startPoint x: 505, startPoint y: 185, endPoint x: 166, endPoint y: 197, distance: 339.2
click at [0, 0] on slot at bounding box center [0, 0] width 0 height 0
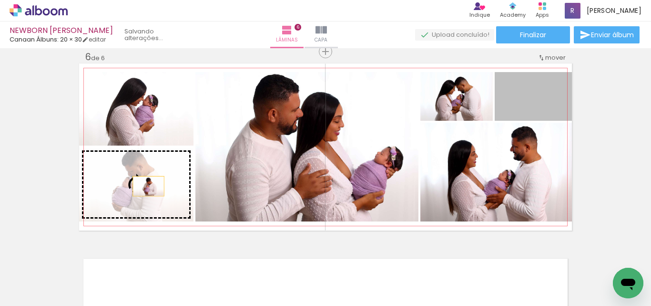
drag, startPoint x: 539, startPoint y: 105, endPoint x: 145, endPoint y: 186, distance: 402.5
click at [0, 0] on slot at bounding box center [0, 0] width 0 height 0
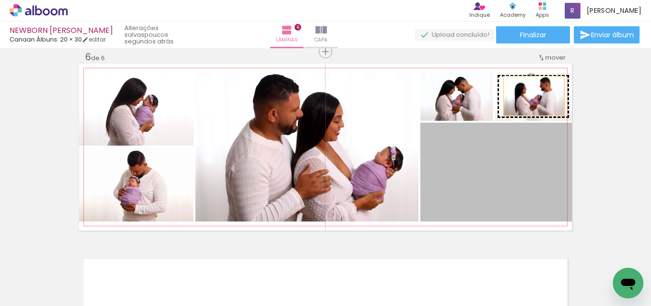
drag, startPoint x: 524, startPoint y: 196, endPoint x: 533, endPoint y: 104, distance: 92.5
click at [0, 0] on slot at bounding box center [0, 0] width 0 height 0
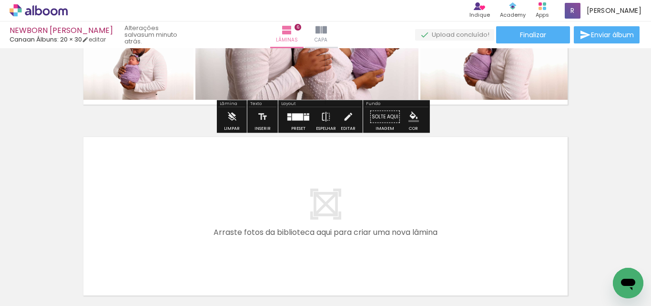
scroll to position [1157, 0]
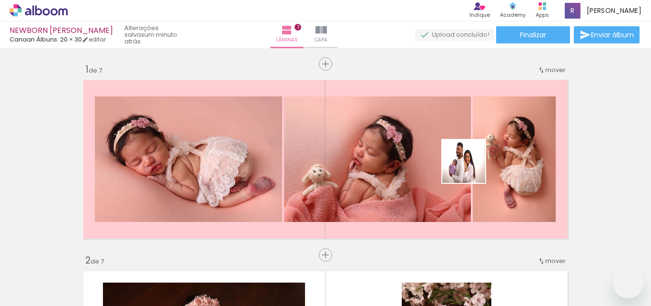
click at [465, 156] on quentale-workspace at bounding box center [325, 153] width 651 height 306
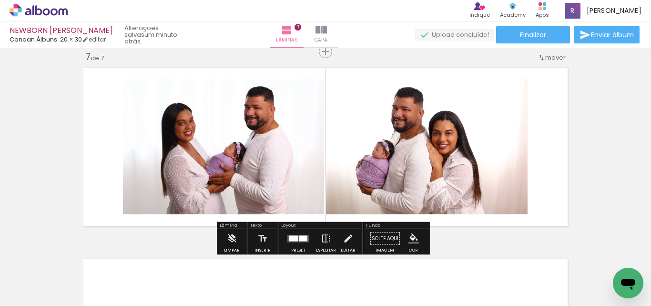
drag, startPoint x: 300, startPoint y: 238, endPoint x: 375, endPoint y: 225, distance: 75.6
click at [301, 238] on div at bounding box center [303, 238] width 9 height 6
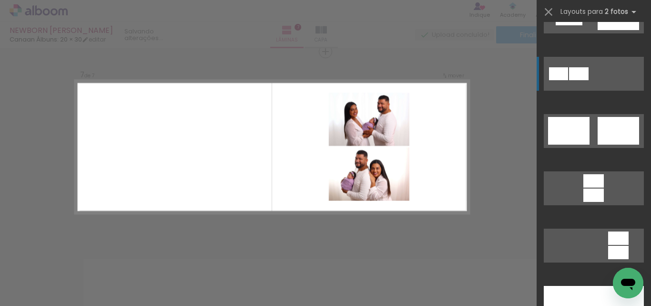
scroll to position [381, 0]
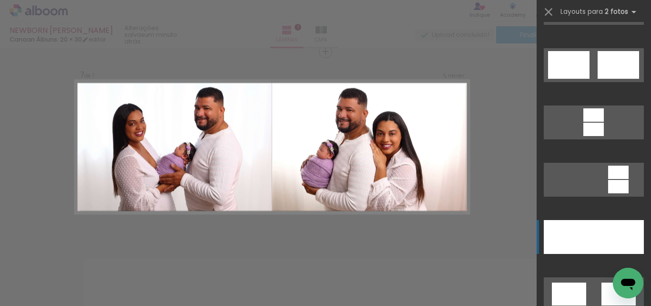
click at [569, 234] on div at bounding box center [569, 237] width 50 height 34
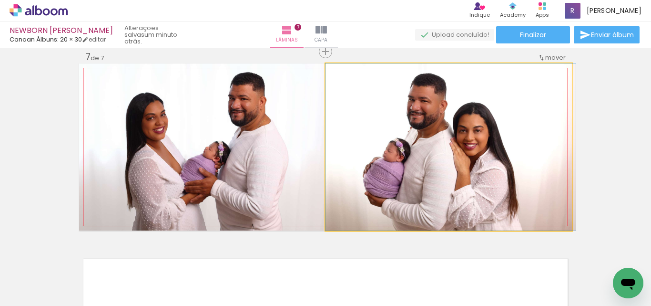
drag, startPoint x: 495, startPoint y: 175, endPoint x: 503, endPoint y: 144, distance: 32.2
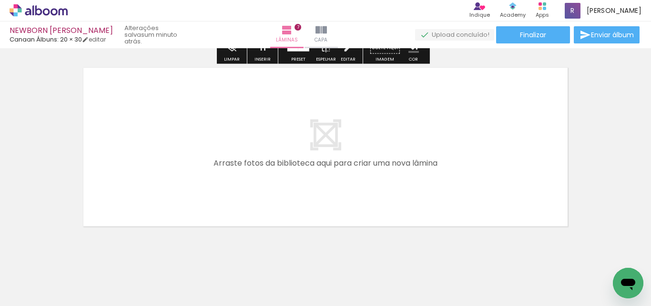
scroll to position [0, 855]
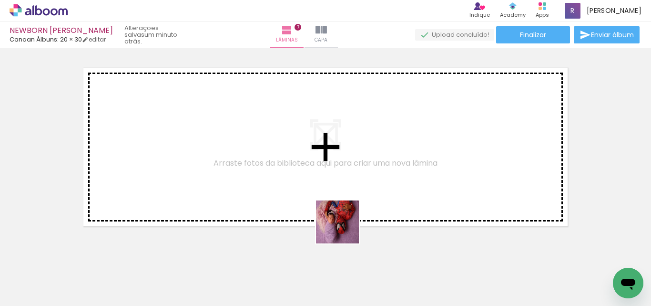
drag, startPoint x: 362, startPoint y: 277, endPoint x: 417, endPoint y: 280, distance: 54.9
click at [329, 209] on quentale-workspace at bounding box center [325, 153] width 651 height 306
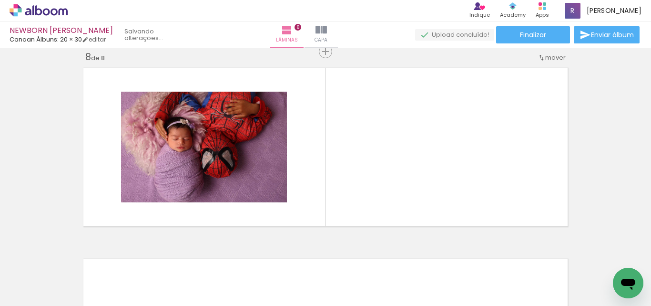
scroll to position [1347, 0]
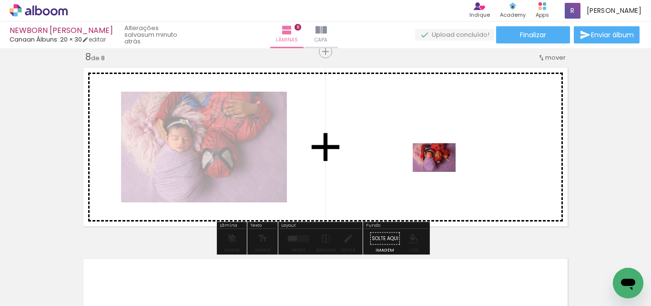
drag, startPoint x: 417, startPoint y: 279, endPoint x: 441, endPoint y: 171, distance: 111.3
click at [441, 171] on quentale-workspace at bounding box center [325, 153] width 651 height 306
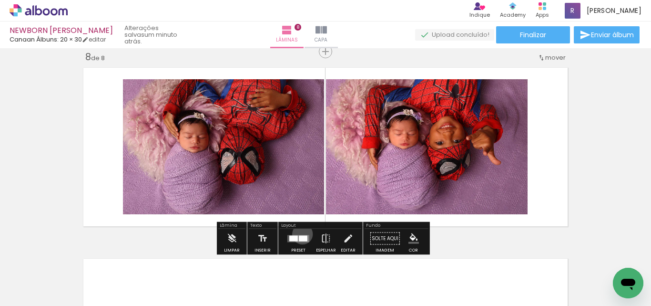
drag, startPoint x: 300, startPoint y: 234, endPoint x: 330, endPoint y: 233, distance: 29.6
click at [301, 233] on div at bounding box center [299, 238] width 26 height 19
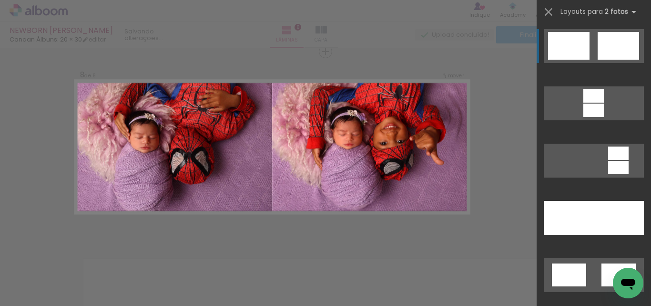
scroll to position [429, 0]
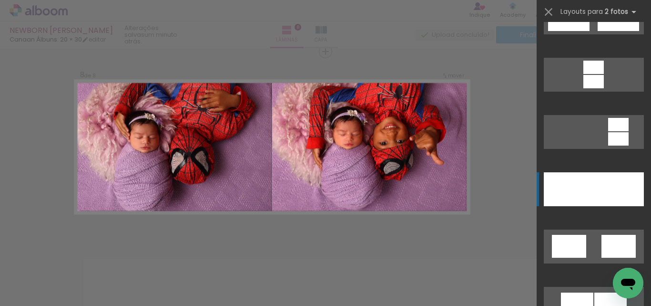
click at [582, 192] on div at bounding box center [569, 189] width 50 height 34
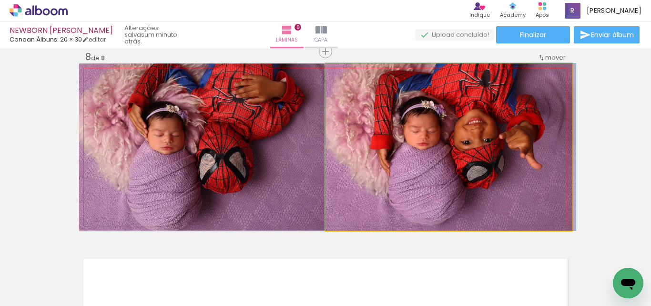
drag, startPoint x: 400, startPoint y: 142, endPoint x: 416, endPoint y: 159, distance: 22.9
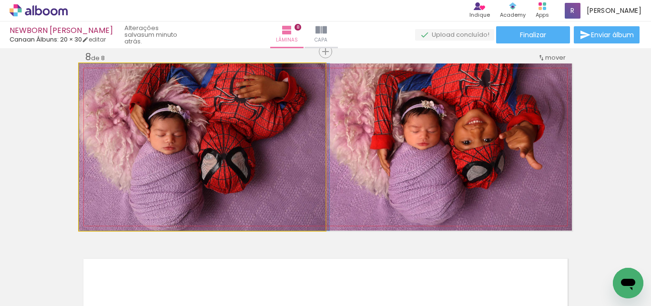
drag, startPoint x: 248, startPoint y: 139, endPoint x: 300, endPoint y: 151, distance: 52.9
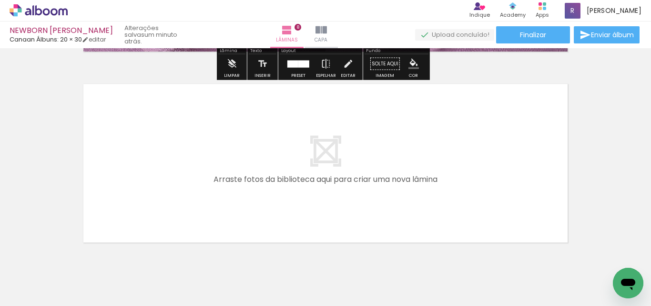
scroll to position [1538, 0]
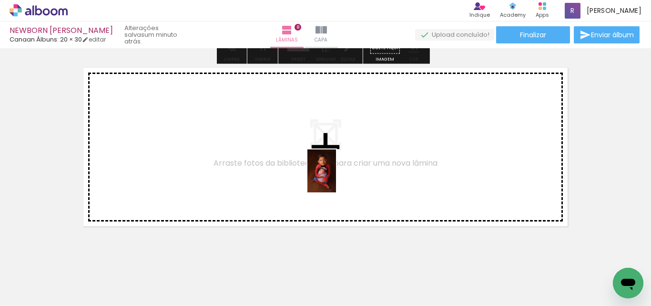
drag, startPoint x: 453, startPoint y: 251, endPoint x: 462, endPoint y: 267, distance: 18.8
click at [343, 180] on quentale-workspace at bounding box center [325, 153] width 651 height 306
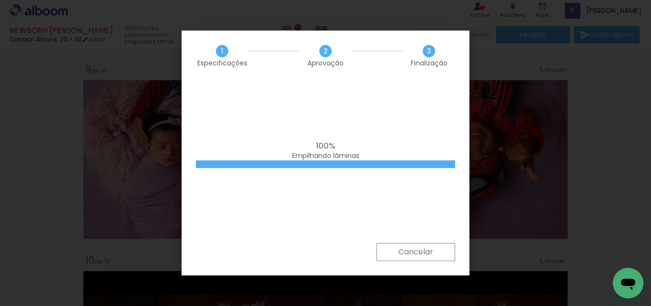
scroll to position [0, 978]
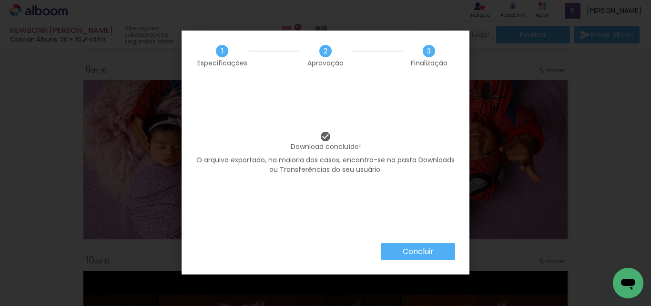
click at [0, 0] on slot "Concluir" at bounding box center [0, 0] width 0 height 0
